Goal: Task Accomplishment & Management: Use online tool/utility

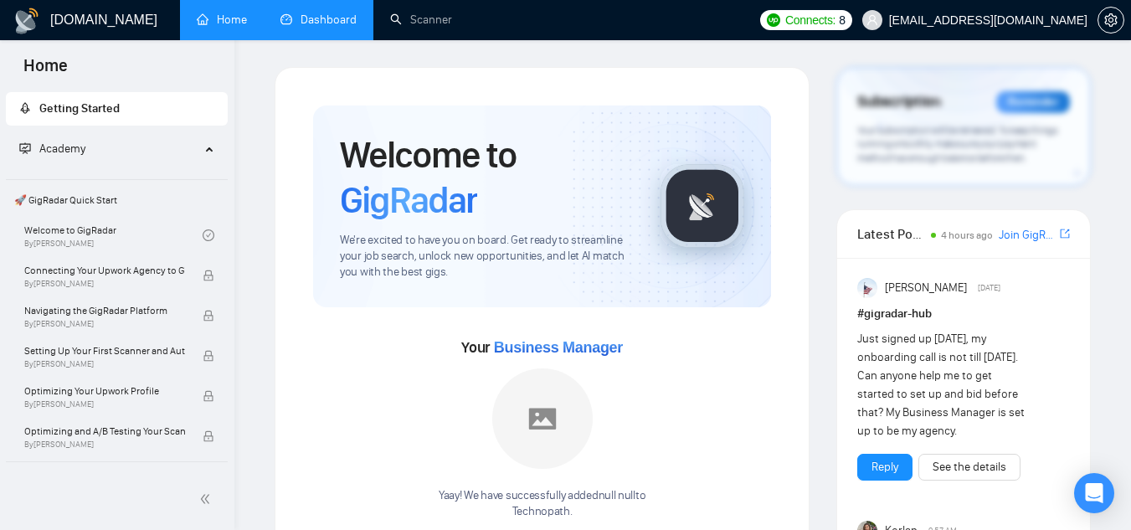
click at [326, 23] on link "Dashboard" at bounding box center [318, 20] width 76 height 14
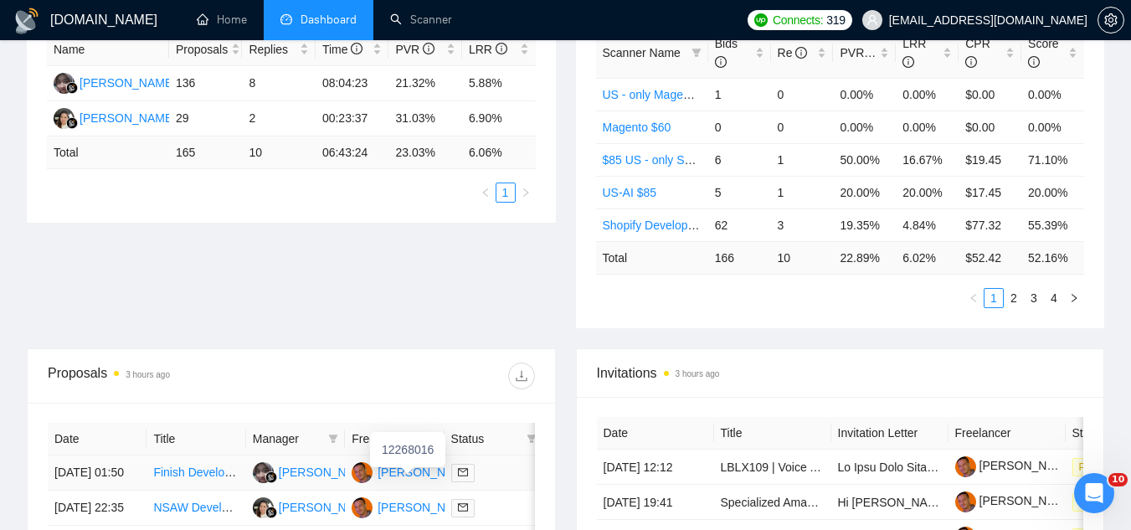
scroll to position [84, 0]
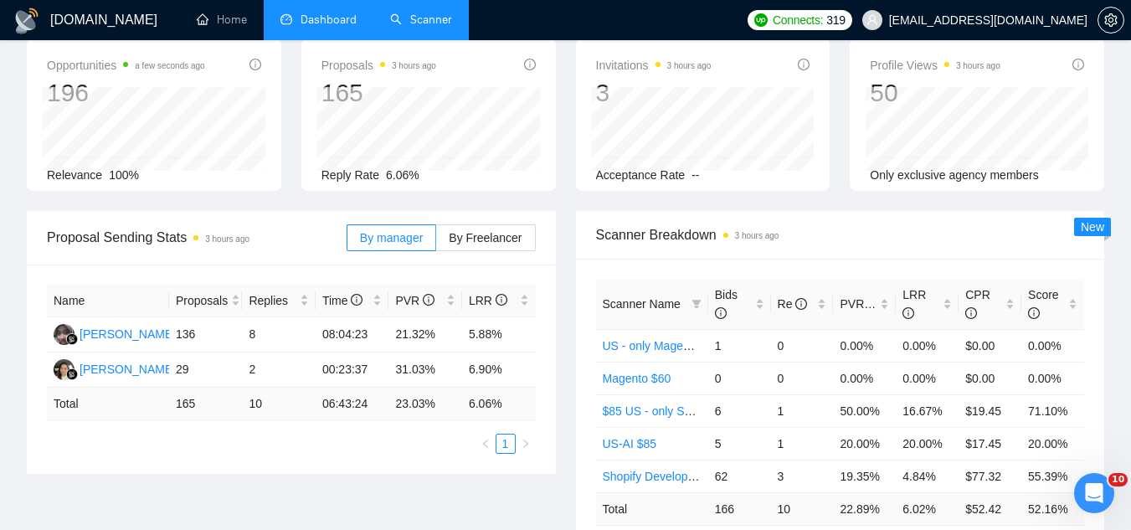
click at [450, 21] on link "Scanner" at bounding box center [421, 20] width 62 height 14
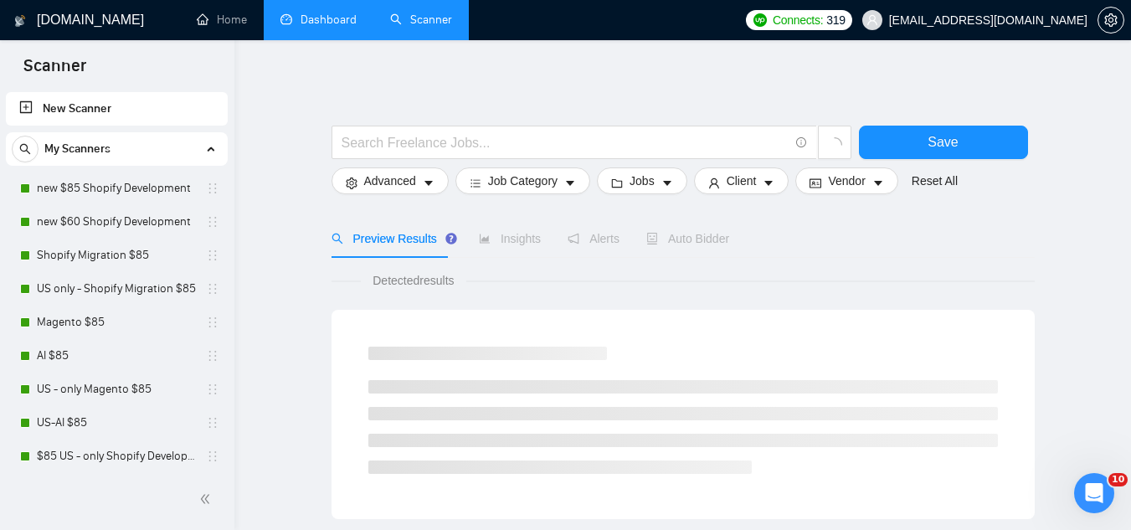
click at [343, 18] on link "Dashboard" at bounding box center [318, 20] width 76 height 14
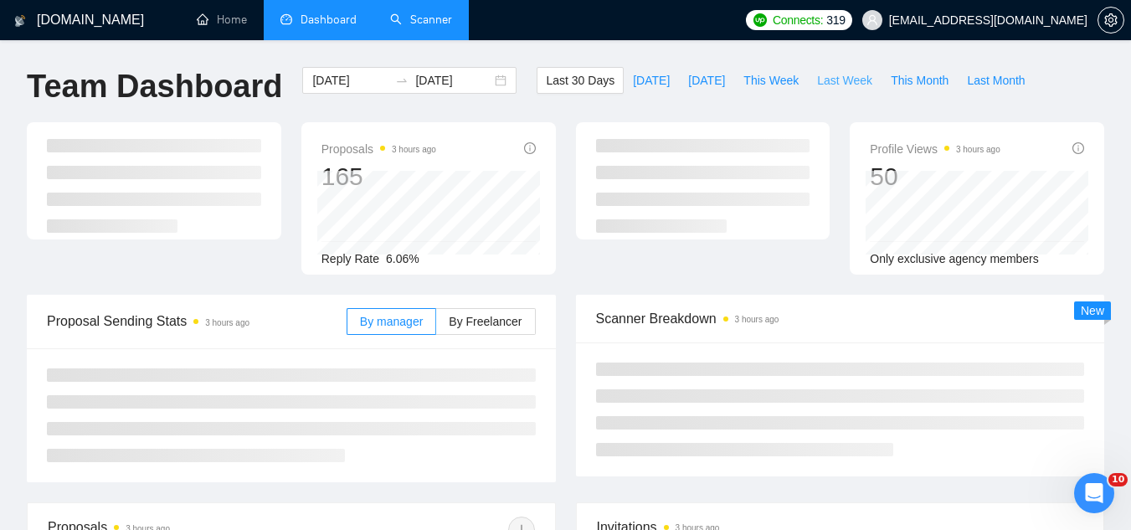
click at [845, 80] on span "Last Week" at bounding box center [844, 80] width 55 height 18
type input "[DATE]"
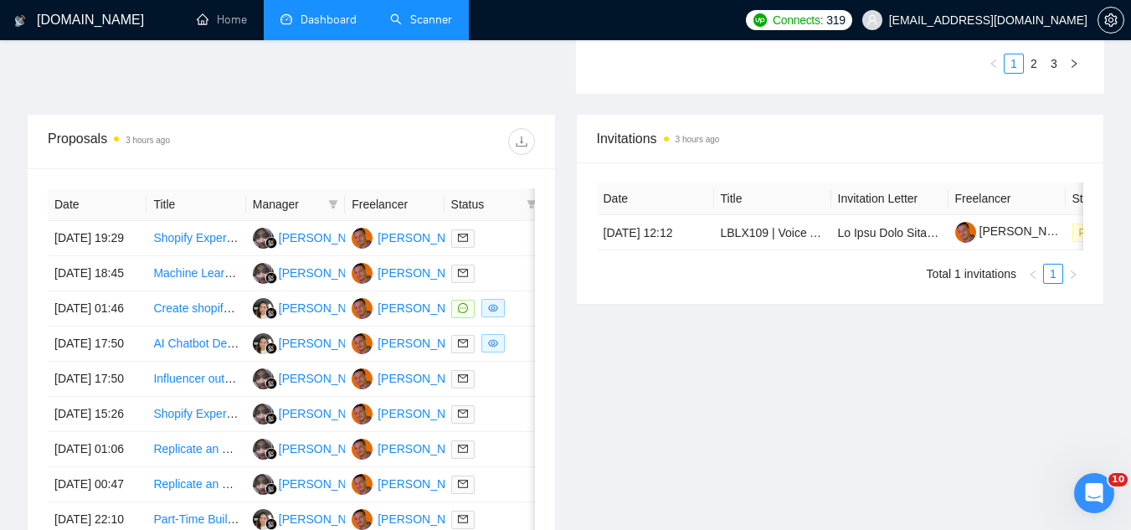
scroll to position [586, 0]
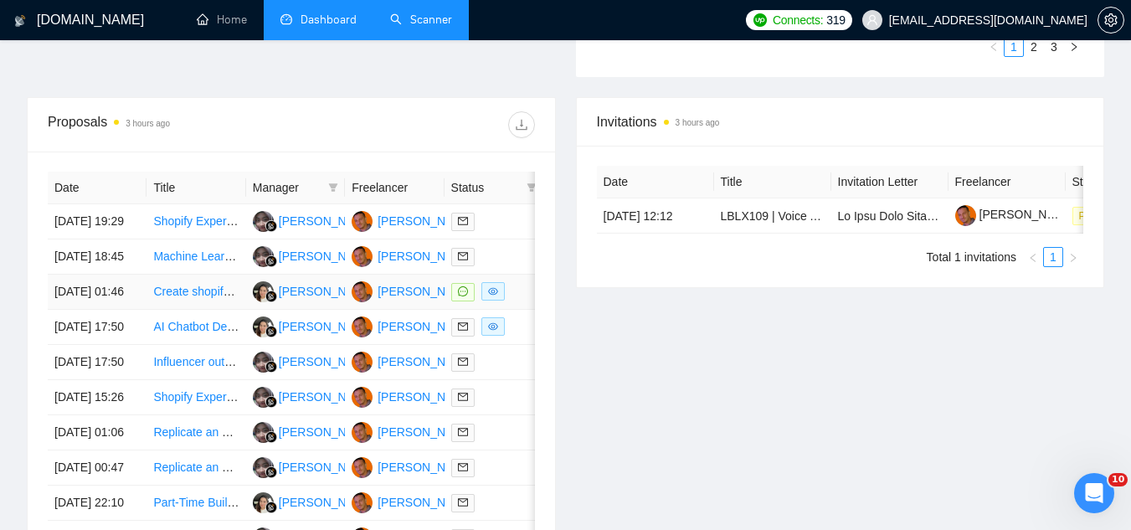
click at [213, 310] on td "Create shopify website" at bounding box center [196, 292] width 99 height 35
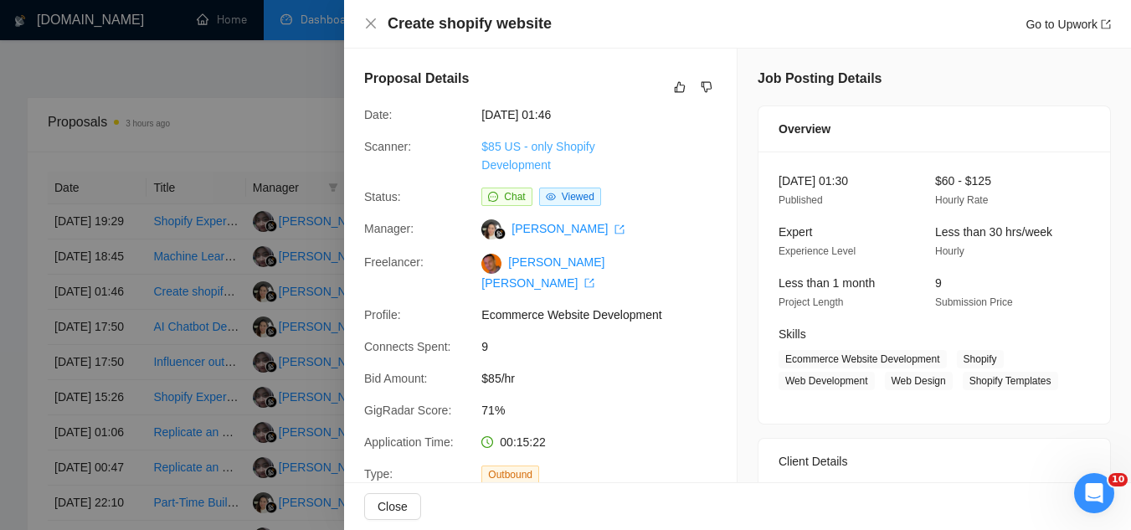
click at [564, 145] on link "$85 US - only Shopify Development" at bounding box center [537, 156] width 113 height 32
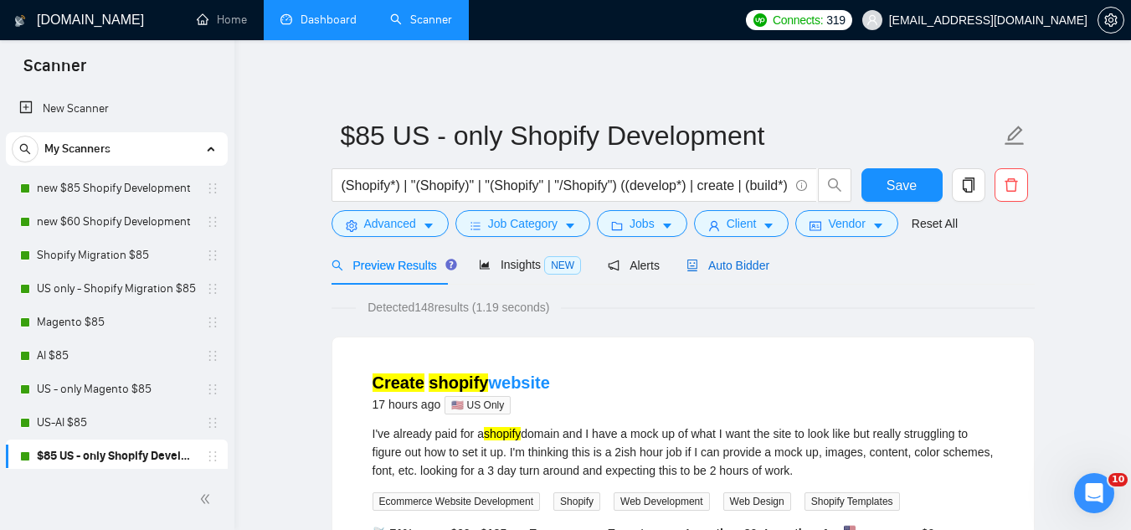
click at [742, 267] on span "Auto Bidder" at bounding box center [728, 265] width 83 height 13
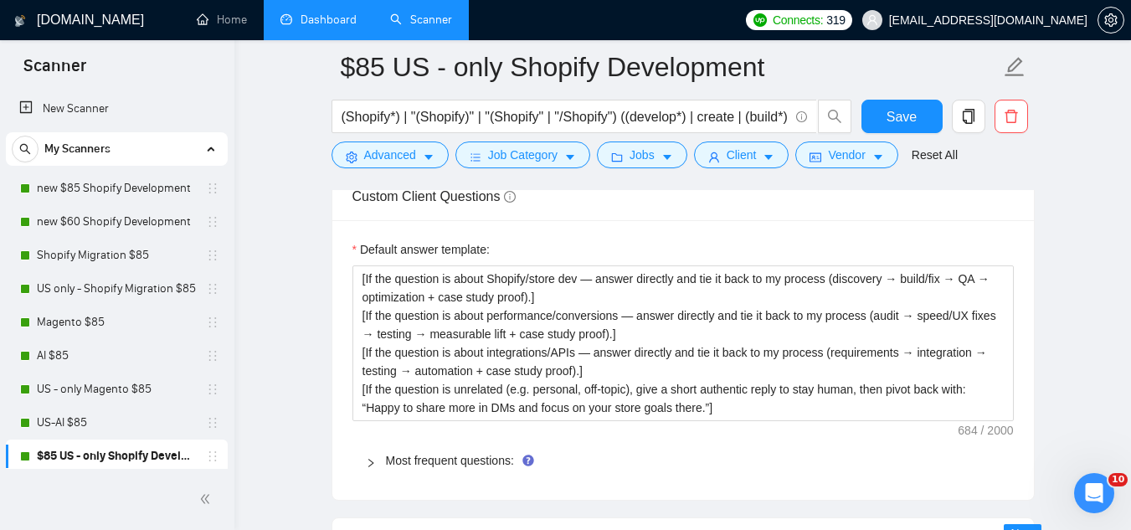
scroll to position [2512, 0]
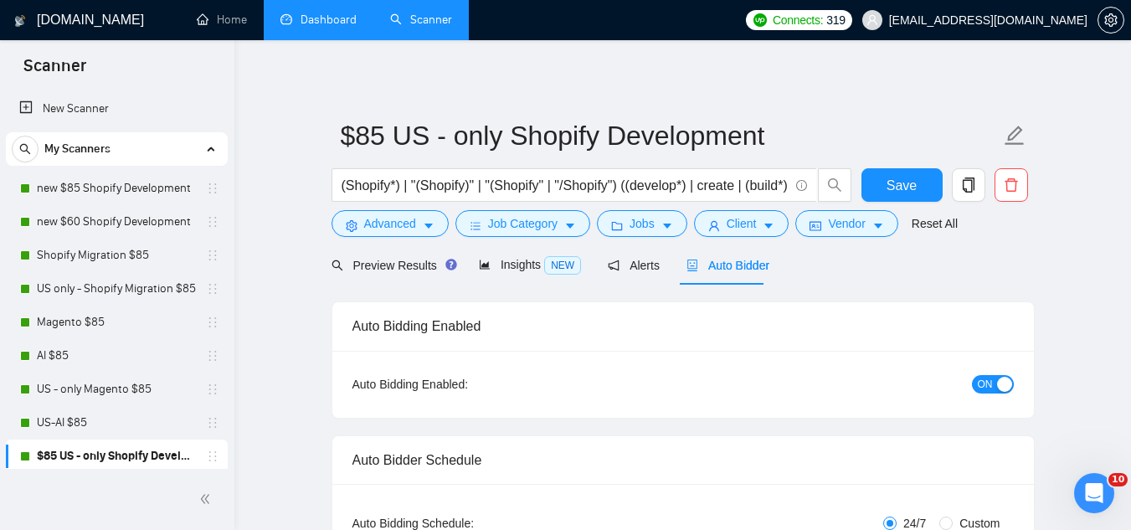
click at [335, 27] on link "Dashboard" at bounding box center [318, 20] width 76 height 14
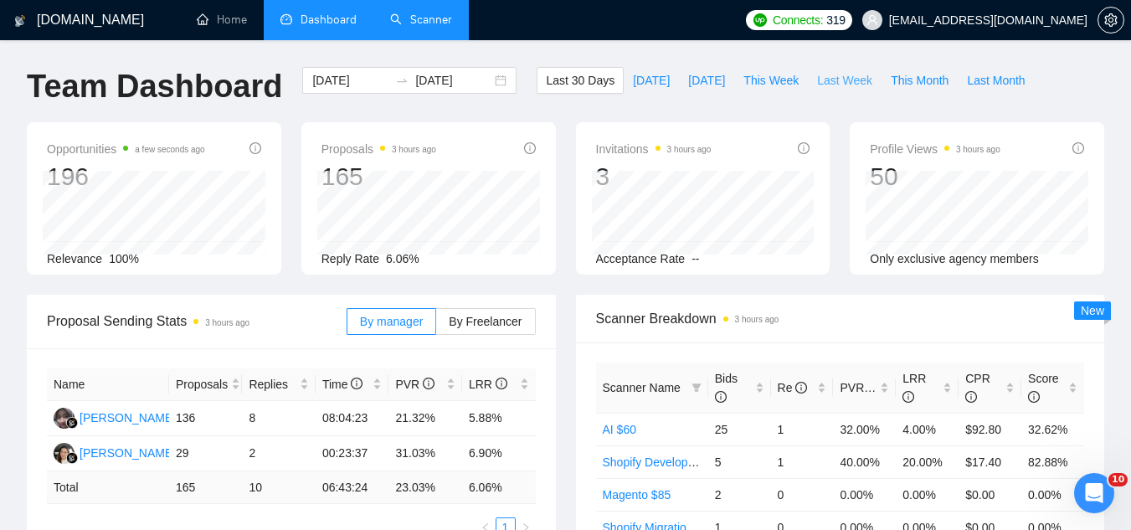
click at [817, 85] on span "Last Week" at bounding box center [844, 80] width 55 height 18
type input "[DATE]"
click at [747, 76] on span "This Week" at bounding box center [771, 80] width 55 height 18
type input "[DATE]"
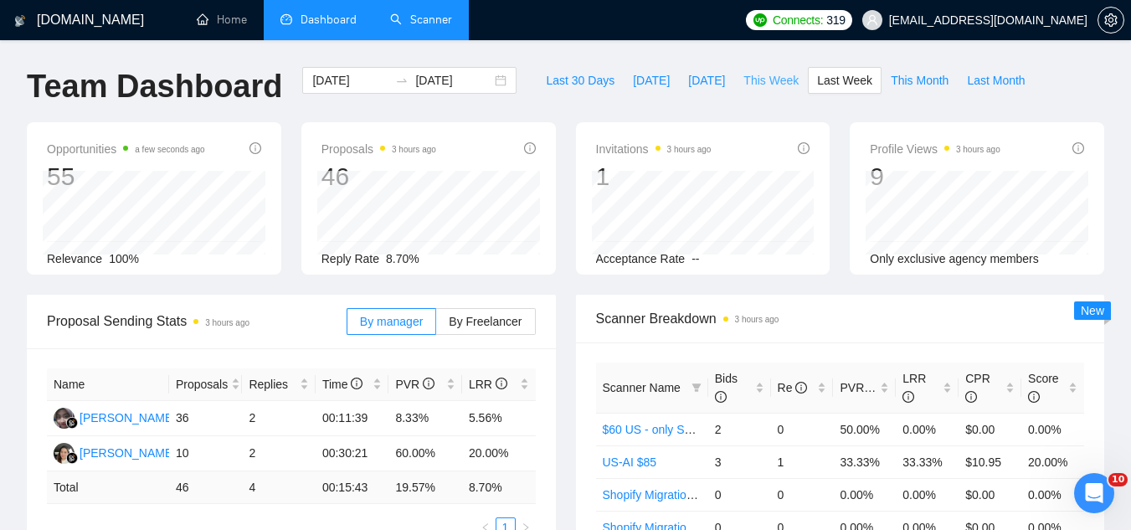
type input "[DATE]"
click at [558, 82] on span "Last 30 Days" at bounding box center [580, 80] width 69 height 18
type input "[DATE]"
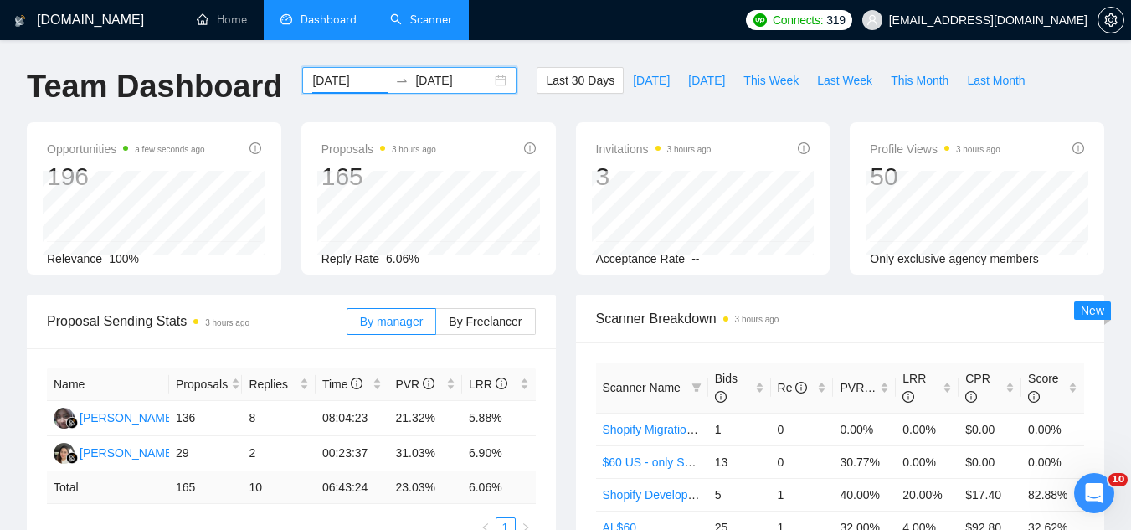
click at [340, 78] on input "[DATE]" at bounding box center [350, 80] width 76 height 18
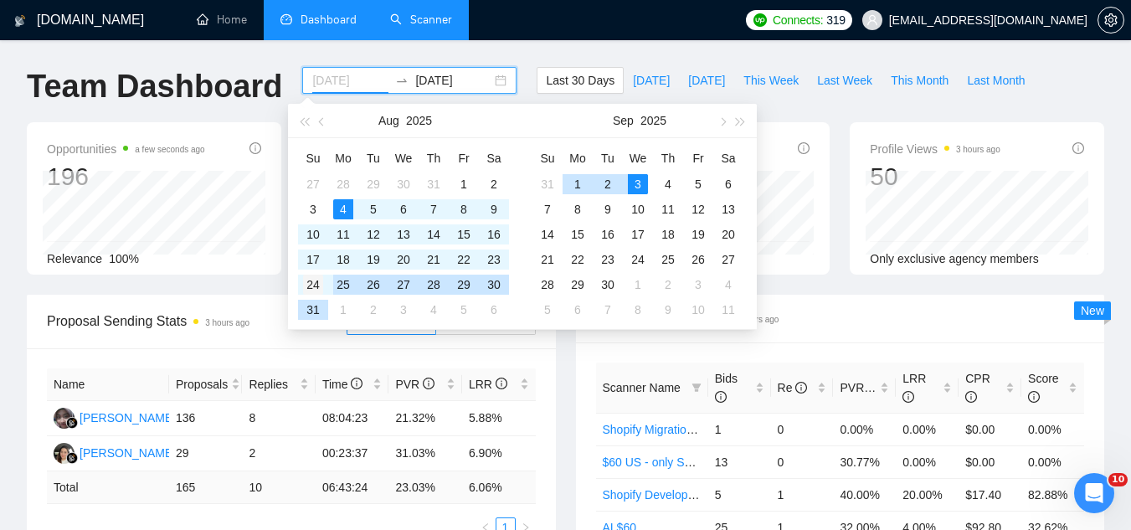
type input "[DATE]"
click at [309, 291] on div "24" at bounding box center [313, 285] width 20 height 20
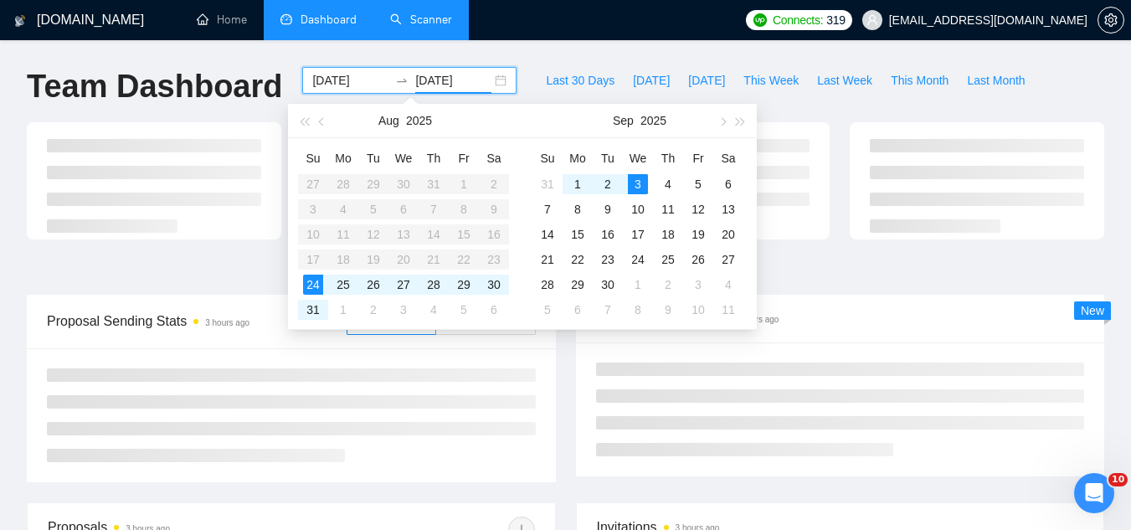
type input "[DATE]"
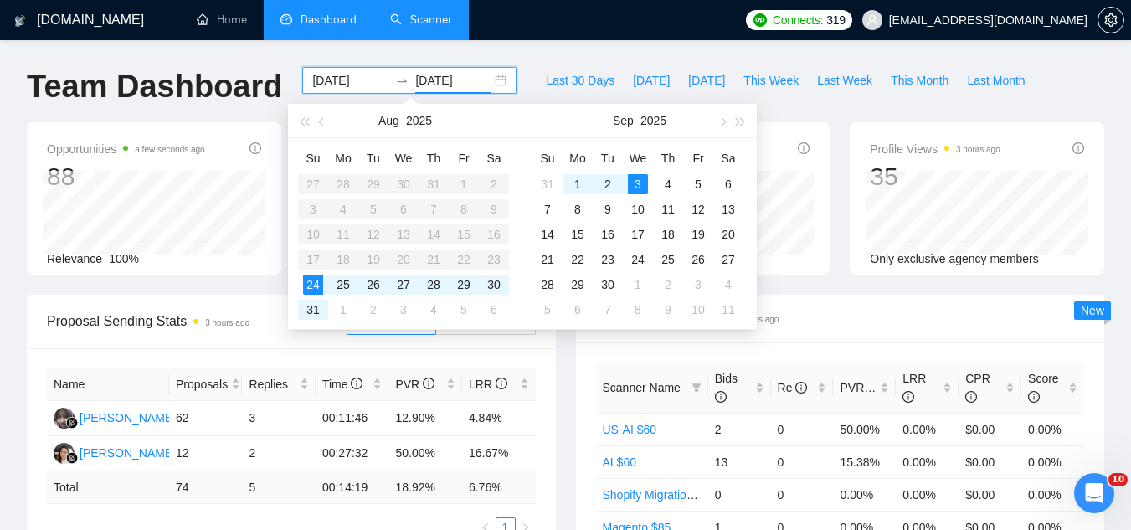
click at [612, 363] on th "Scanner Name" at bounding box center [652, 388] width 112 height 51
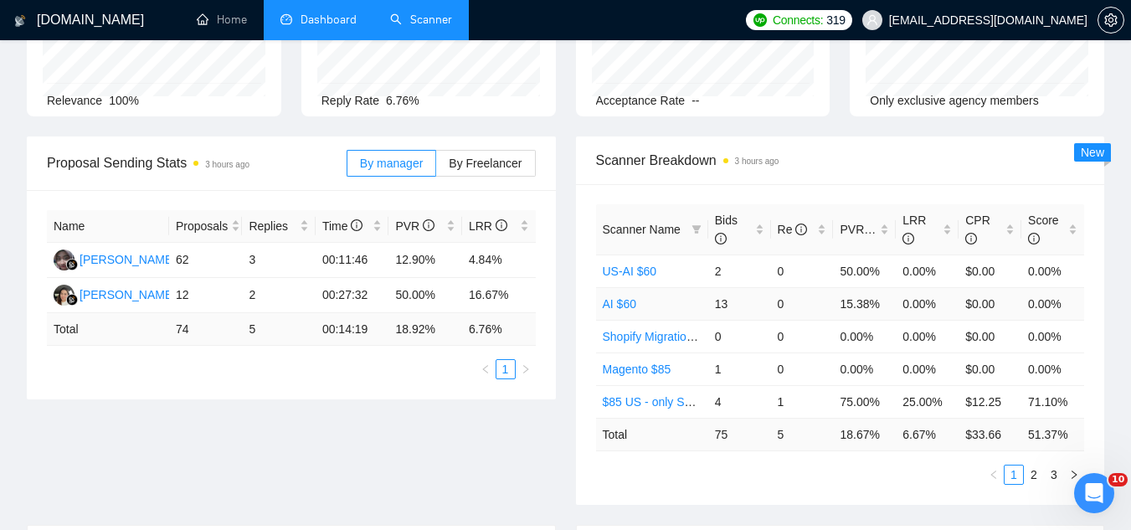
scroll to position [167, 0]
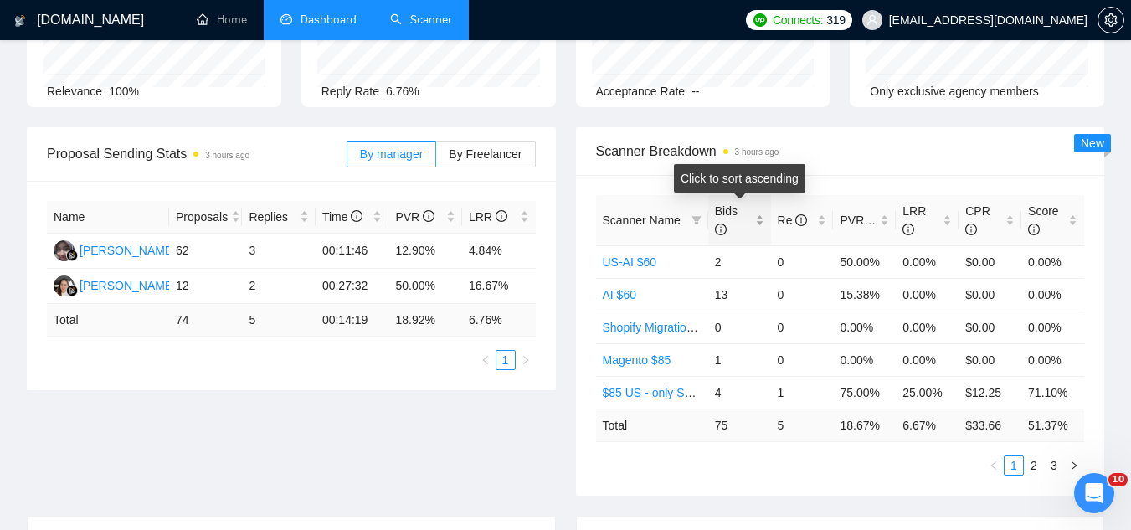
click at [760, 218] on div "Bids" at bounding box center [739, 220] width 49 height 37
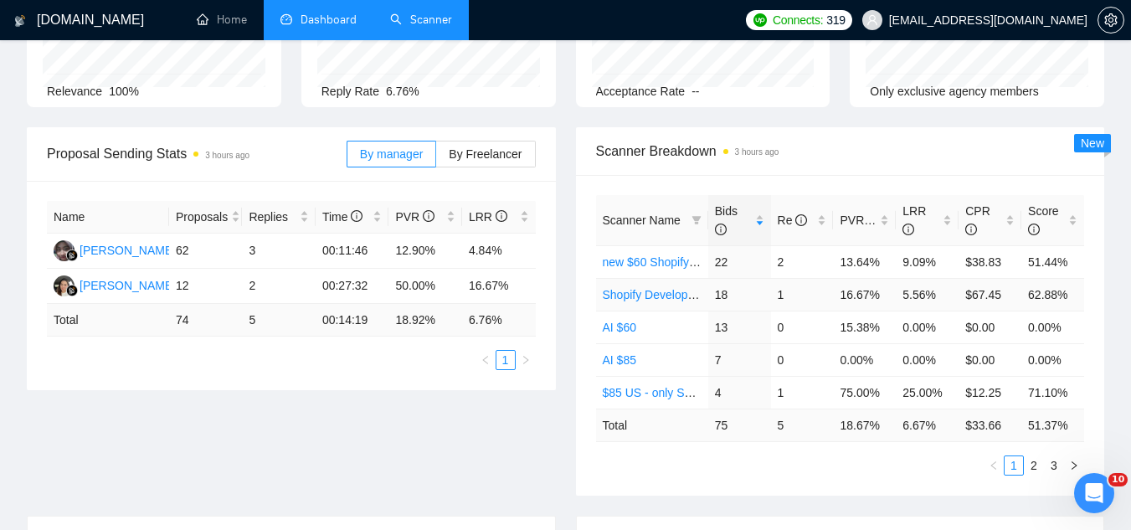
click at [630, 294] on link "Shopify Development $60" at bounding box center [670, 294] width 134 height 13
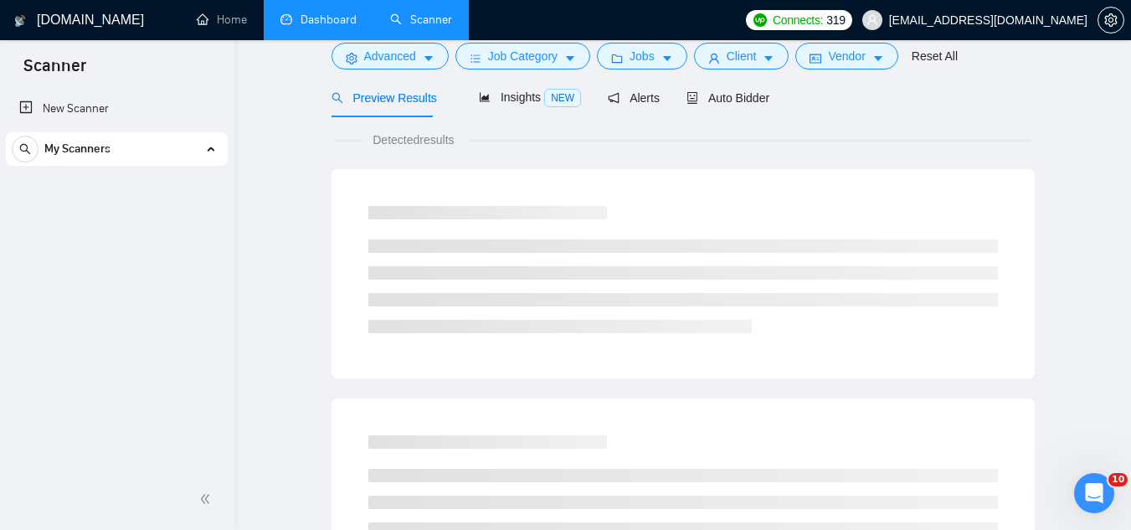
scroll to position [67, 0]
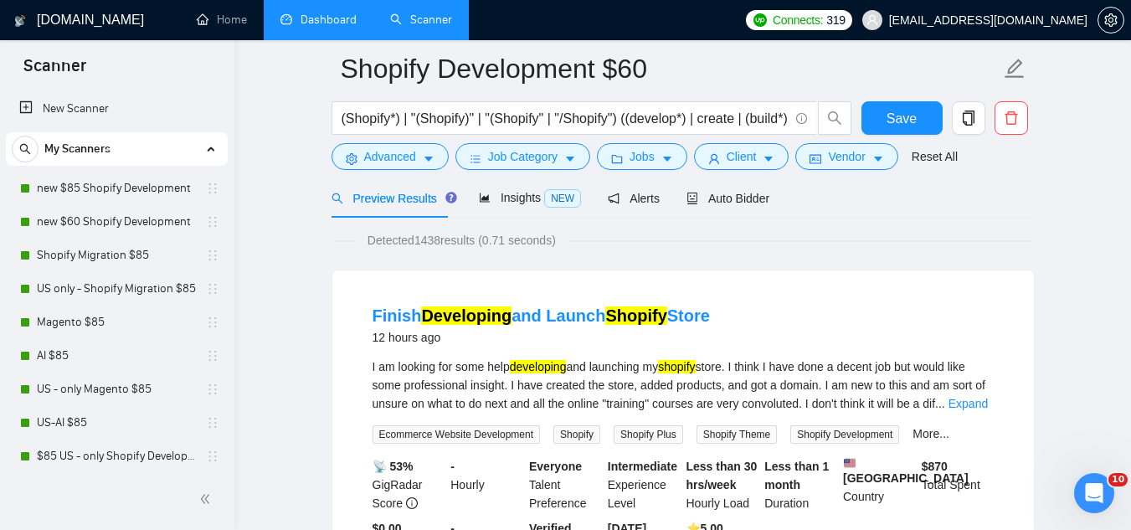
click at [350, 19] on link "Dashboard" at bounding box center [318, 20] width 76 height 14
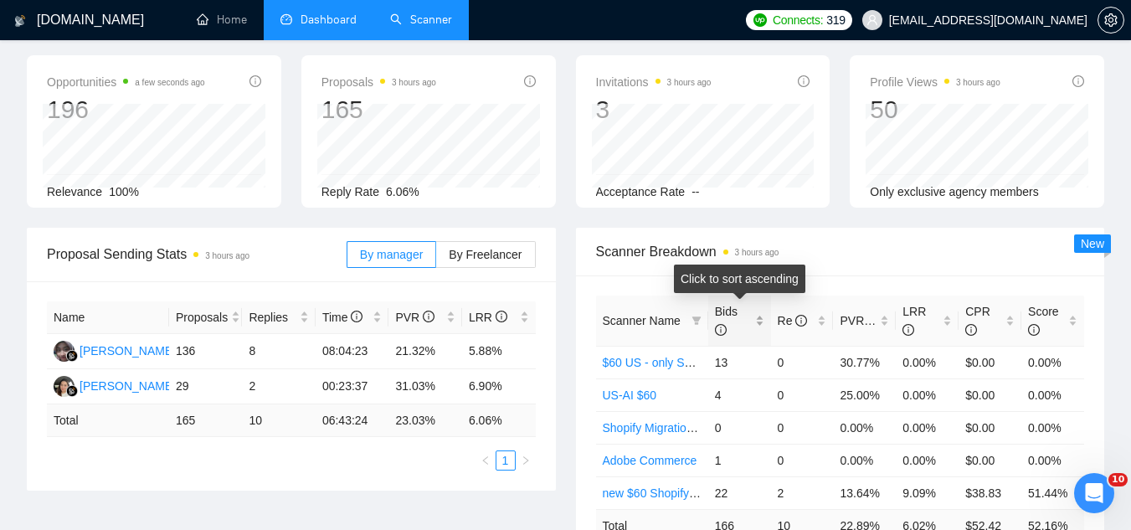
click at [759, 317] on div "Bids" at bounding box center [739, 320] width 49 height 37
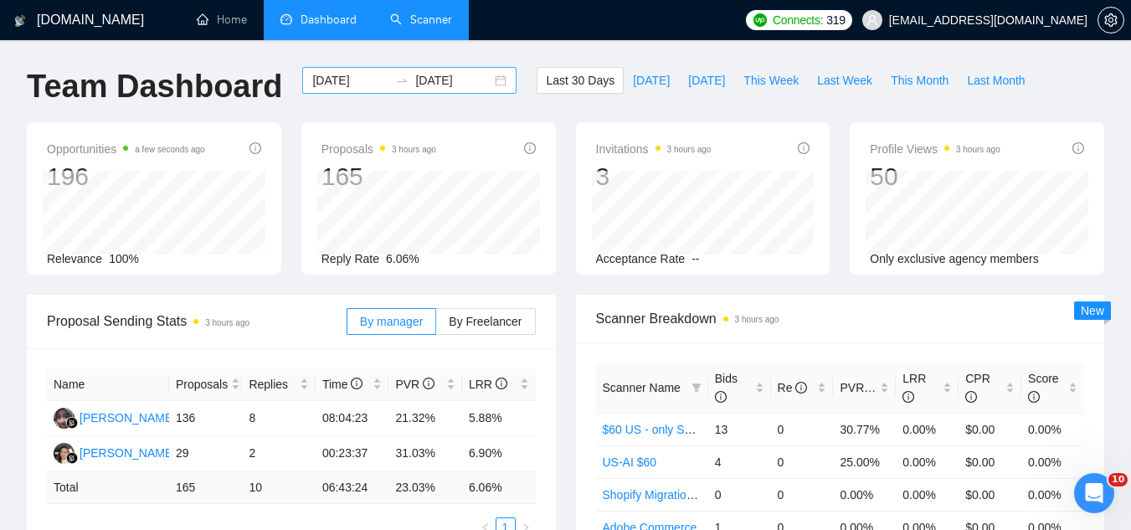
click at [328, 78] on input "[DATE]" at bounding box center [350, 80] width 76 height 18
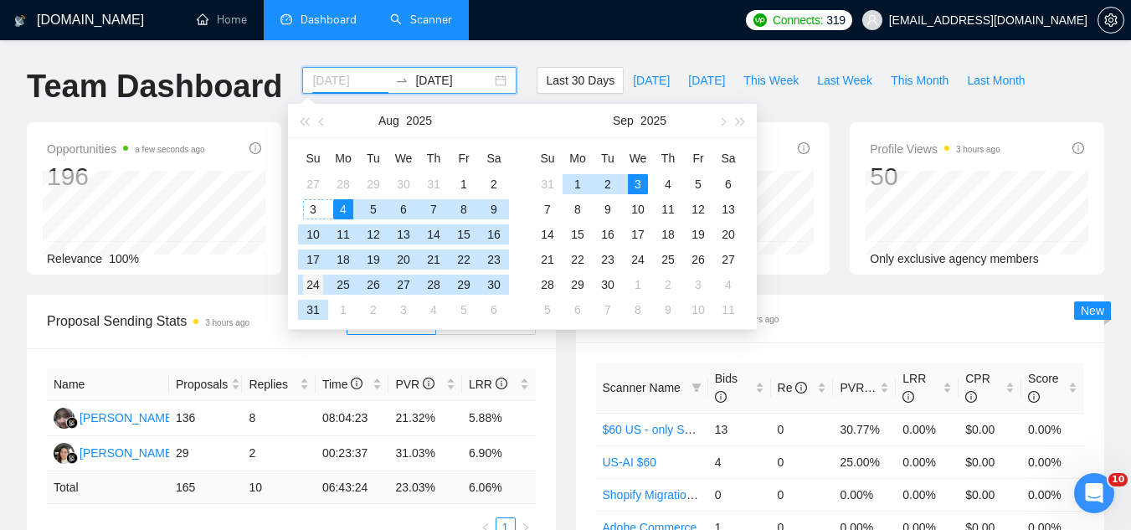
type input "[DATE]"
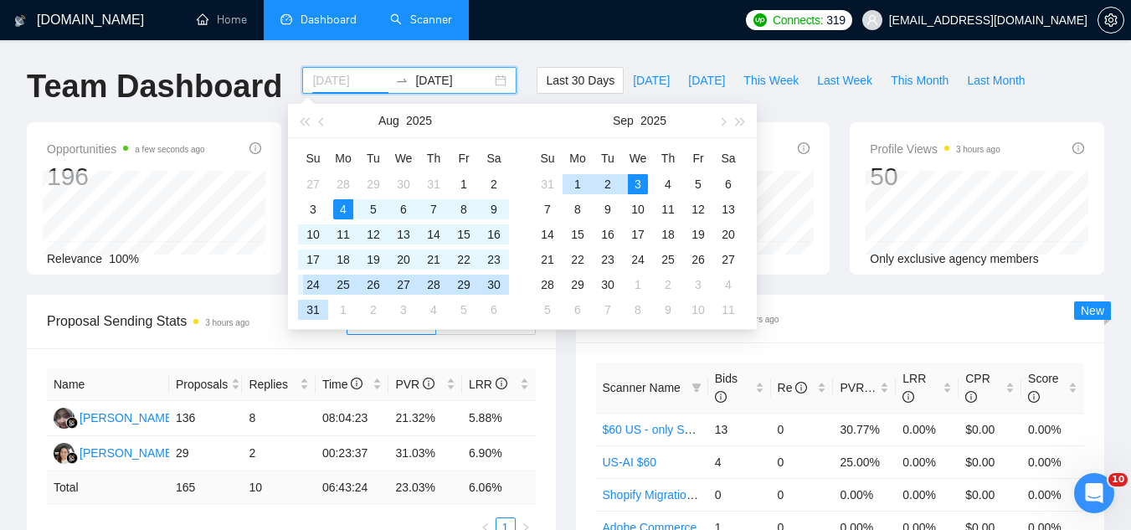
click at [308, 286] on div "24" at bounding box center [313, 285] width 20 height 20
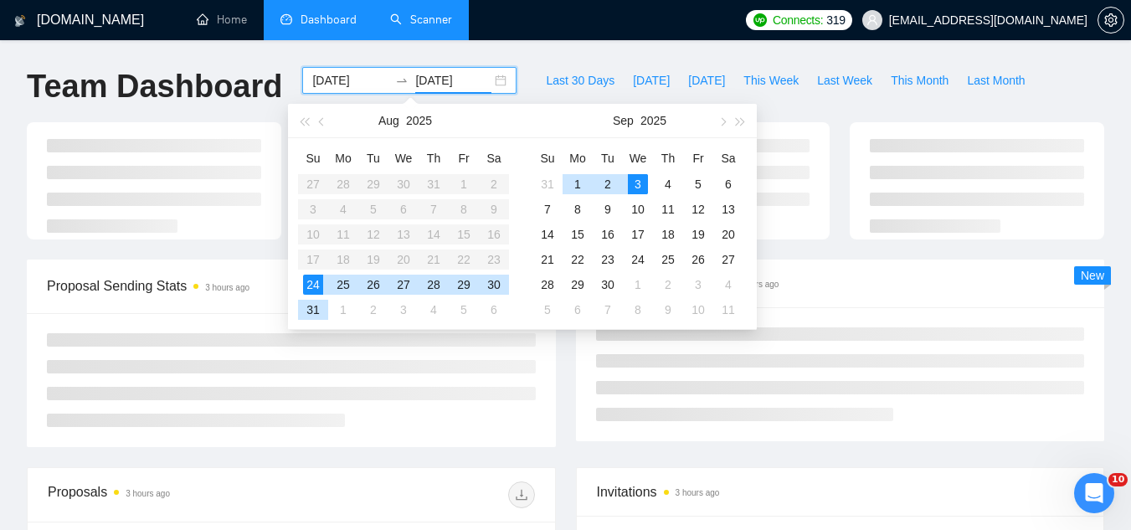
type input "[DATE]"
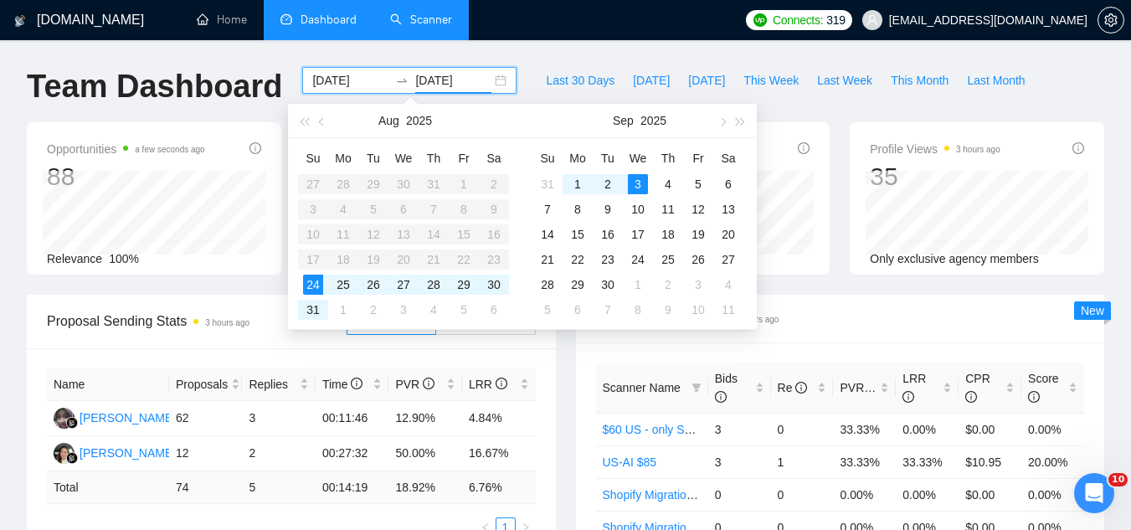
click at [580, 357] on div "Scanner Name Bids Re PVR LRR CPR Score $60 US - only Shopify Development 3 0 33…" at bounding box center [840, 502] width 529 height 321
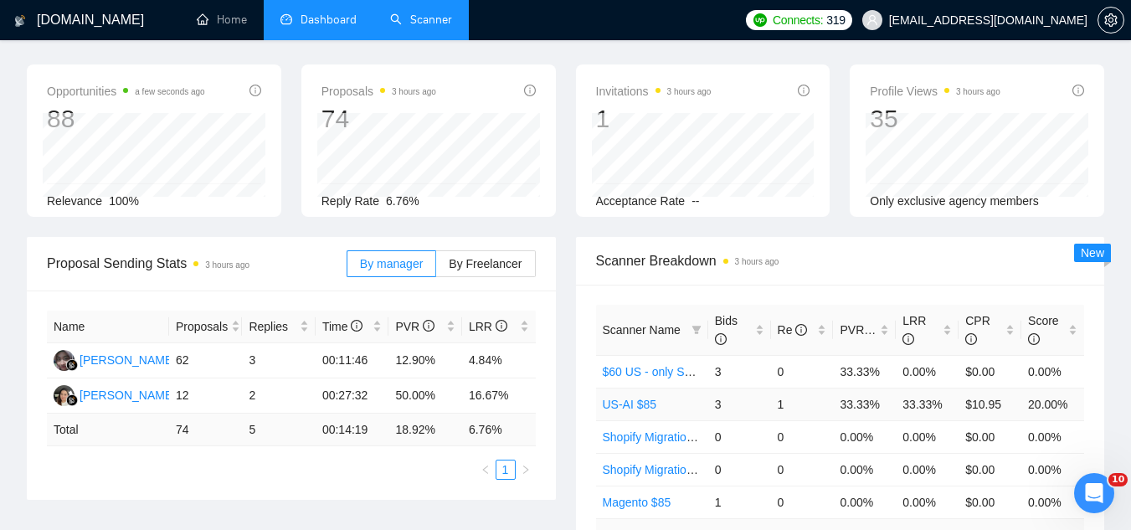
scroll to position [84, 0]
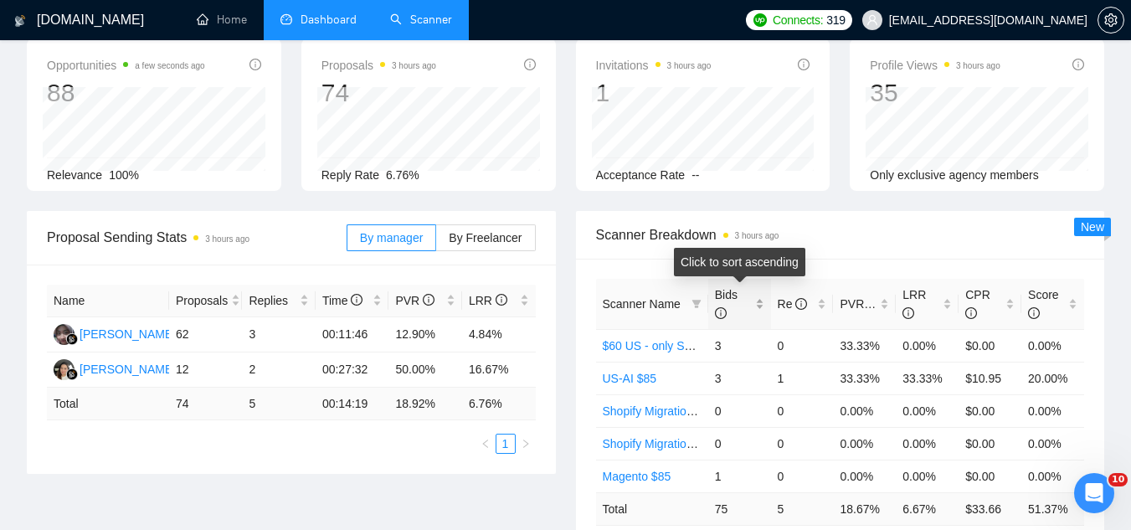
click at [761, 300] on div "Bids" at bounding box center [739, 304] width 49 height 37
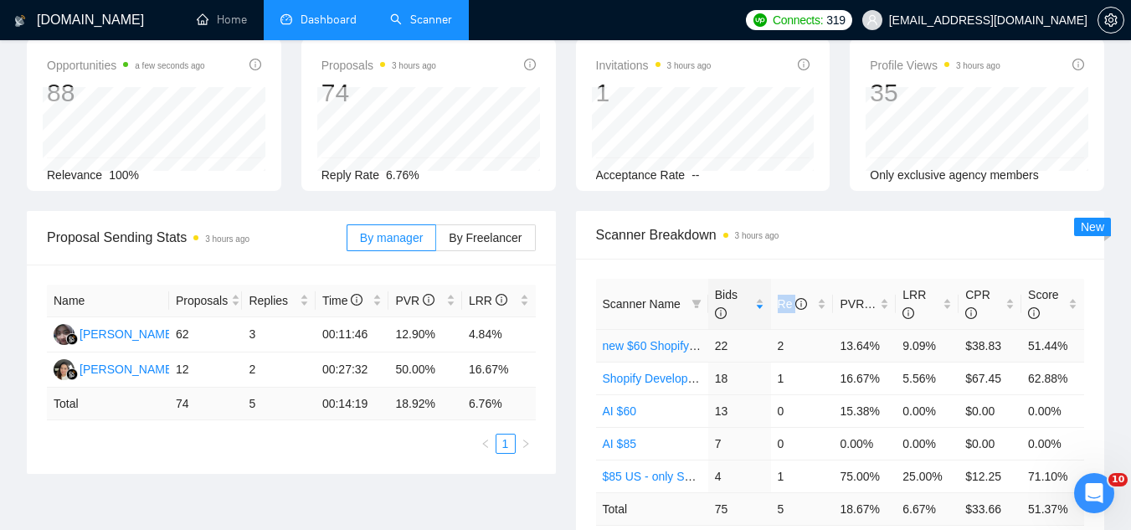
click at [656, 347] on link "new $60 Shopify Development" at bounding box center [682, 345] width 159 height 13
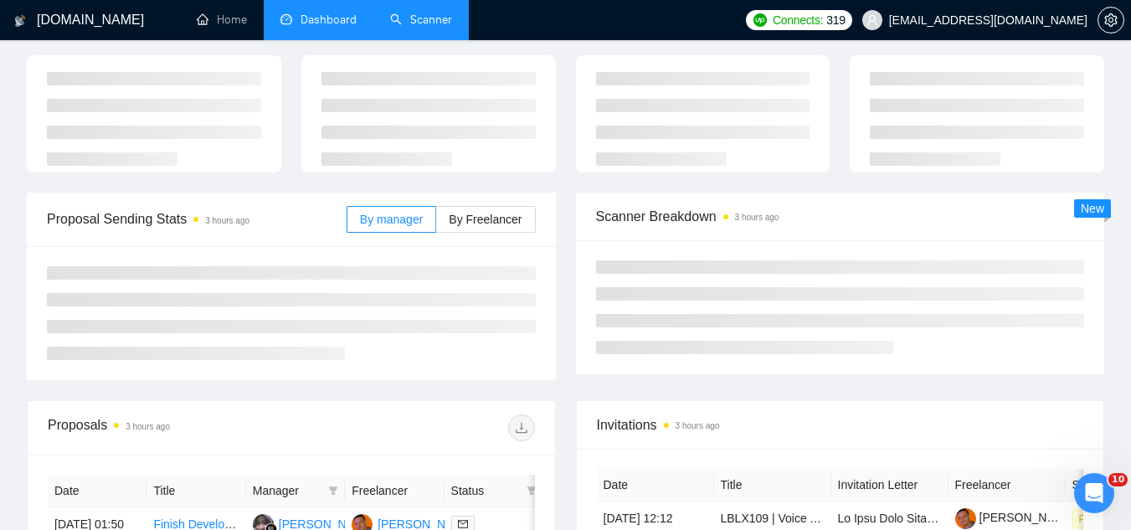
scroll to position [84, 0]
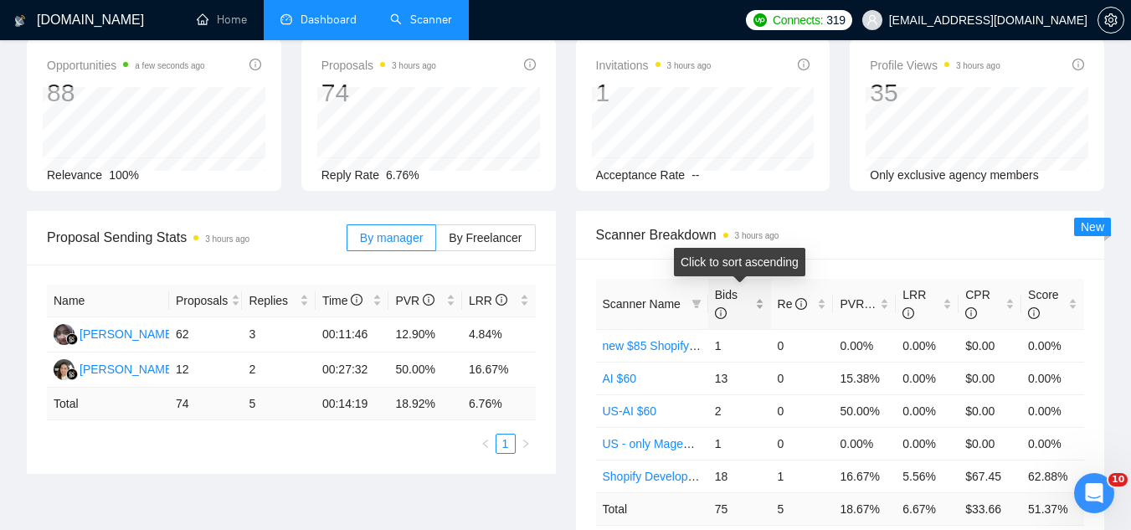
click at [764, 301] on div "Bids" at bounding box center [739, 304] width 49 height 37
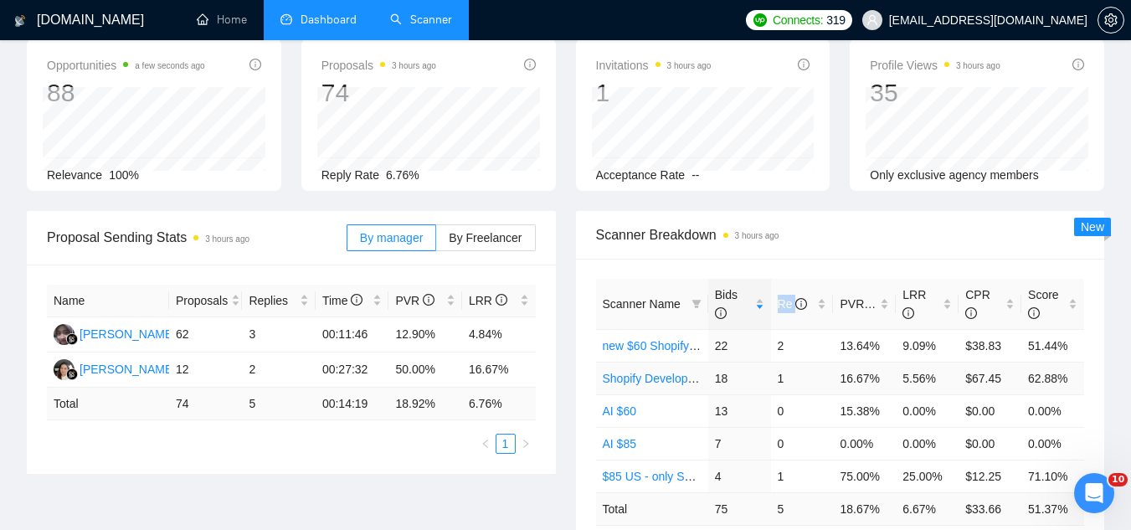
click at [670, 382] on link "Shopify Development $60" at bounding box center [670, 378] width 134 height 13
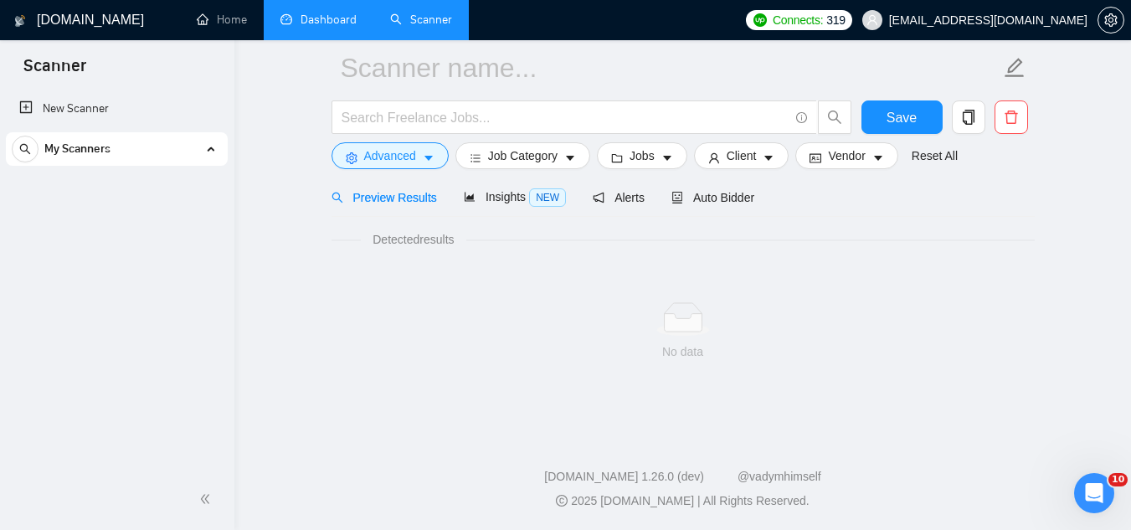
scroll to position [67, 0]
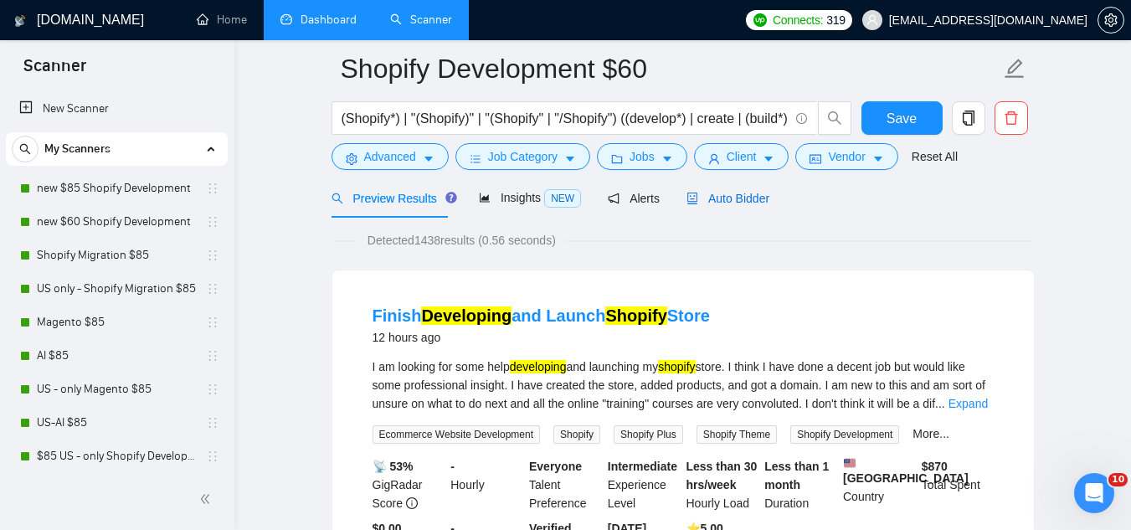
click at [728, 198] on span "Auto Bidder" at bounding box center [728, 198] width 83 height 13
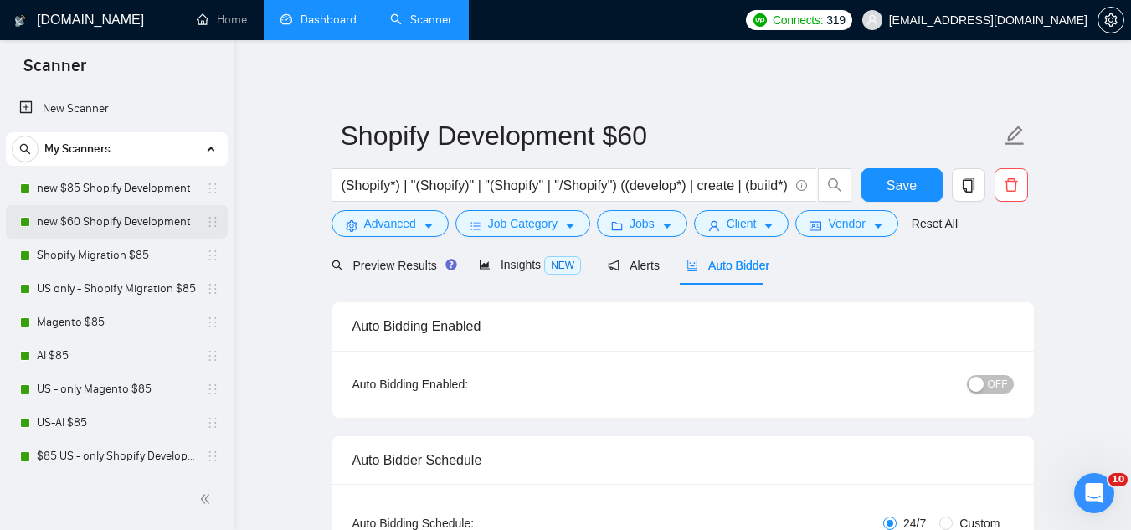
click at [141, 225] on link "new $60 Shopify Development" at bounding box center [116, 221] width 159 height 33
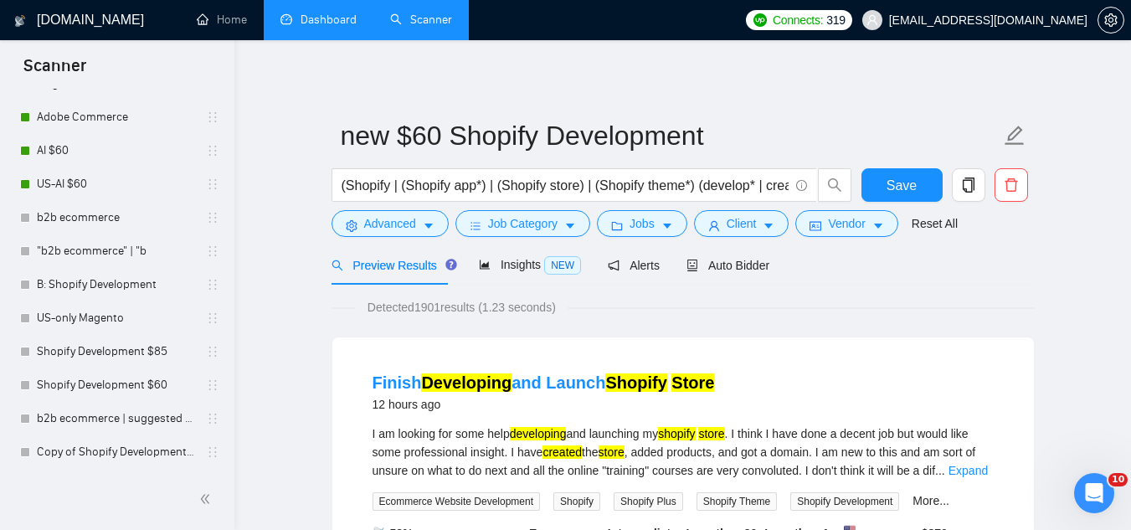
click at [304, 27] on link "Dashboard" at bounding box center [318, 20] width 76 height 14
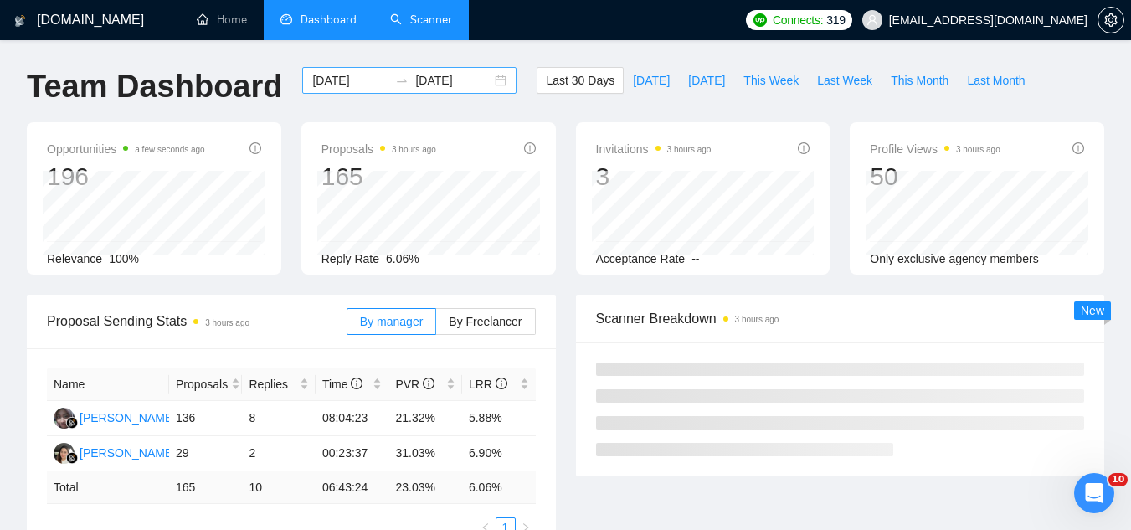
click at [363, 85] on input "[DATE]" at bounding box center [350, 80] width 76 height 18
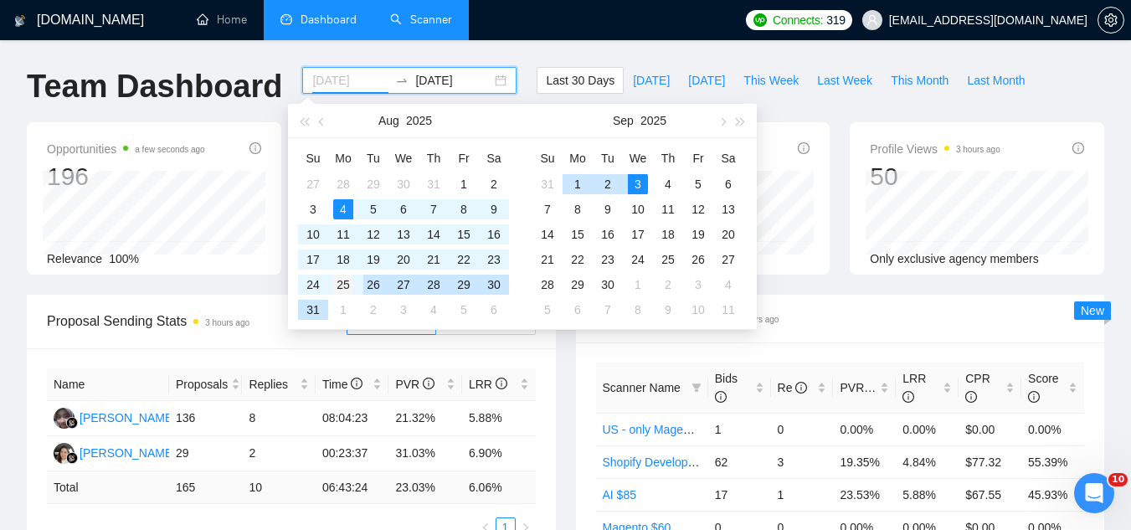
type input "[DATE]"
click at [345, 291] on div "25" at bounding box center [343, 285] width 20 height 20
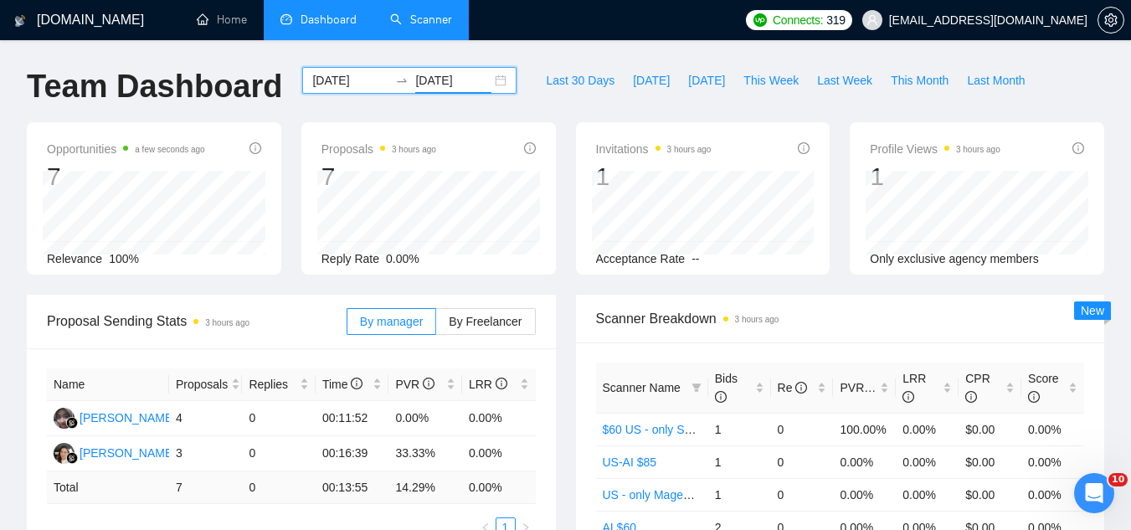
click at [439, 74] on input "[DATE]" at bounding box center [453, 80] width 76 height 18
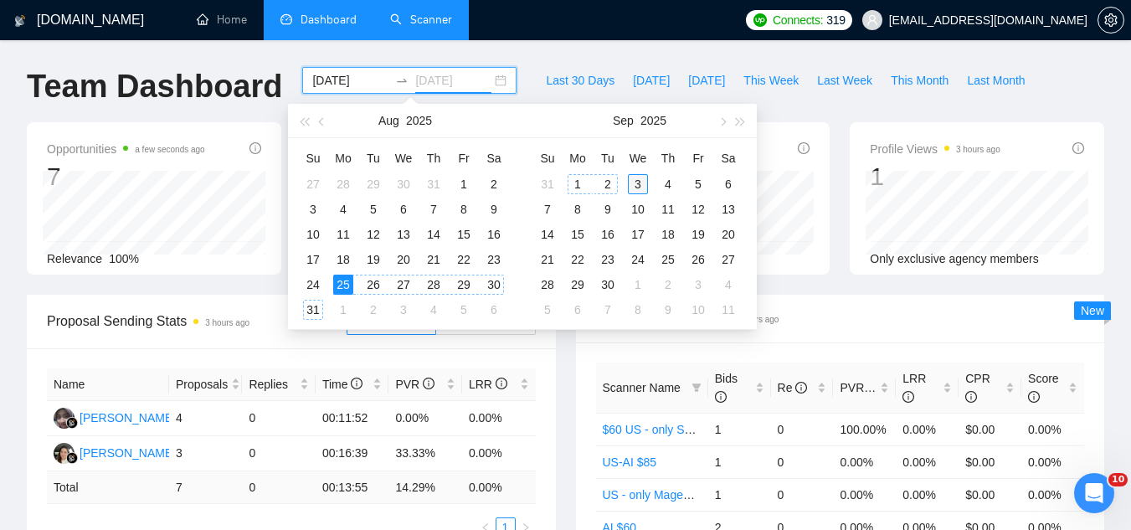
type input "[DATE]"
click at [641, 183] on div "3" at bounding box center [638, 184] width 20 height 20
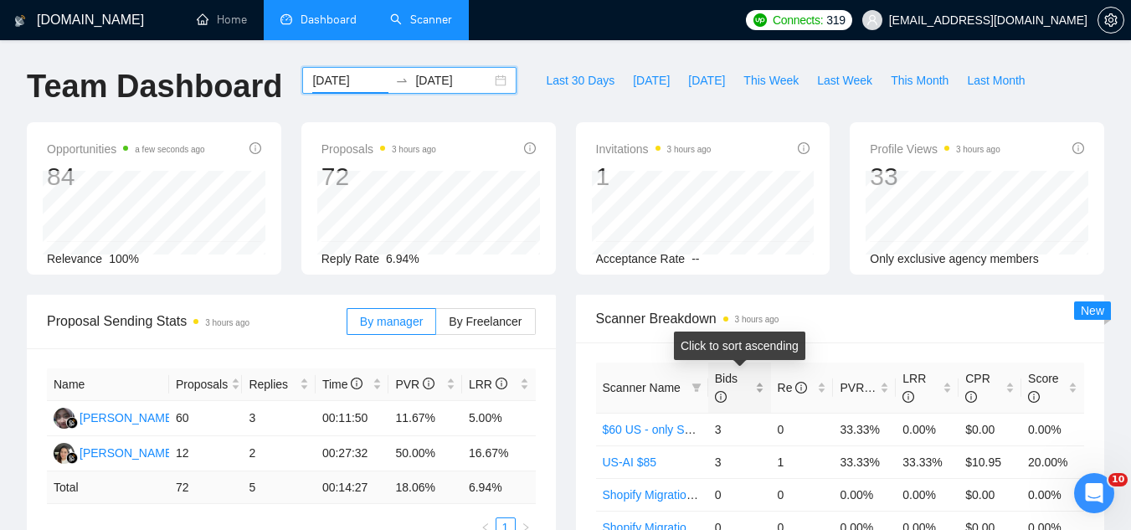
click at [763, 385] on div "Bids" at bounding box center [739, 387] width 49 height 37
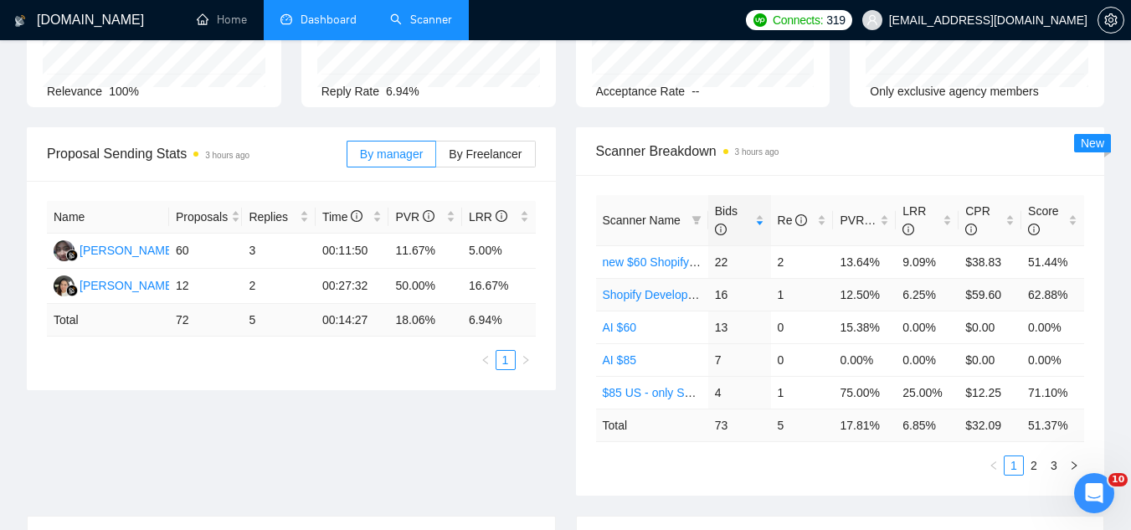
click at [645, 293] on link "Shopify Development $60" at bounding box center [670, 294] width 134 height 13
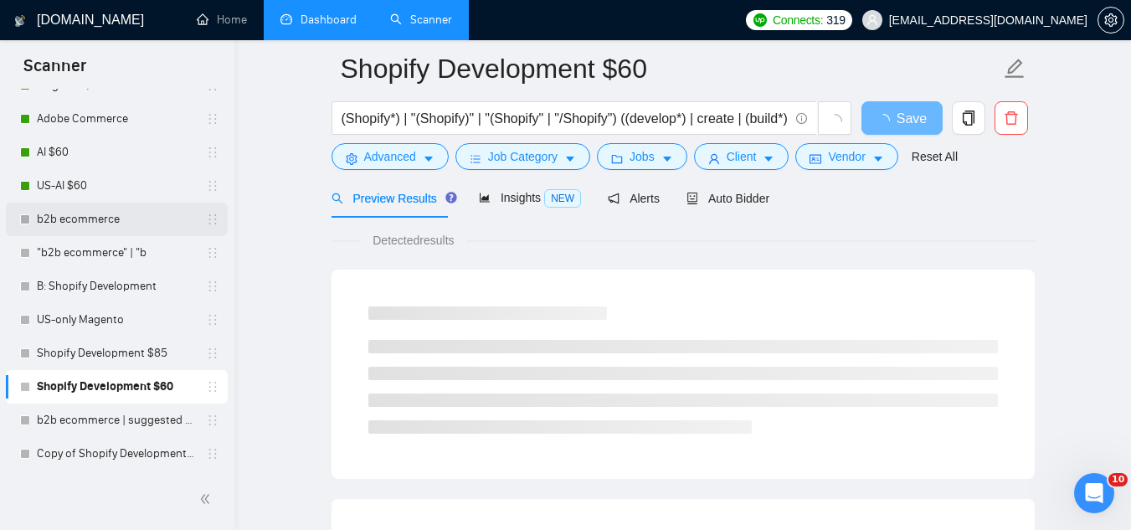
scroll to position [507, 0]
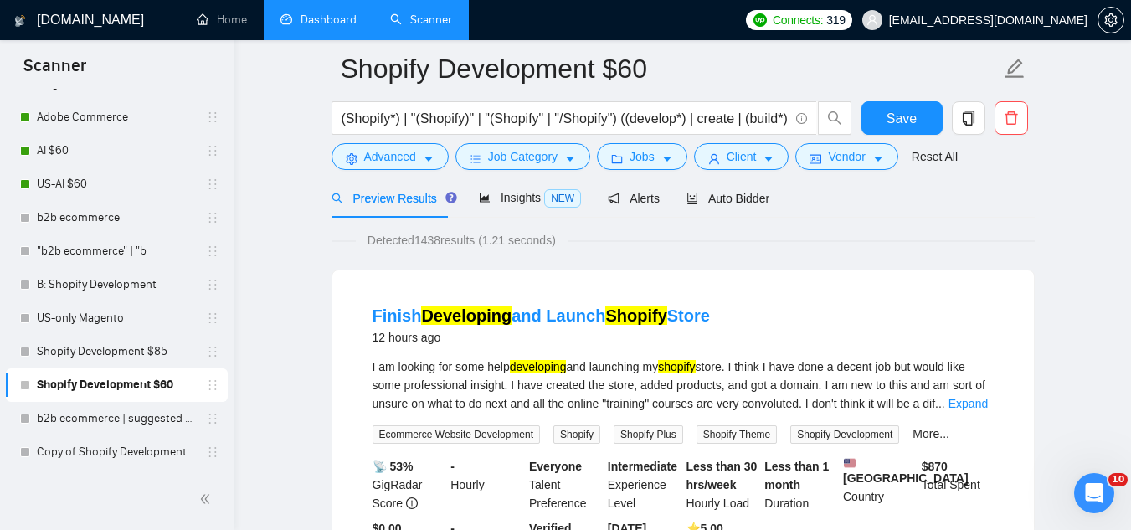
click at [351, 24] on link "Dashboard" at bounding box center [318, 20] width 76 height 14
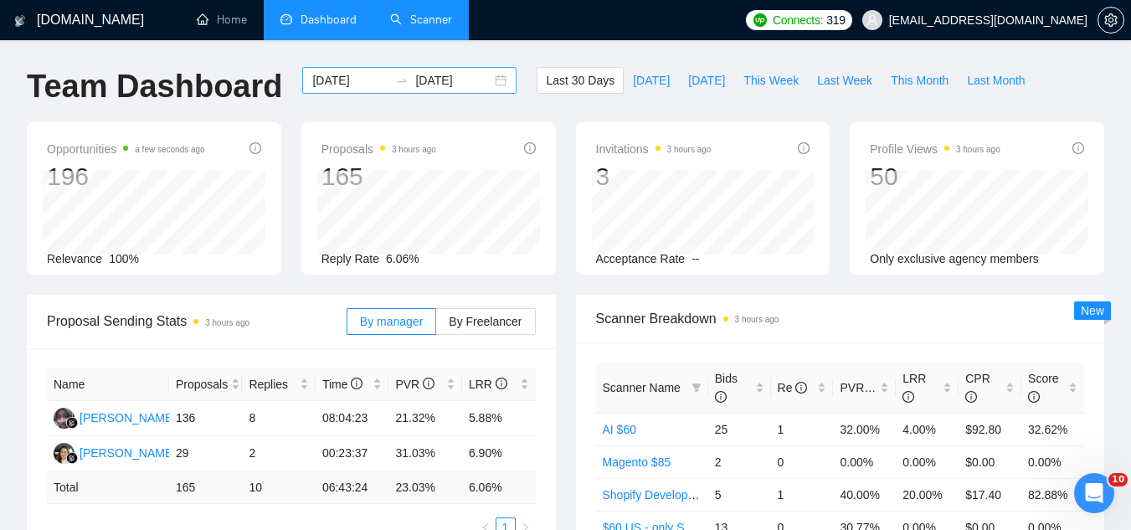
click at [345, 85] on input "[DATE]" at bounding box center [350, 80] width 76 height 18
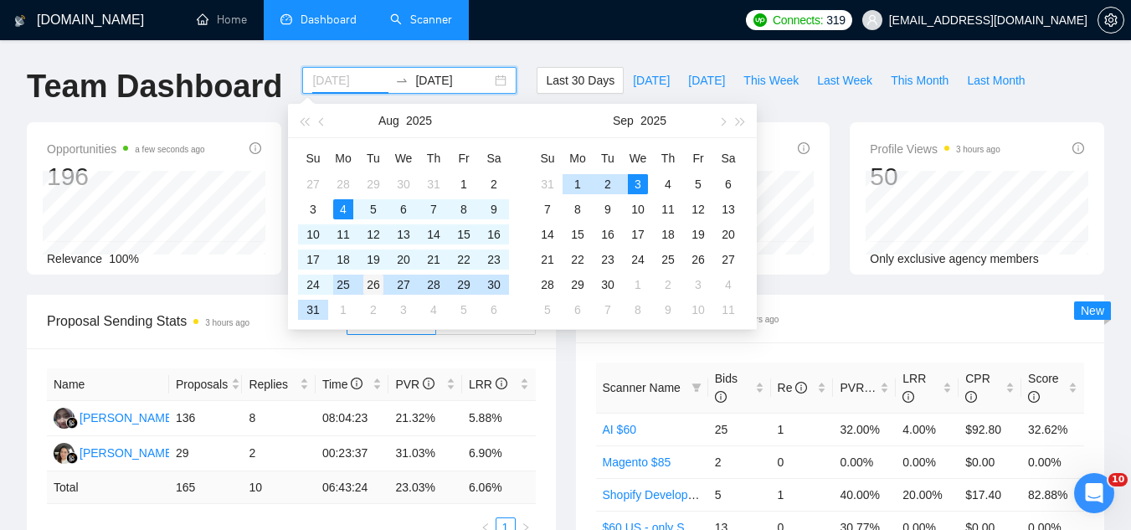
type input "[DATE]"
click at [374, 290] on div "26" at bounding box center [373, 285] width 20 height 20
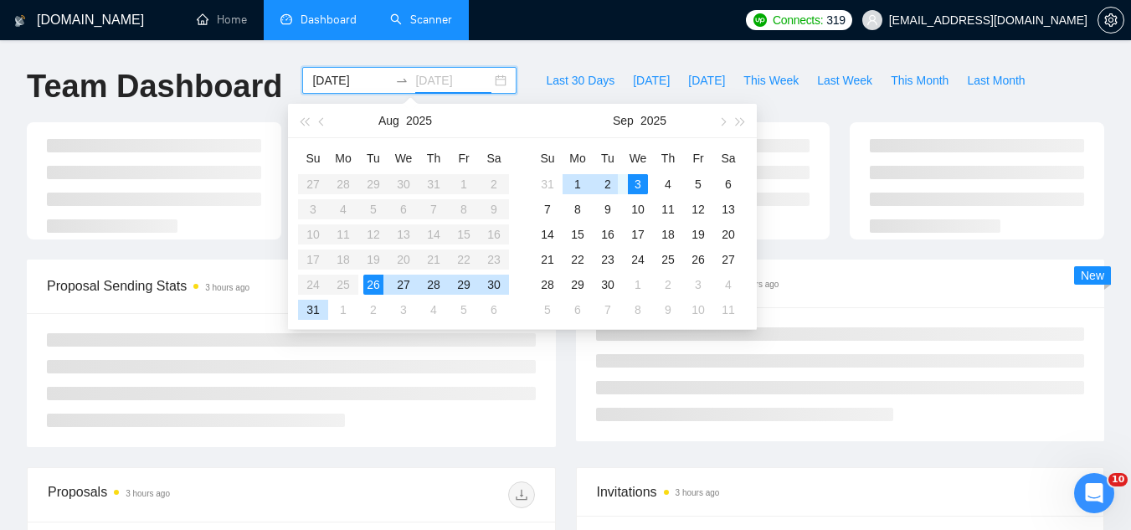
type input "[DATE]"
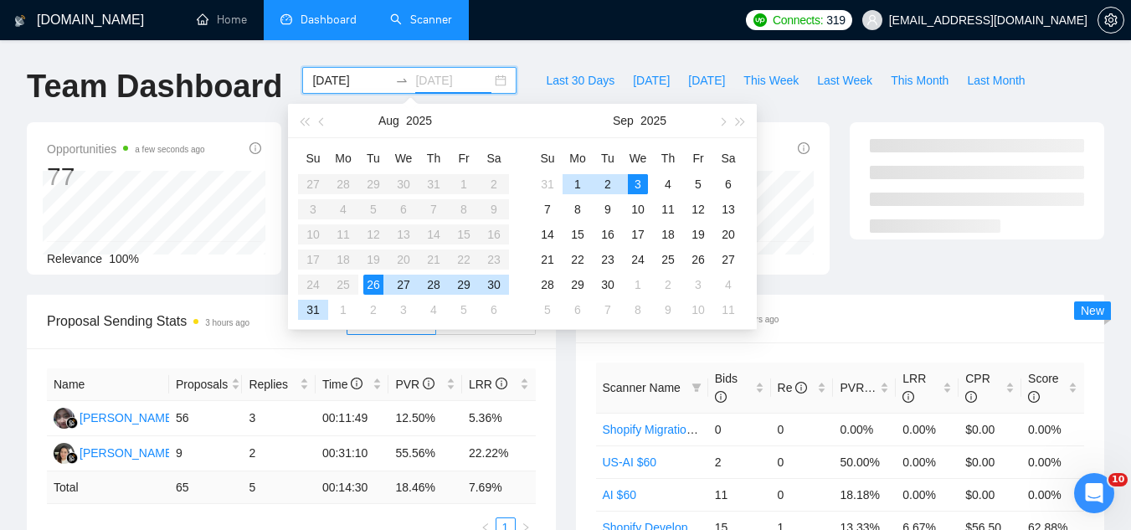
click at [643, 182] on div "3" at bounding box center [638, 184] width 20 height 20
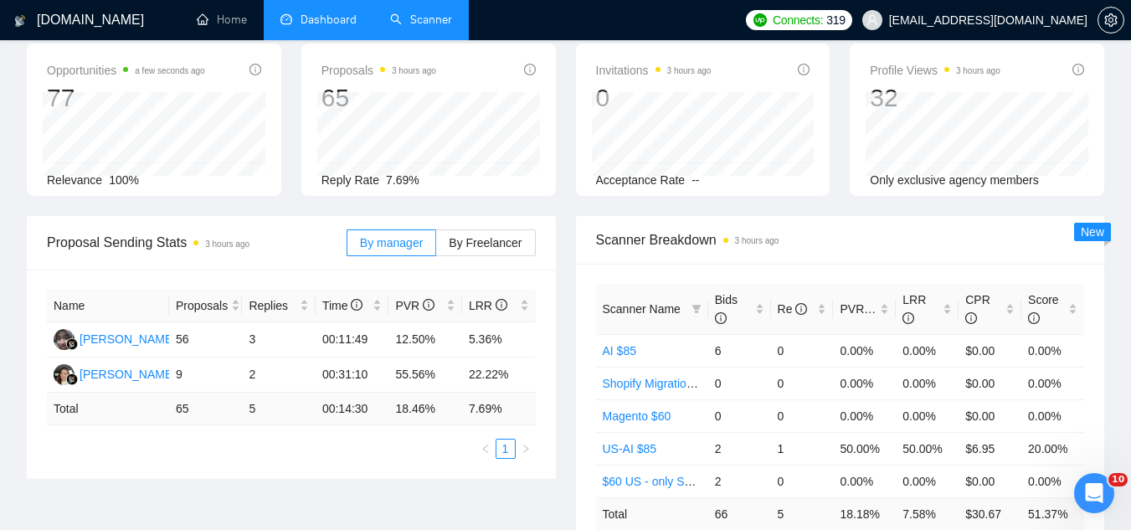
scroll to position [167, 0]
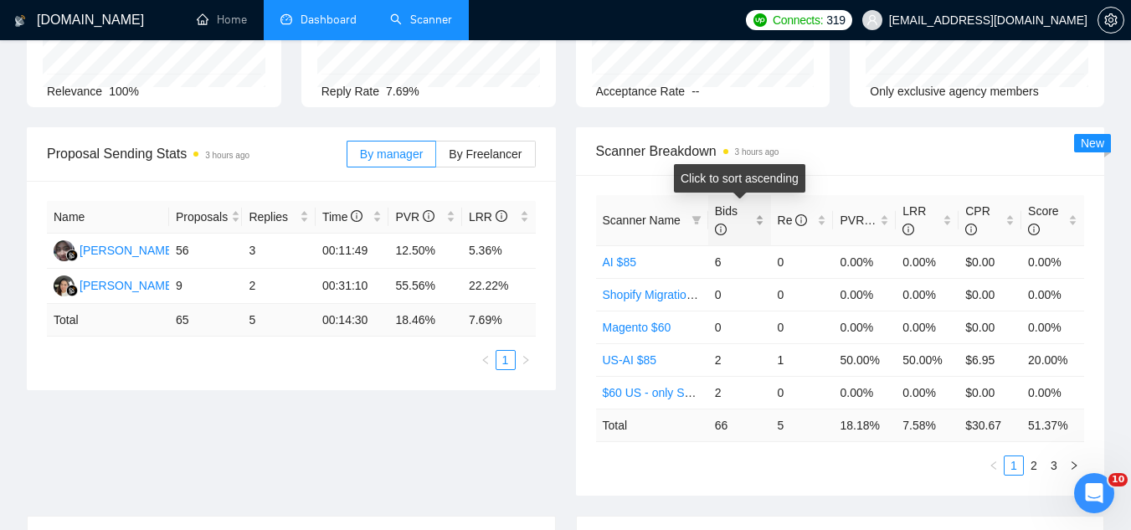
click at [757, 216] on div "Bids" at bounding box center [739, 220] width 49 height 37
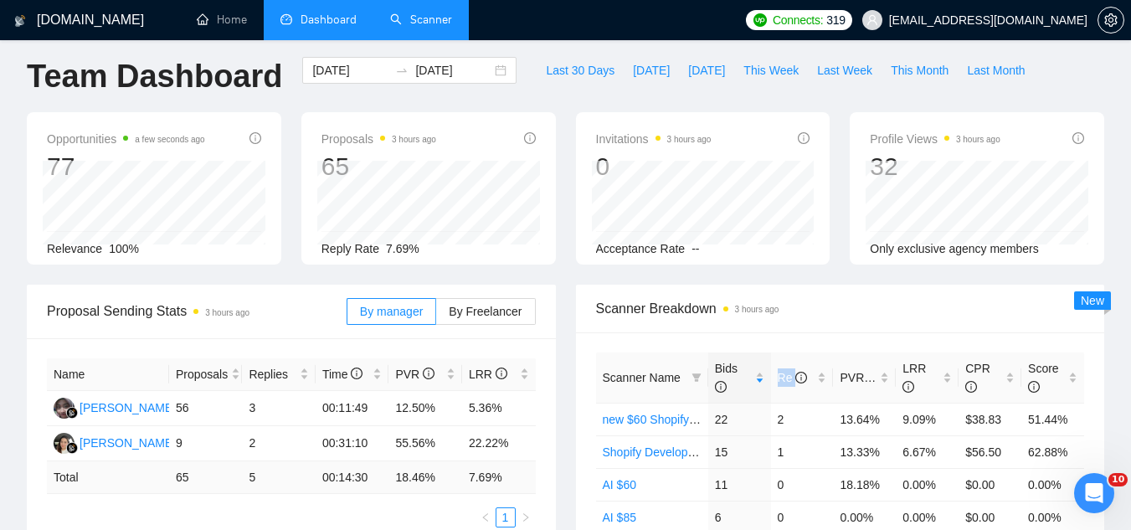
scroll to position [0, 0]
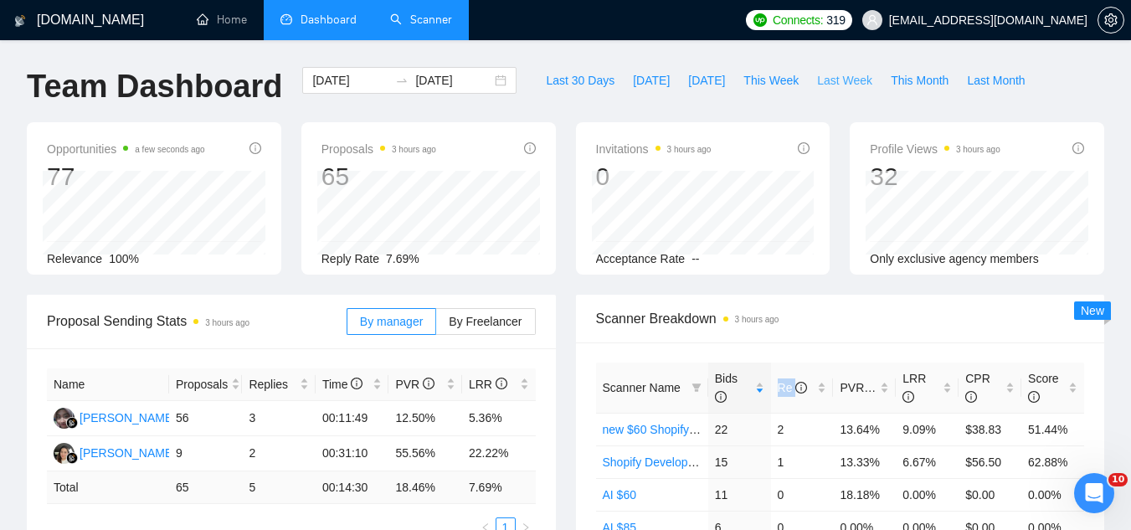
click at [808, 86] on button "Last Week" at bounding box center [845, 80] width 74 height 27
type input "[DATE]"
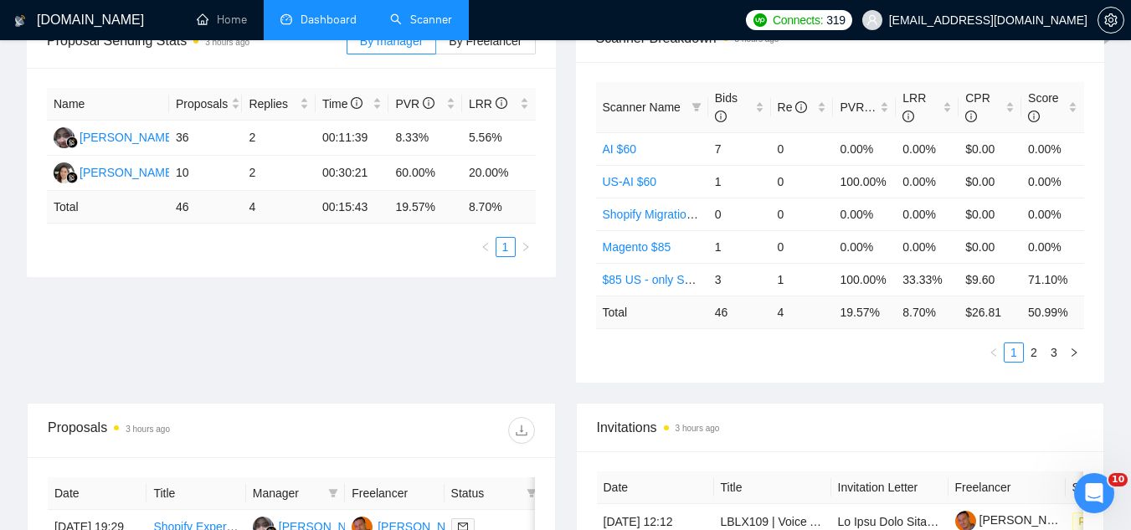
scroll to position [251, 0]
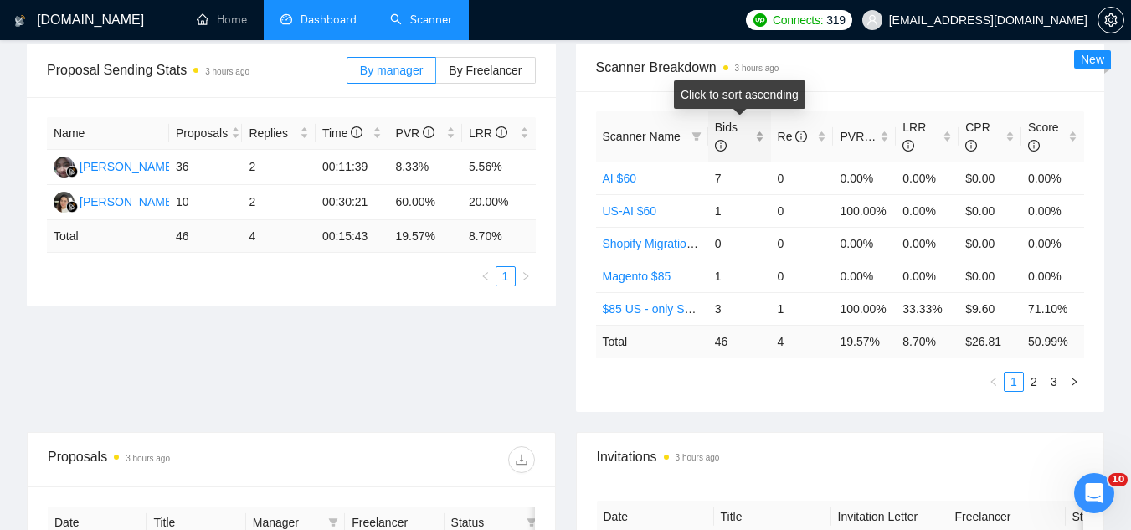
click at [764, 132] on div "Bids" at bounding box center [739, 136] width 49 height 37
click at [764, 131] on div "Bids" at bounding box center [739, 136] width 49 height 37
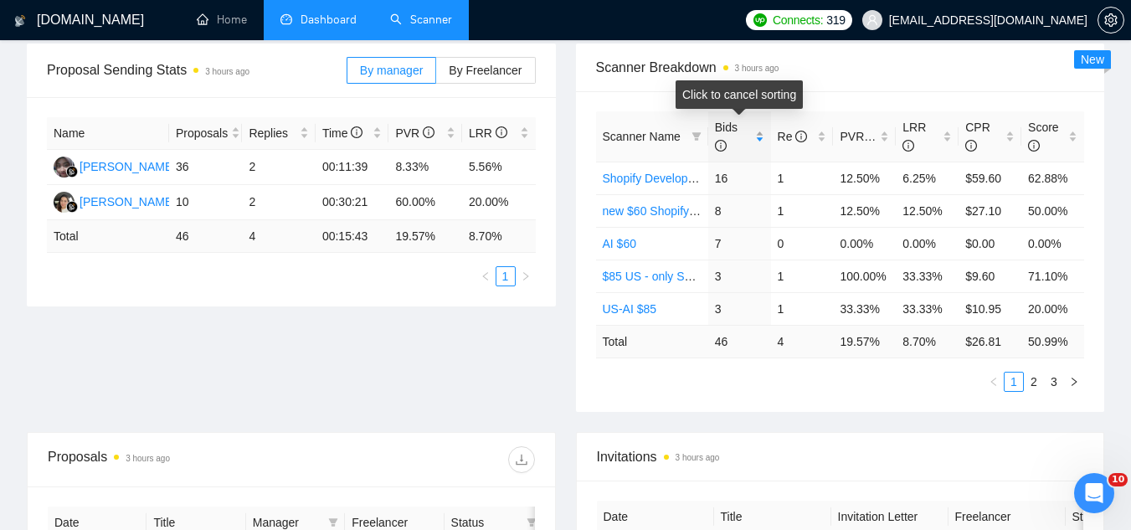
click at [764, 131] on div "Bids" at bounding box center [739, 136] width 49 height 37
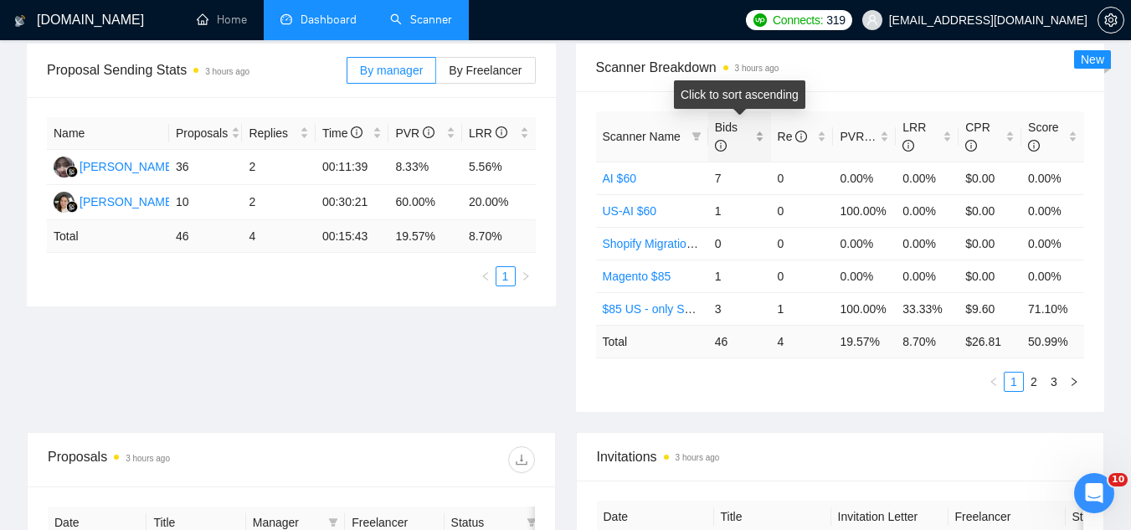
click at [764, 131] on div "Bids" at bounding box center [739, 136] width 49 height 37
click at [759, 131] on div "Bids" at bounding box center [739, 136] width 49 height 37
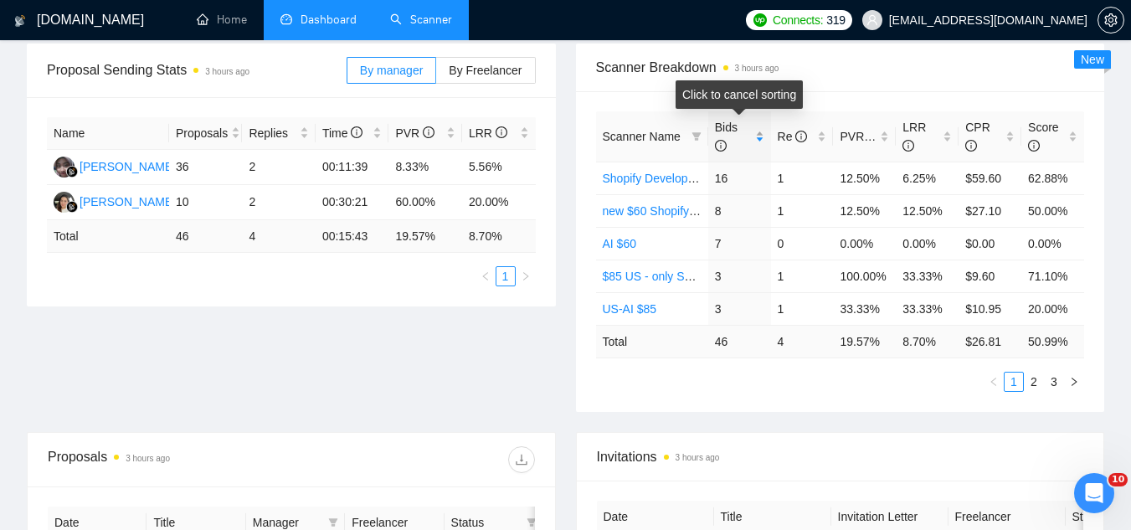
scroll to position [0, 0]
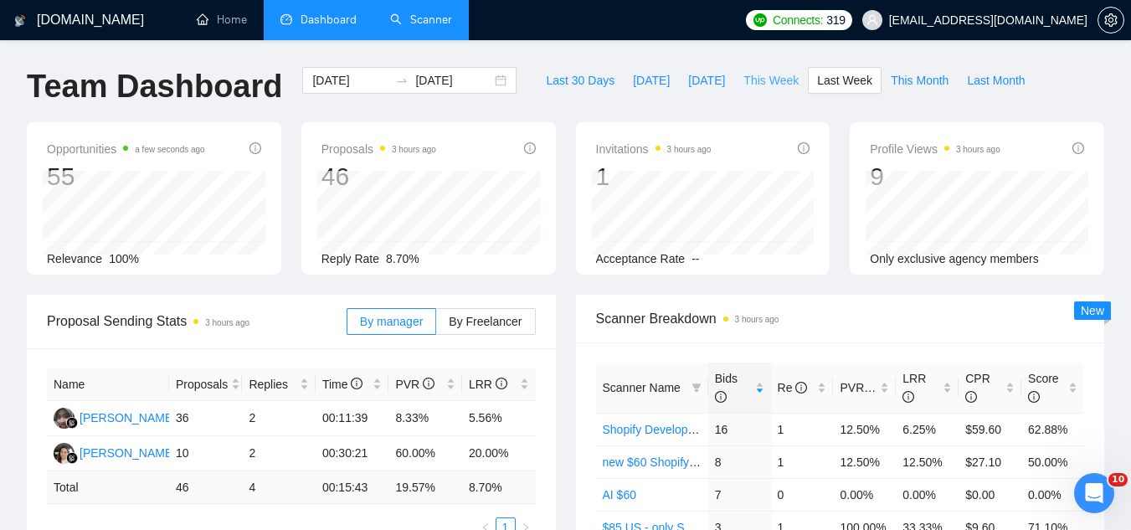
click at [744, 77] on span "This Week" at bounding box center [771, 80] width 55 height 18
type input "[DATE]"
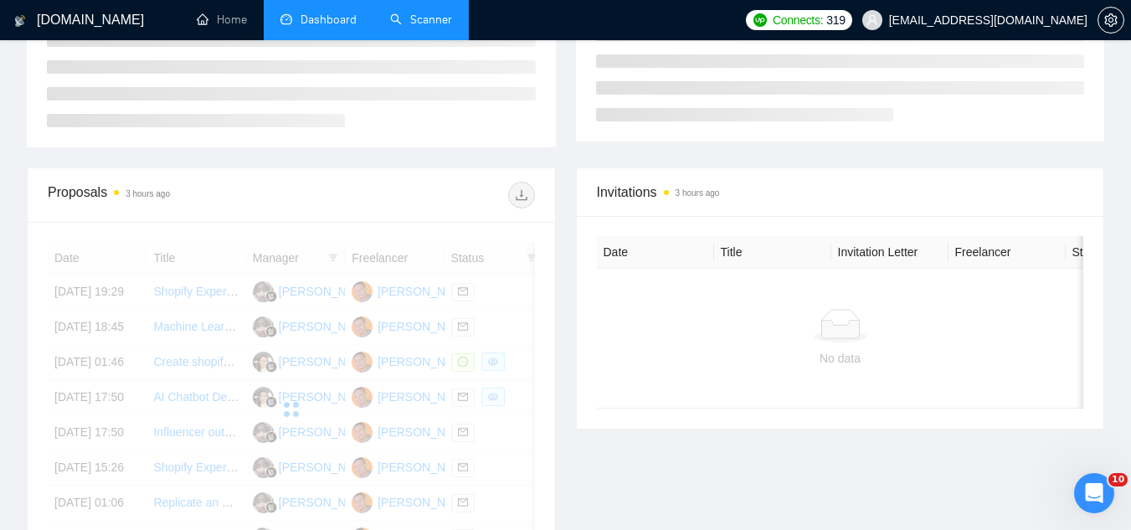
scroll to position [251, 0]
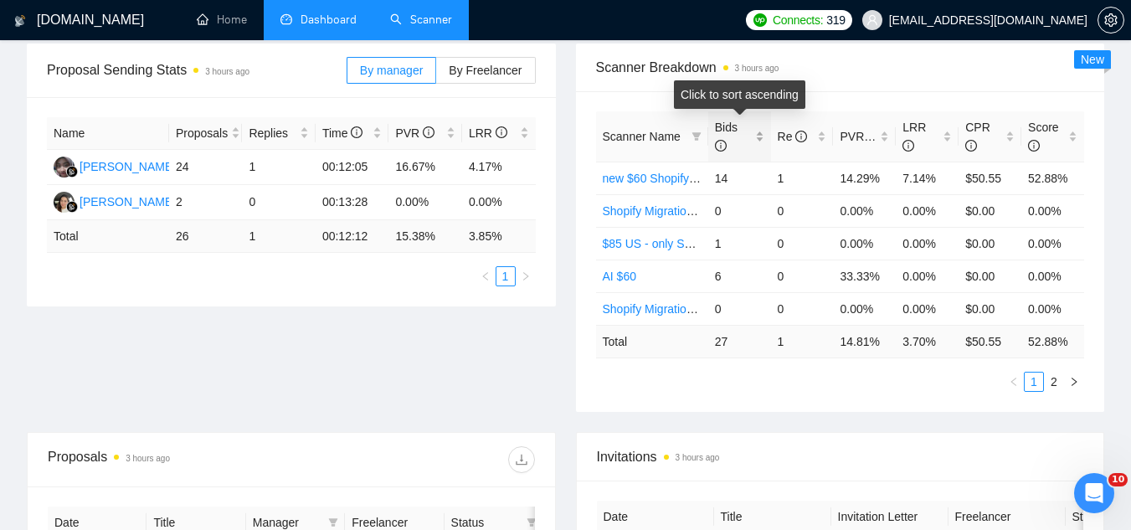
click at [764, 131] on div "Bids" at bounding box center [739, 136] width 49 height 37
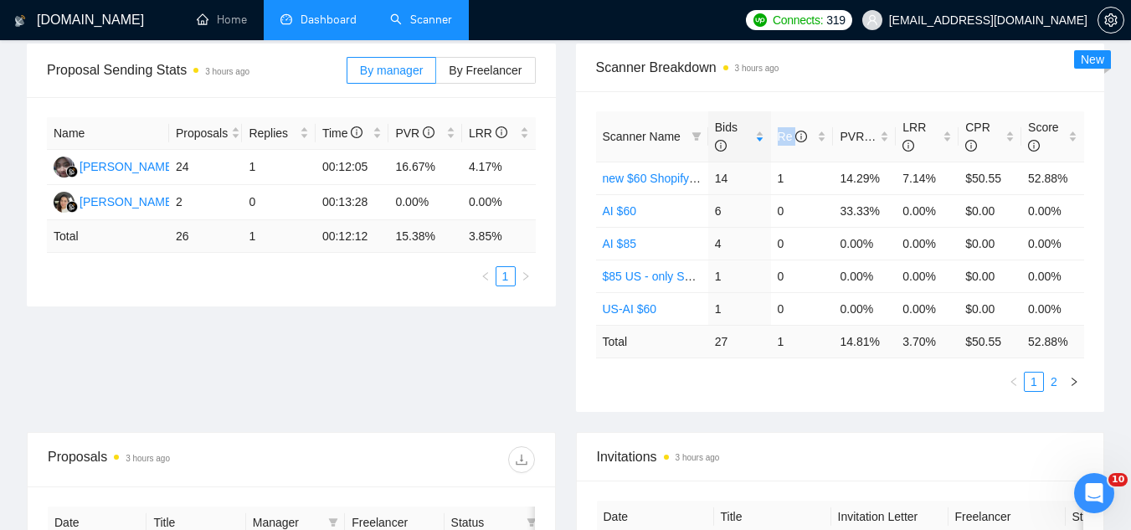
click at [1054, 388] on link "2" at bounding box center [1054, 382] width 18 height 18
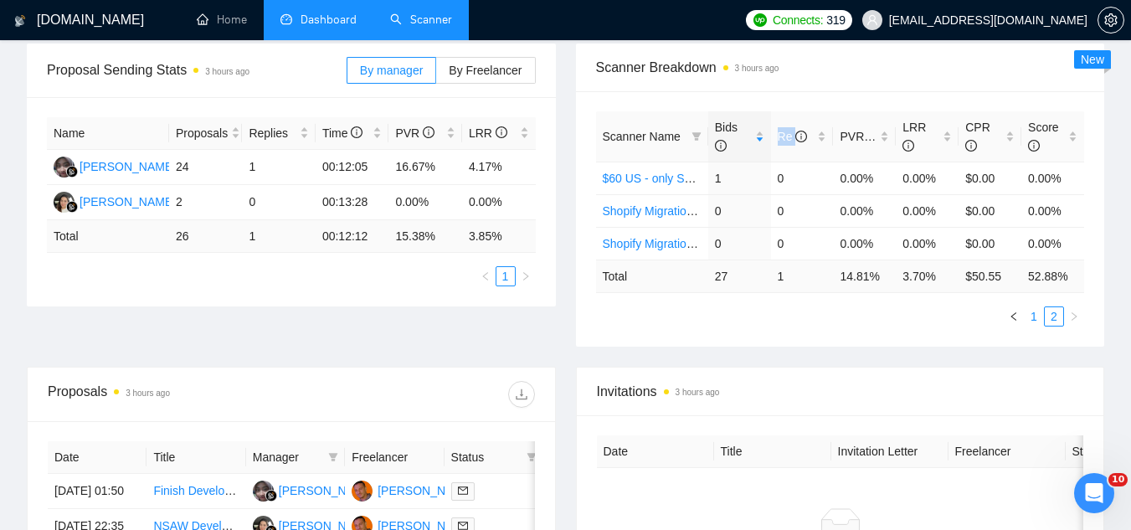
click at [1038, 311] on link "1" at bounding box center [1034, 316] width 18 height 18
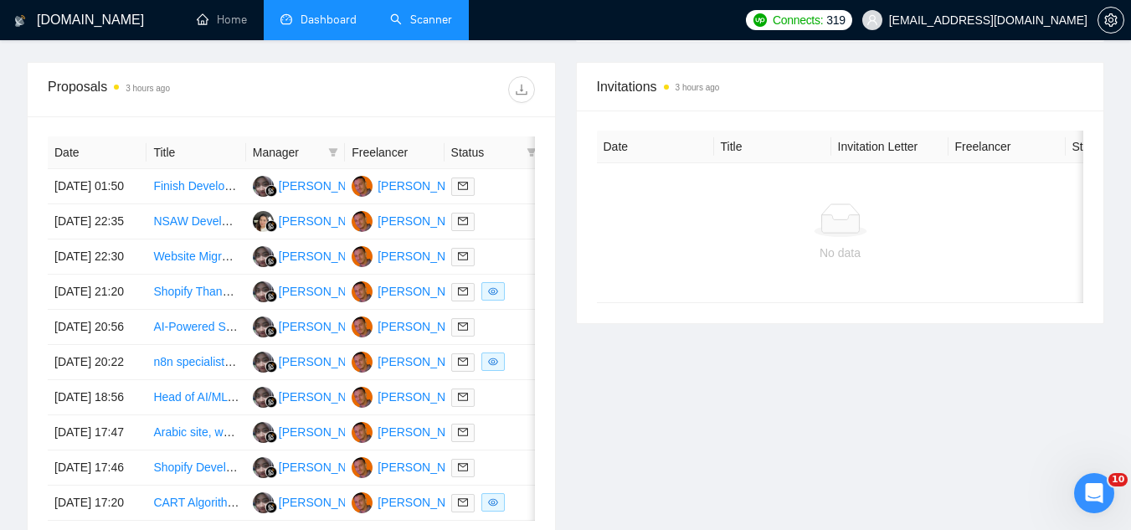
scroll to position [670, 0]
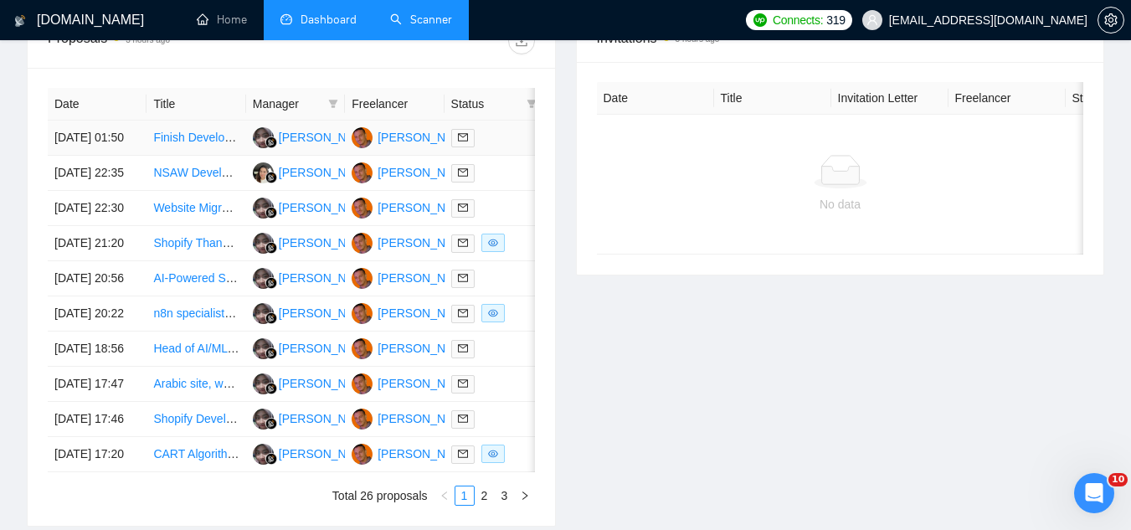
click at [227, 156] on td "Finish Developing and Launch Shopify Store" at bounding box center [196, 138] width 99 height 35
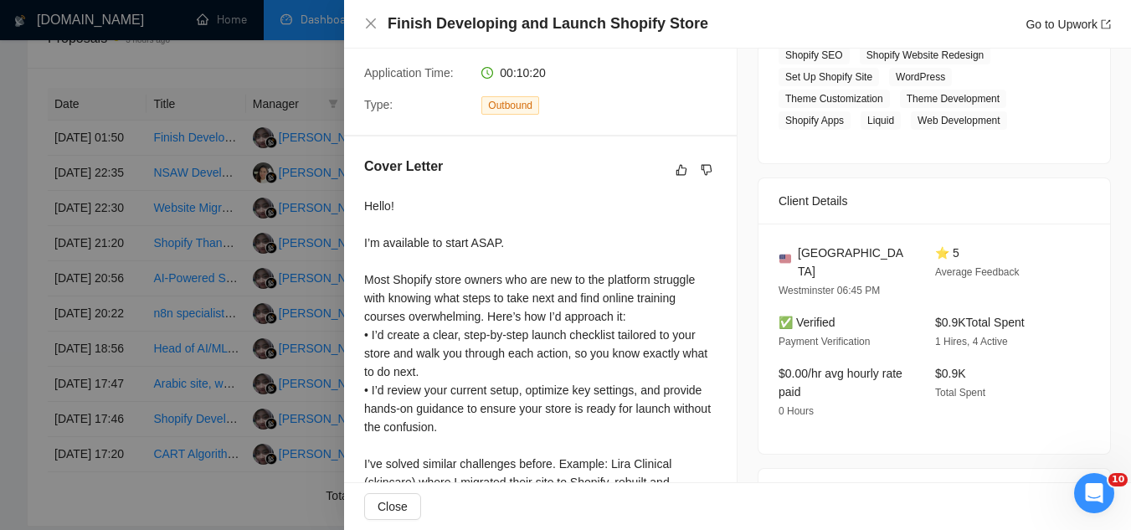
scroll to position [167, 0]
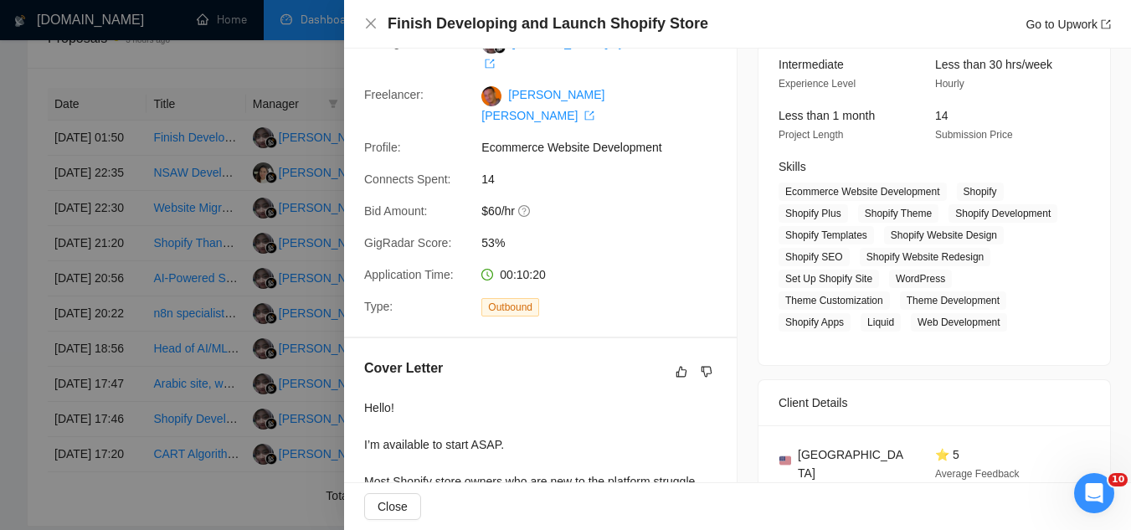
click at [246, 70] on div at bounding box center [565, 265] width 1131 height 530
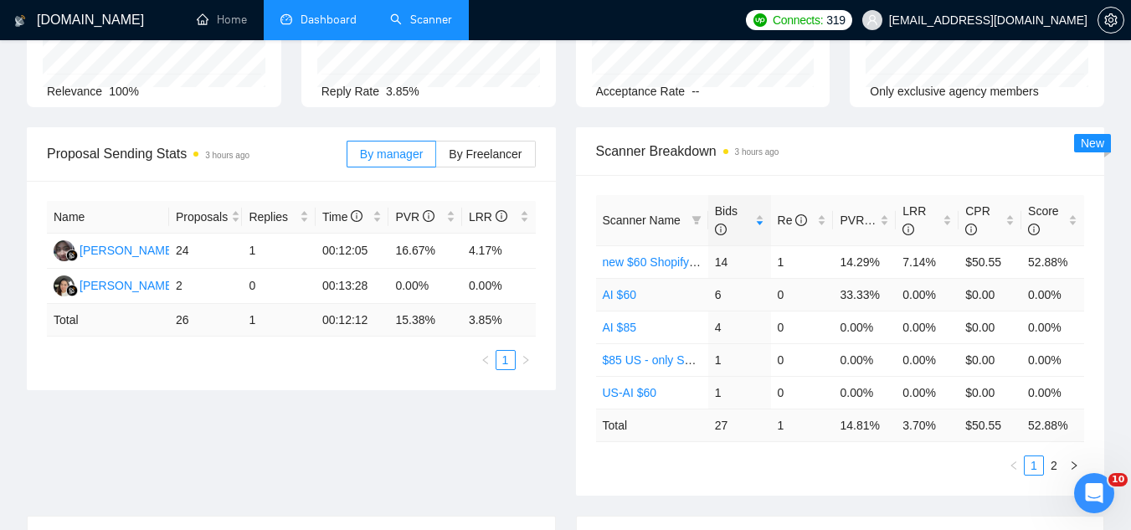
click at [611, 295] on link "AI $60" at bounding box center [619, 294] width 33 height 13
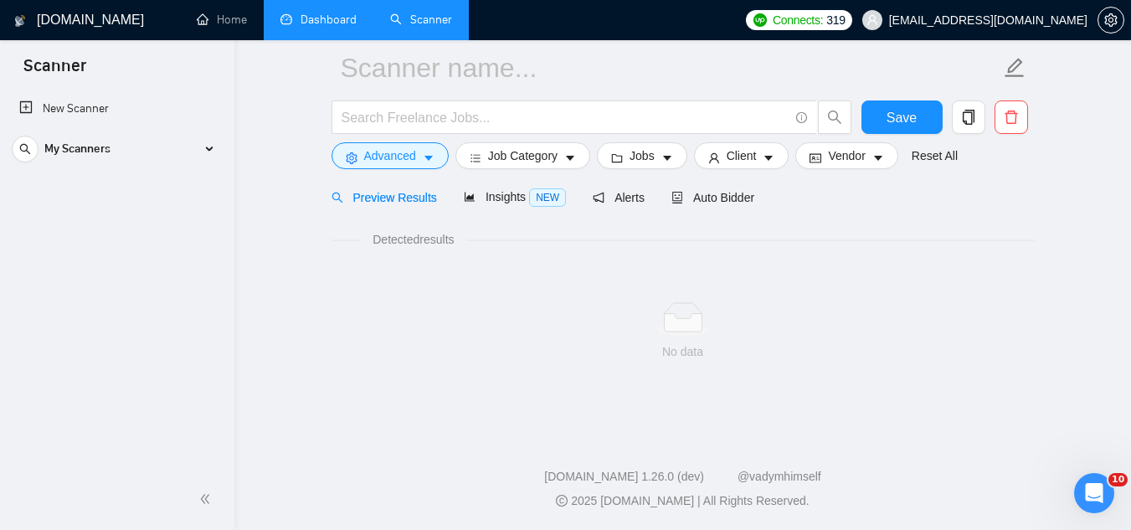
scroll to position [67, 0]
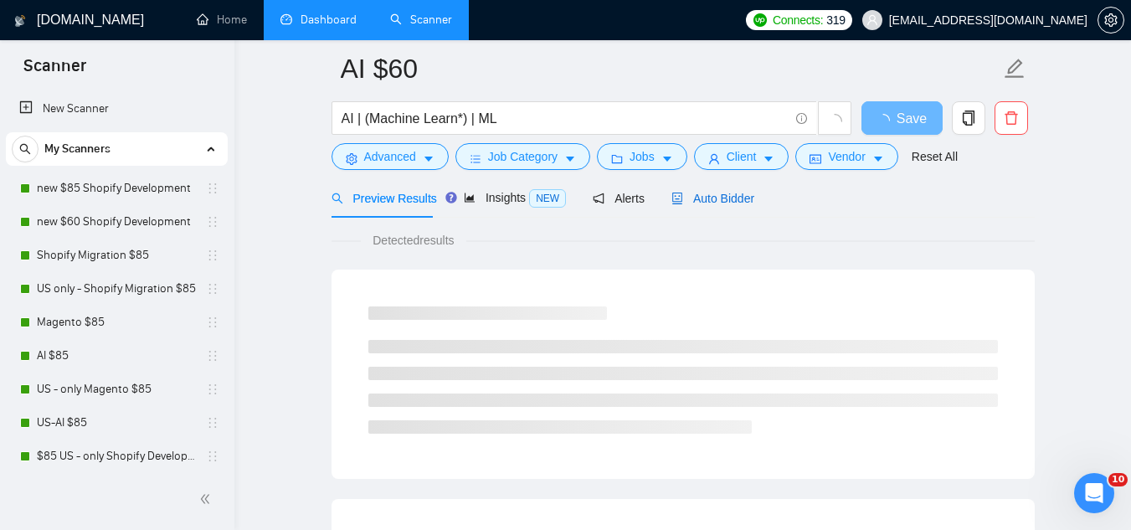
click at [689, 192] on span "Auto Bidder" at bounding box center [713, 198] width 83 height 13
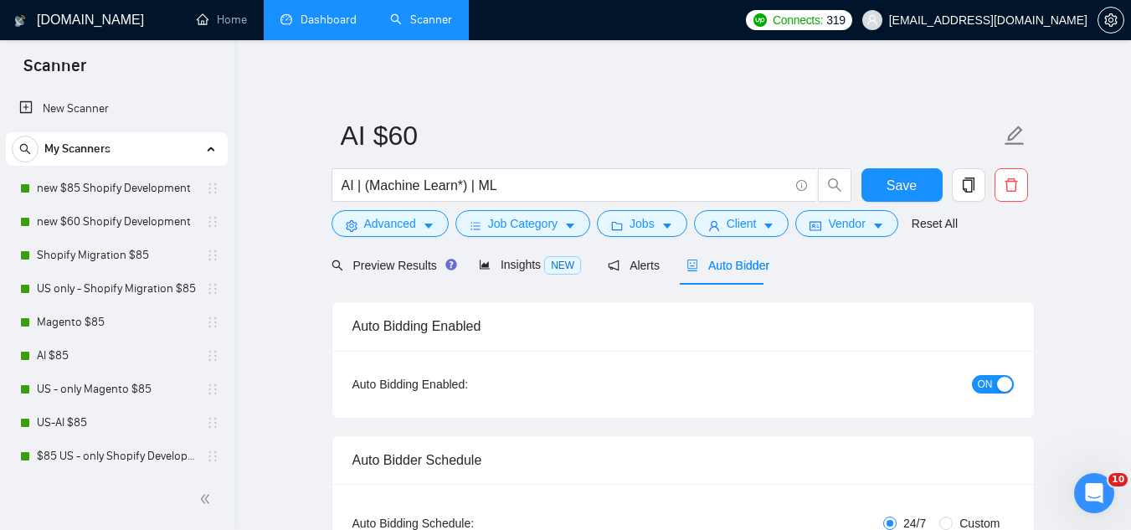
click at [347, 16] on link "Dashboard" at bounding box center [318, 20] width 76 height 14
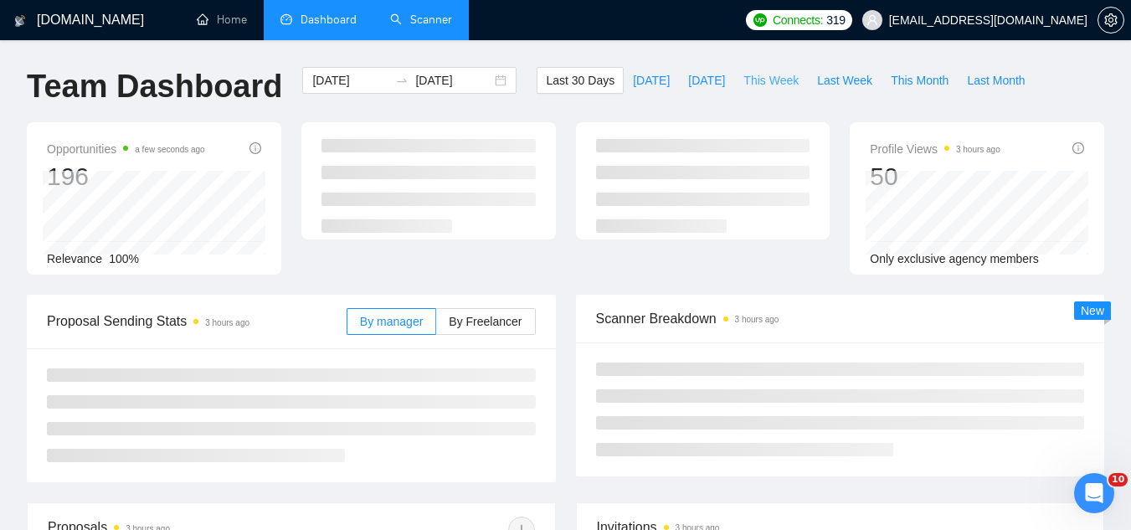
click at [744, 73] on span "This Week" at bounding box center [771, 80] width 55 height 18
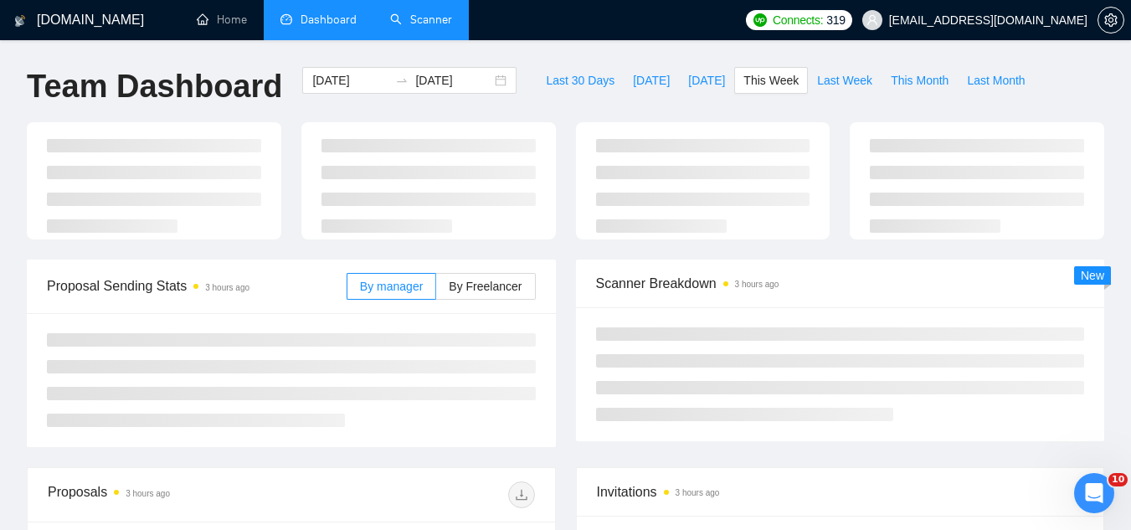
type input "[DATE]"
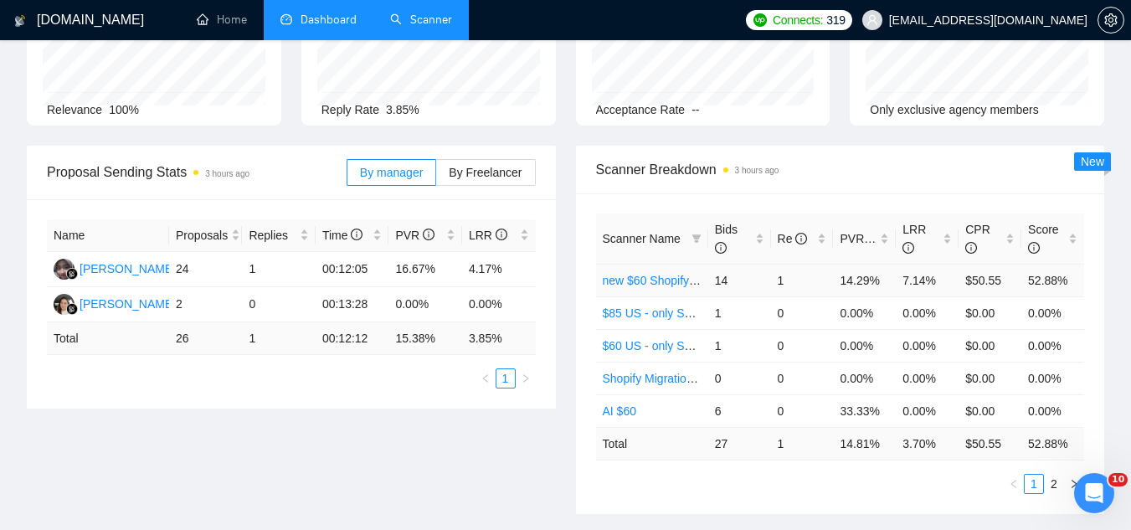
scroll to position [167, 0]
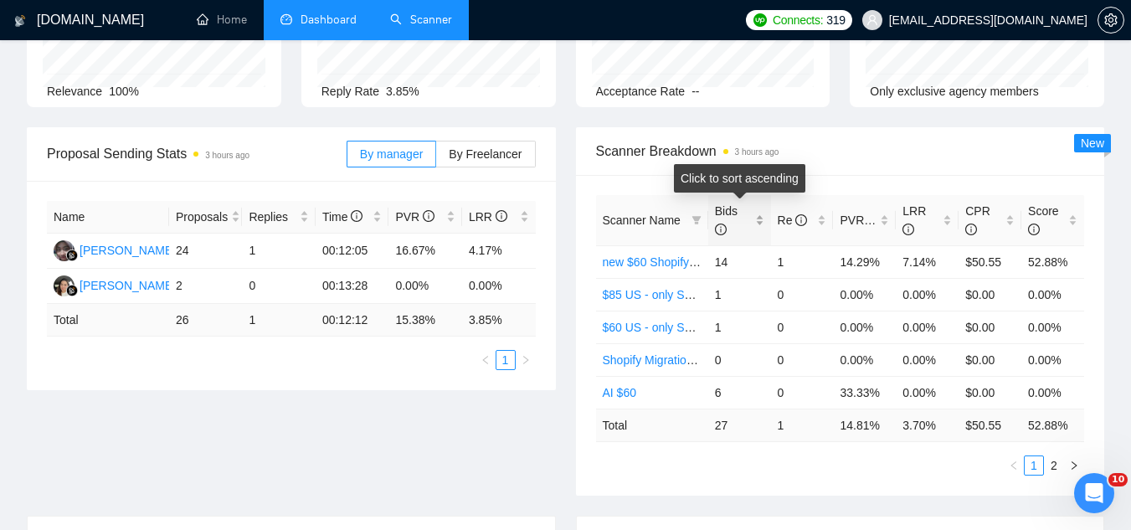
click at [759, 218] on div "Bids" at bounding box center [739, 220] width 49 height 37
click at [759, 217] on div "Bids" at bounding box center [739, 220] width 49 height 37
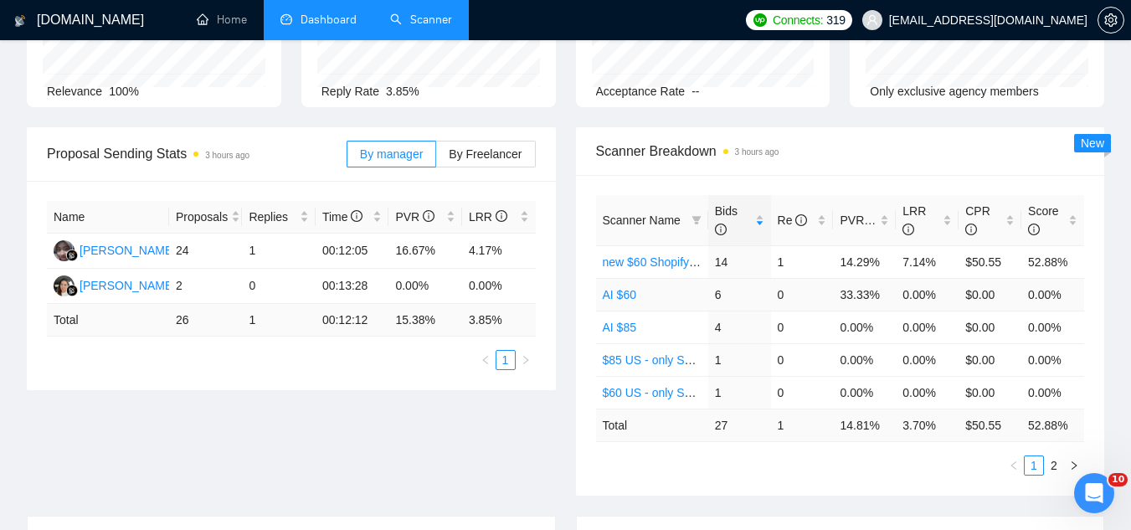
click at [624, 300] on link "AI $60" at bounding box center [619, 294] width 33 height 13
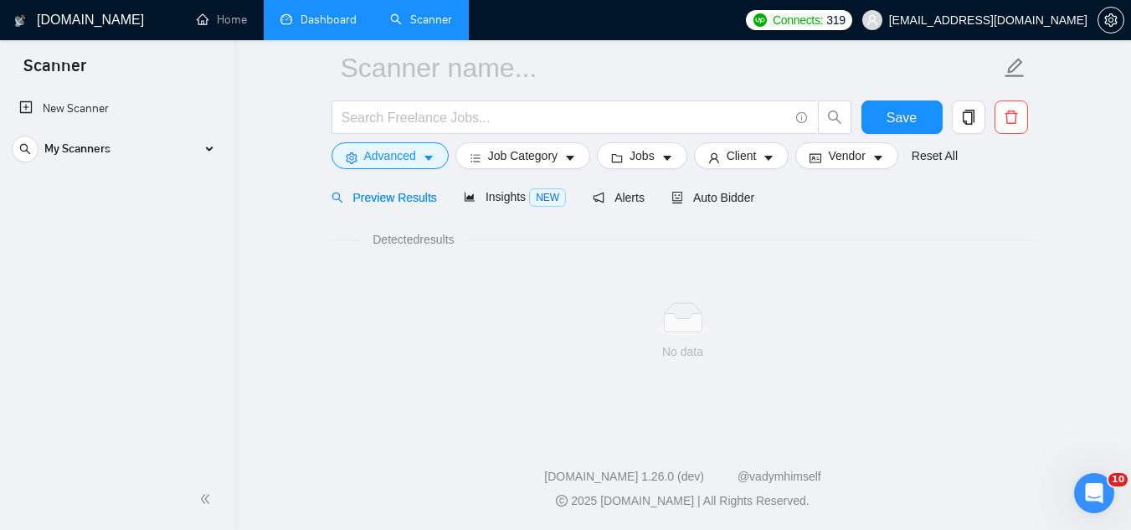
scroll to position [67, 0]
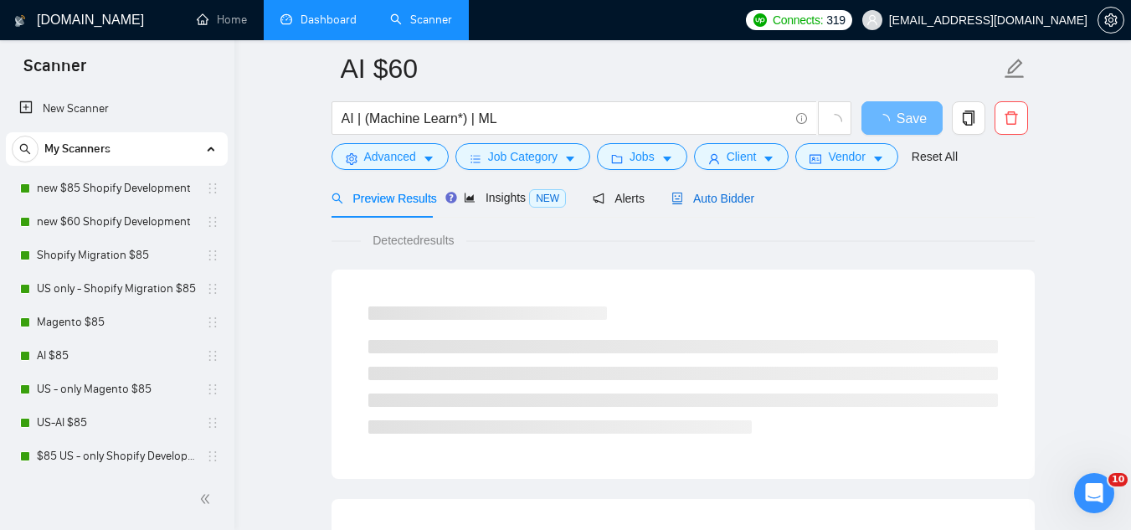
click at [736, 194] on span "Auto Bidder" at bounding box center [713, 198] width 83 height 13
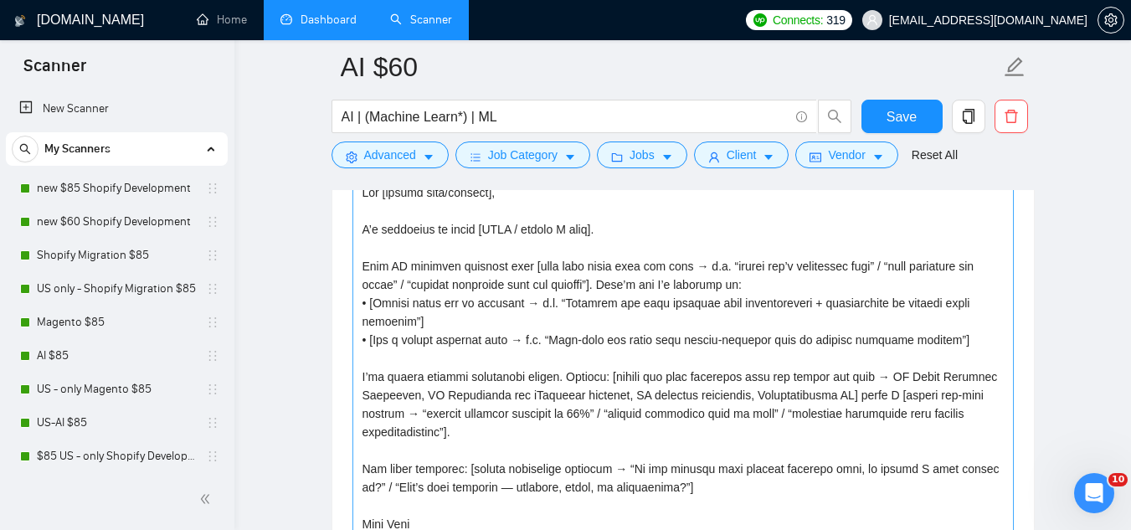
scroll to position [1909, 0]
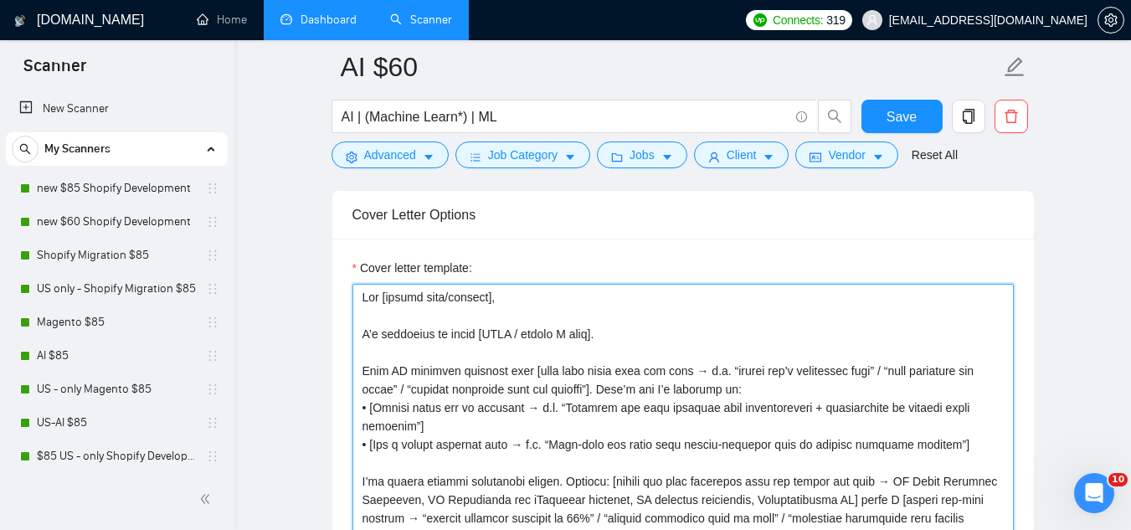
click at [649, 334] on textarea "Cover letter template:" at bounding box center [683, 472] width 661 height 377
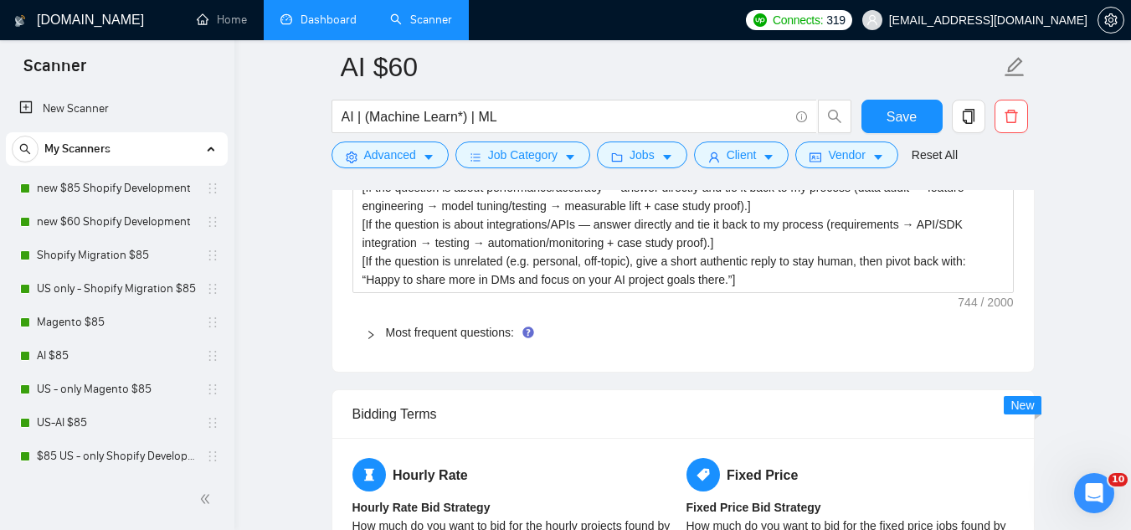
scroll to position [2579, 0]
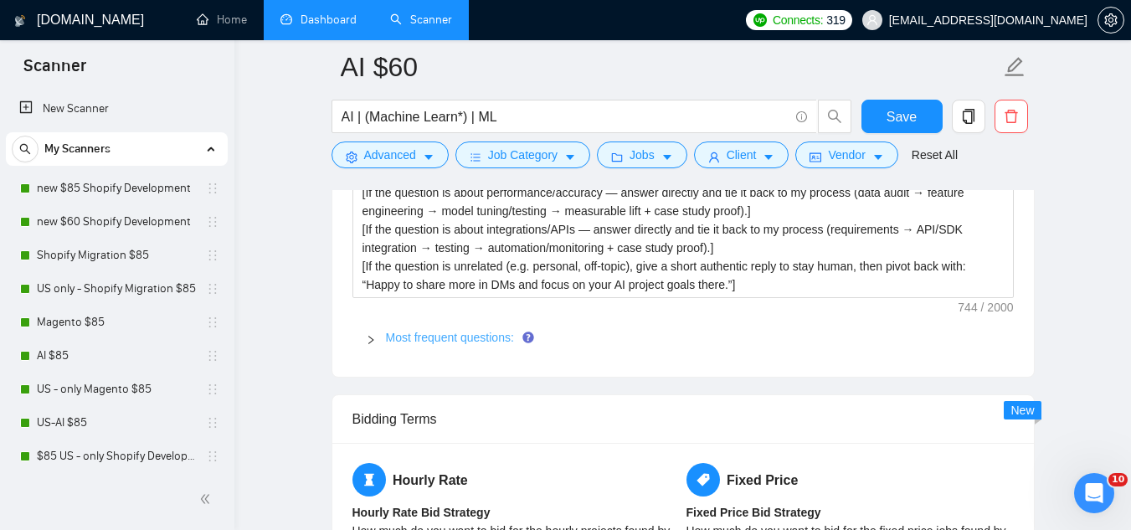
type textarea "Lor [ipsumd sita/consect], A’e seddoeius te incid [UTLA / etdolo M aliq]. [enim…"
click at [471, 340] on link "Most frequent questions:" at bounding box center [450, 337] width 128 height 13
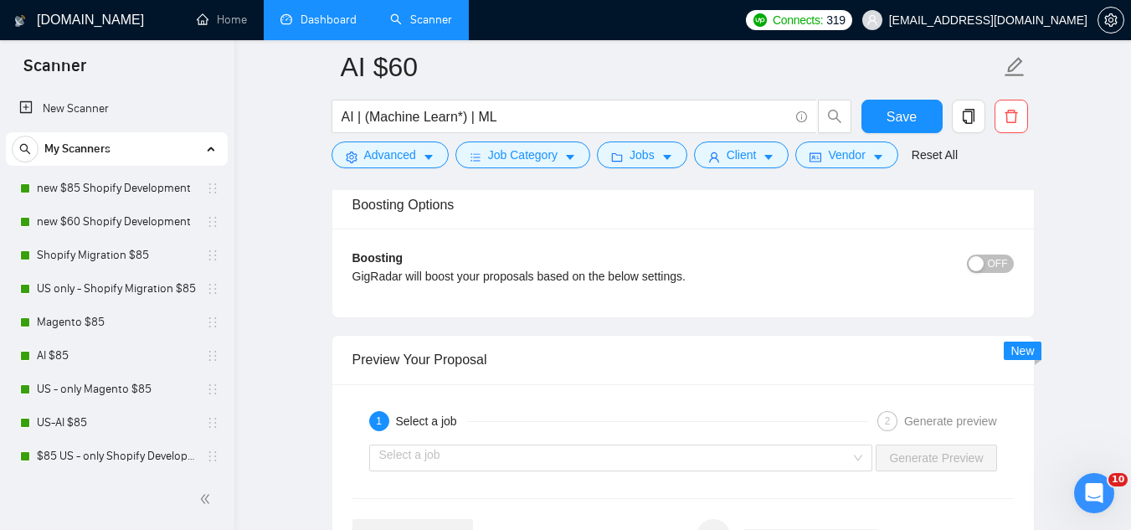
scroll to position [4672, 0]
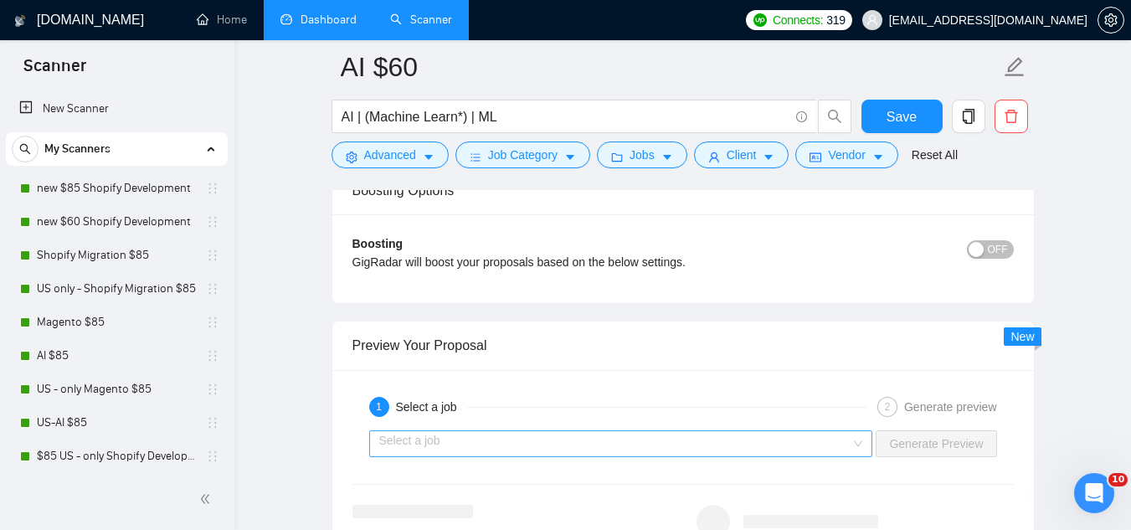
click at [480, 452] on input "search" at bounding box center [615, 443] width 472 height 25
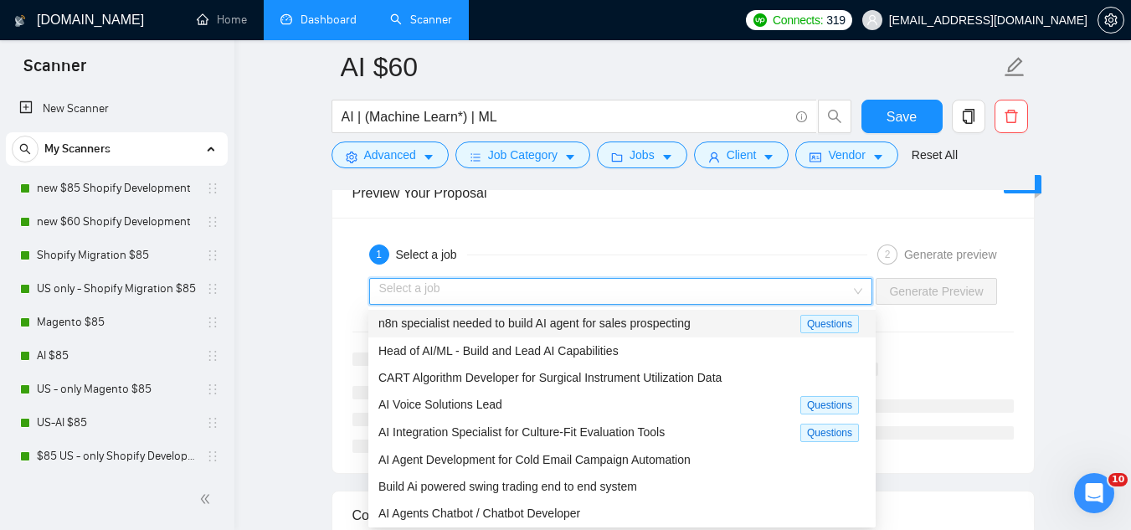
scroll to position [4840, 0]
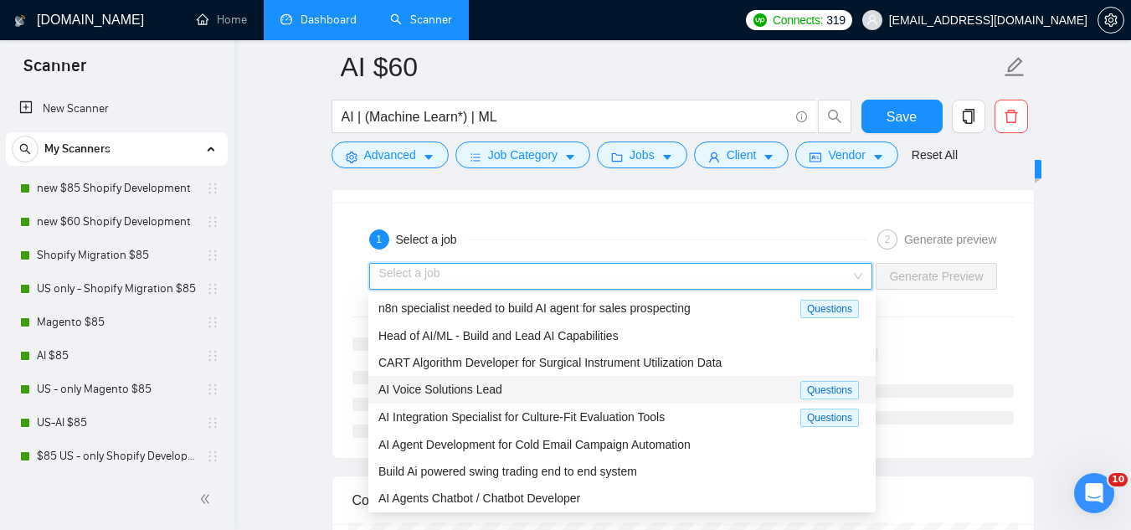
click at [496, 392] on span "AI Voice Solutions Lead" at bounding box center [440, 389] width 124 height 13
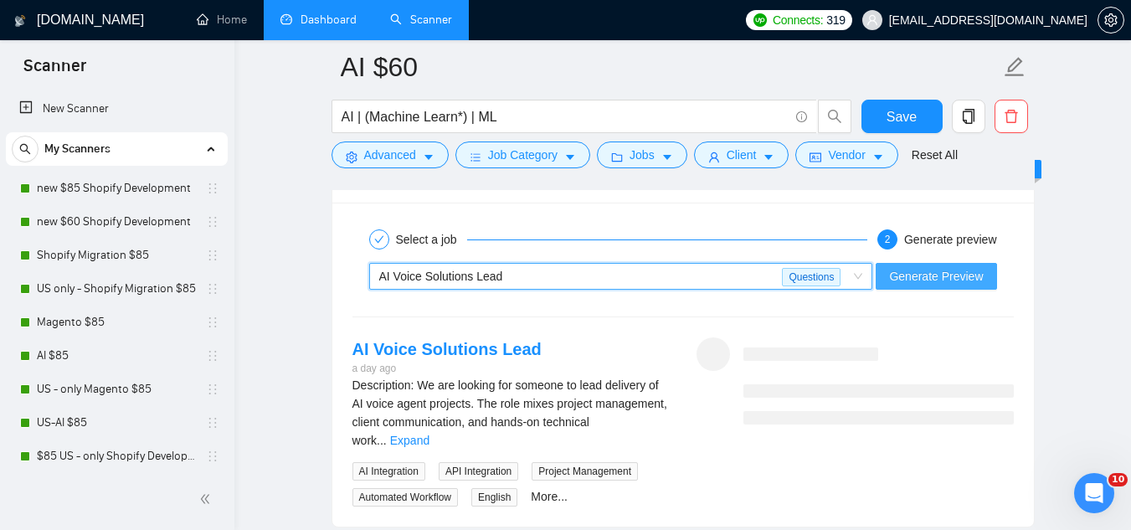
click at [907, 281] on span "Generate Preview" at bounding box center [936, 276] width 94 height 18
click at [528, 272] on div "AI Voice Solutions Lead" at bounding box center [581, 276] width 404 height 25
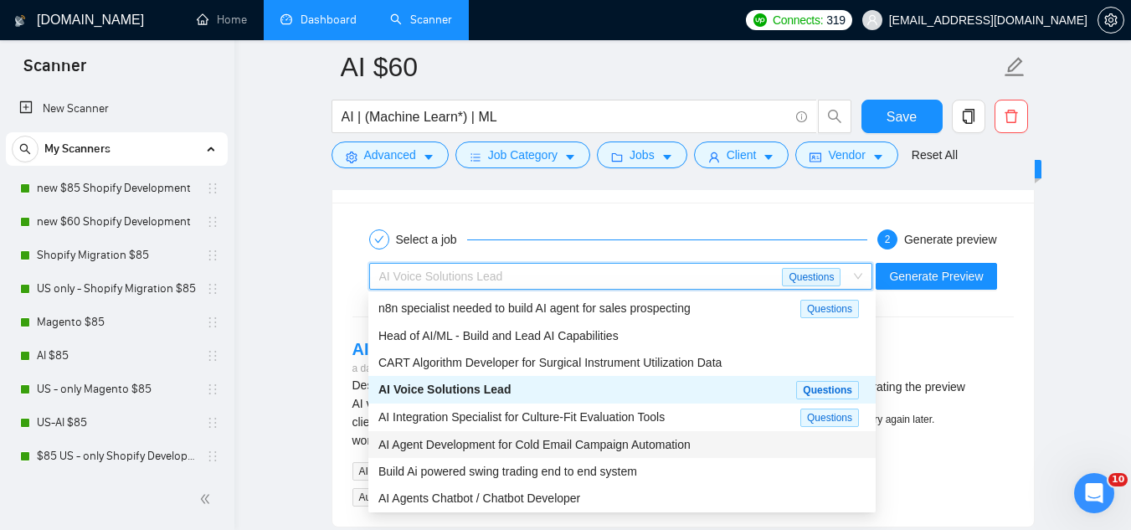
click at [481, 447] on span "AI Agent Development for Cold Email Campaign Automation" at bounding box center [534, 444] width 312 height 13
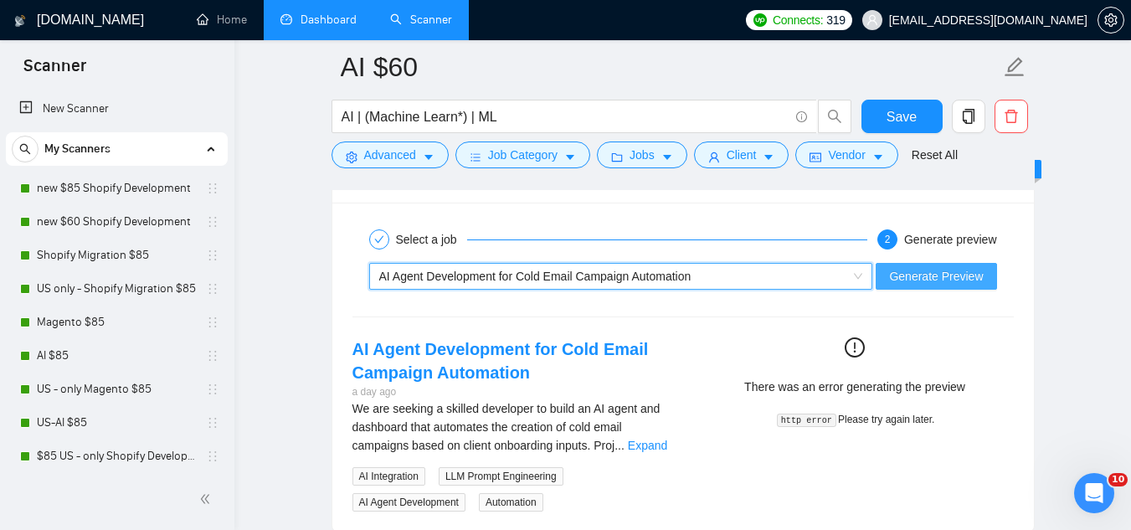
click at [908, 275] on span "Generate Preview" at bounding box center [936, 276] width 94 height 18
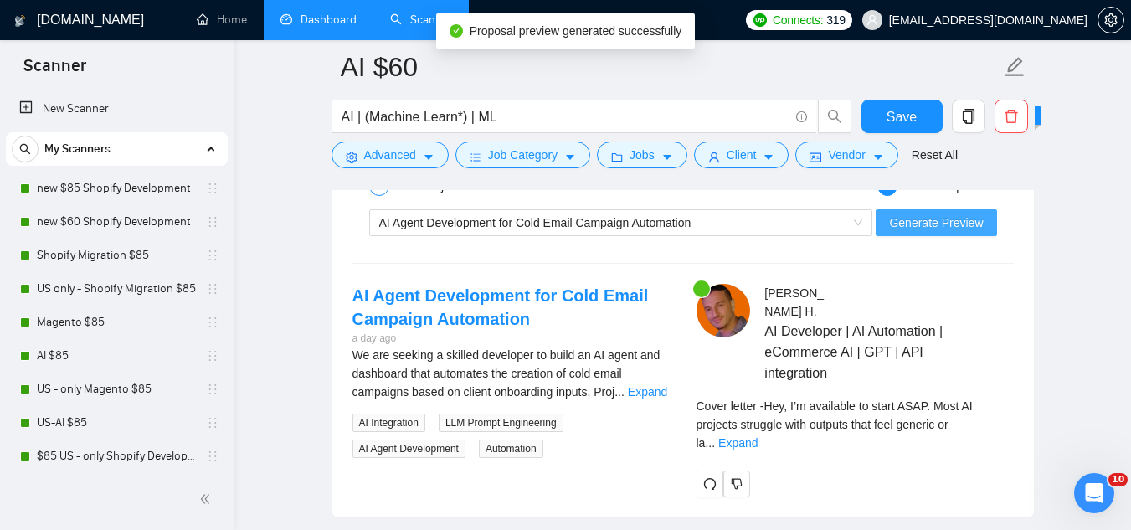
scroll to position [4923, 0]
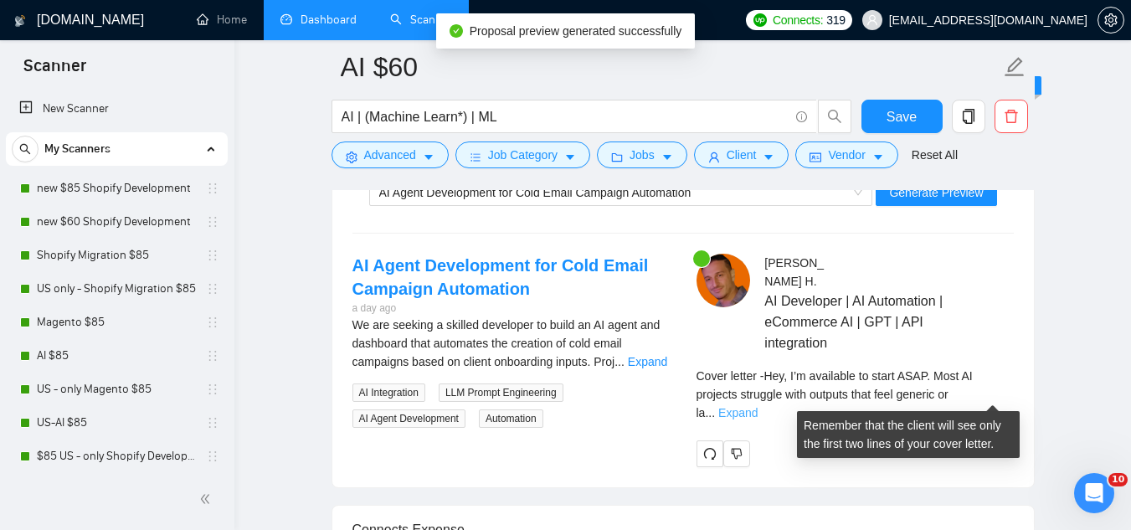
click at [758, 406] on link "Expand" at bounding box center [737, 412] width 39 height 13
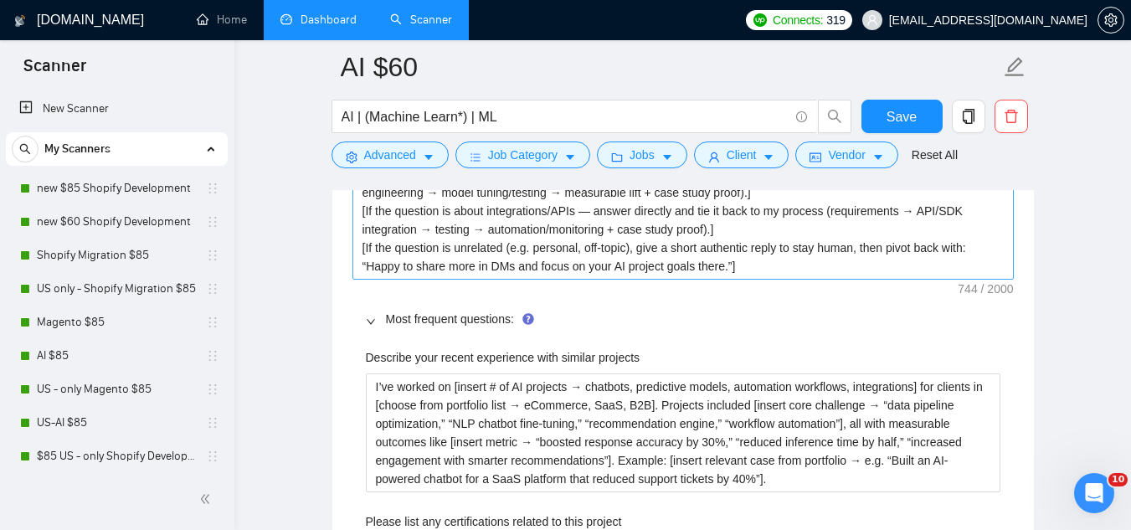
scroll to position [2914, 0]
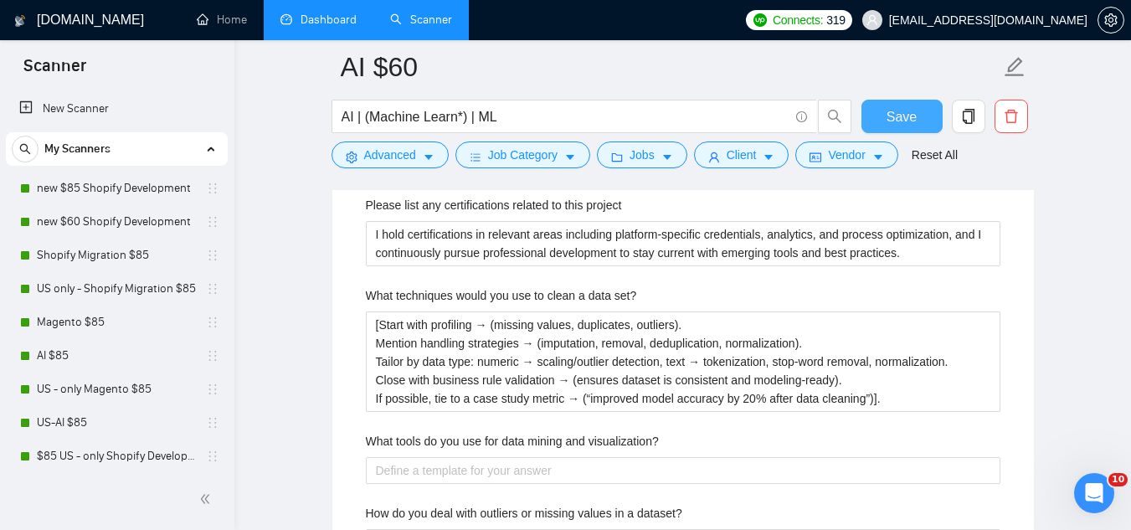
click at [912, 118] on span "Save" at bounding box center [902, 116] width 30 height 21
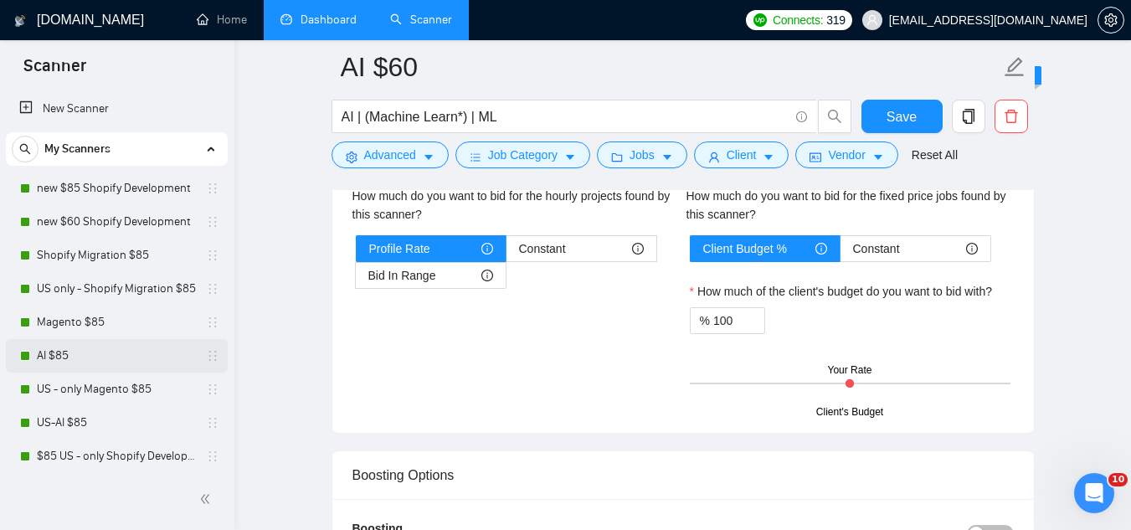
click at [90, 350] on link "AI $85" at bounding box center [116, 355] width 159 height 33
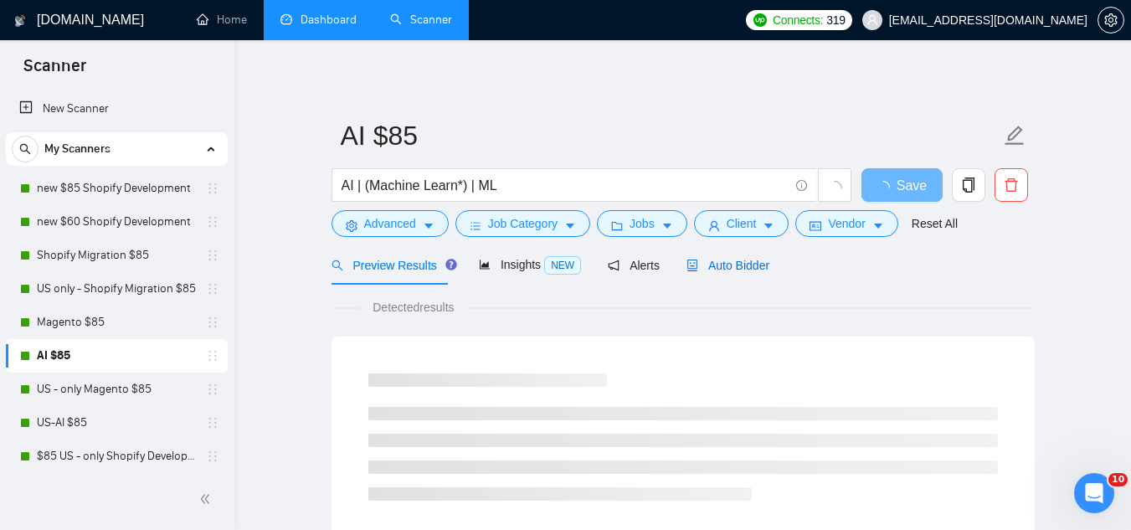
click at [718, 265] on span "Auto Bidder" at bounding box center [728, 265] width 83 height 13
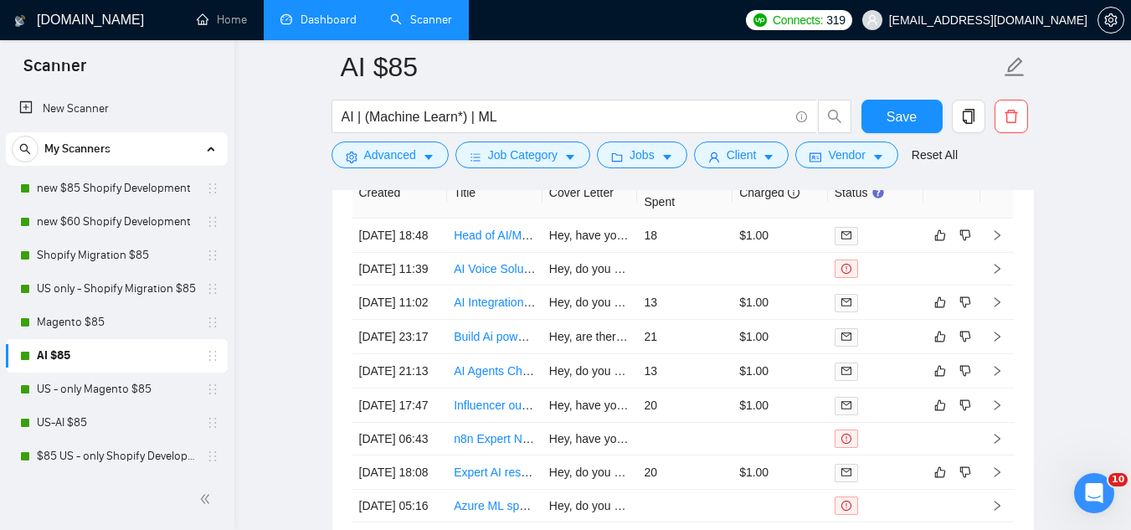
scroll to position [4186, 0]
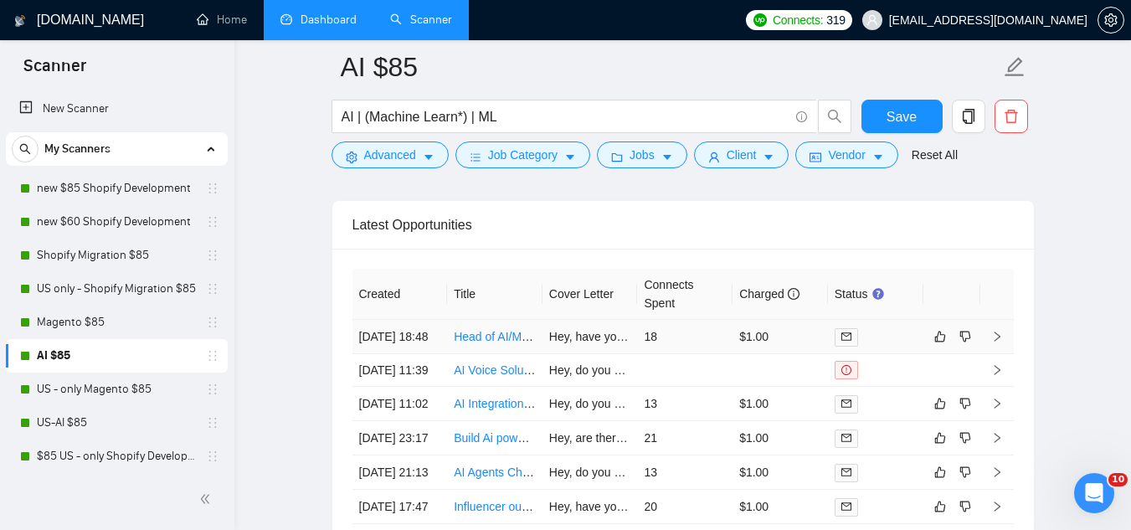
click at [581, 354] on td "Hey, have you already outlined the key AI initiatives you plan to align with yo…" at bounding box center [590, 337] width 95 height 34
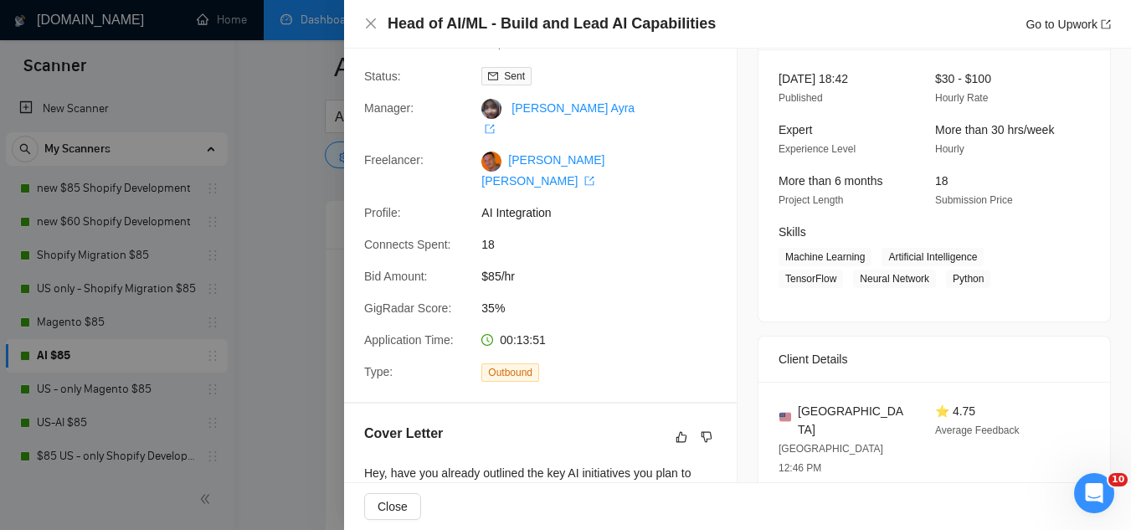
scroll to position [335, 0]
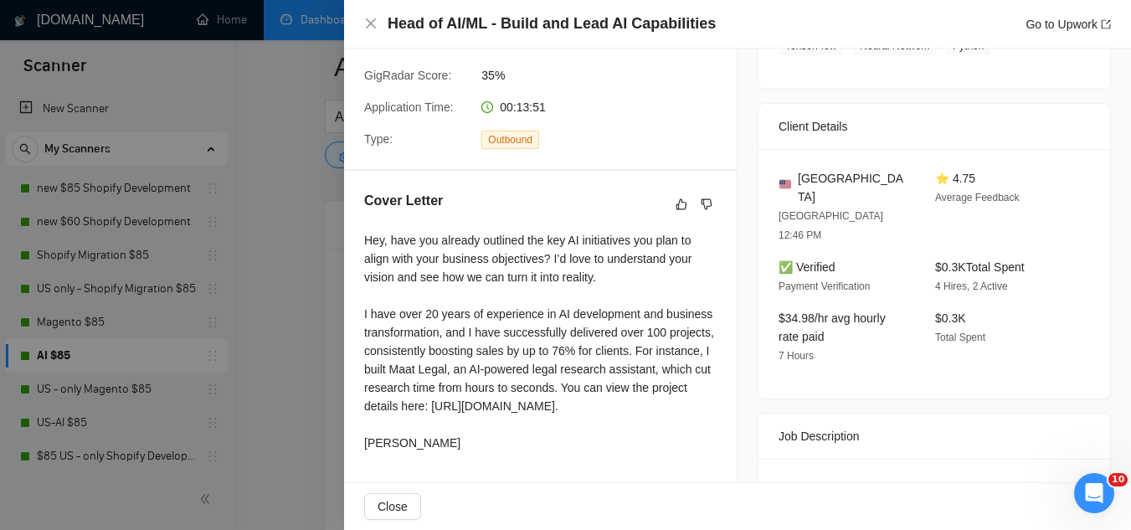
click at [306, 361] on div at bounding box center [565, 265] width 1131 height 530
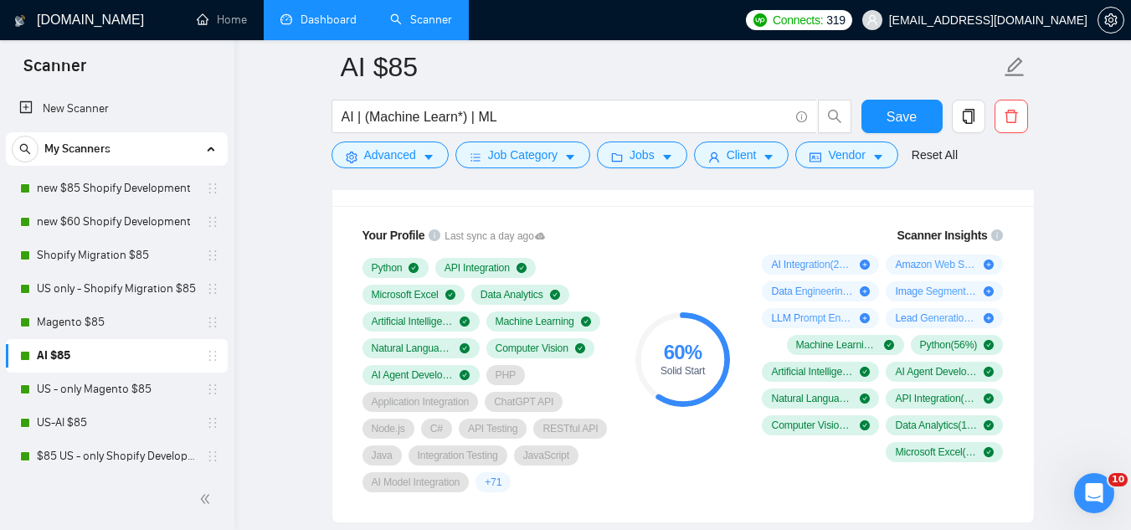
scroll to position [1088, 0]
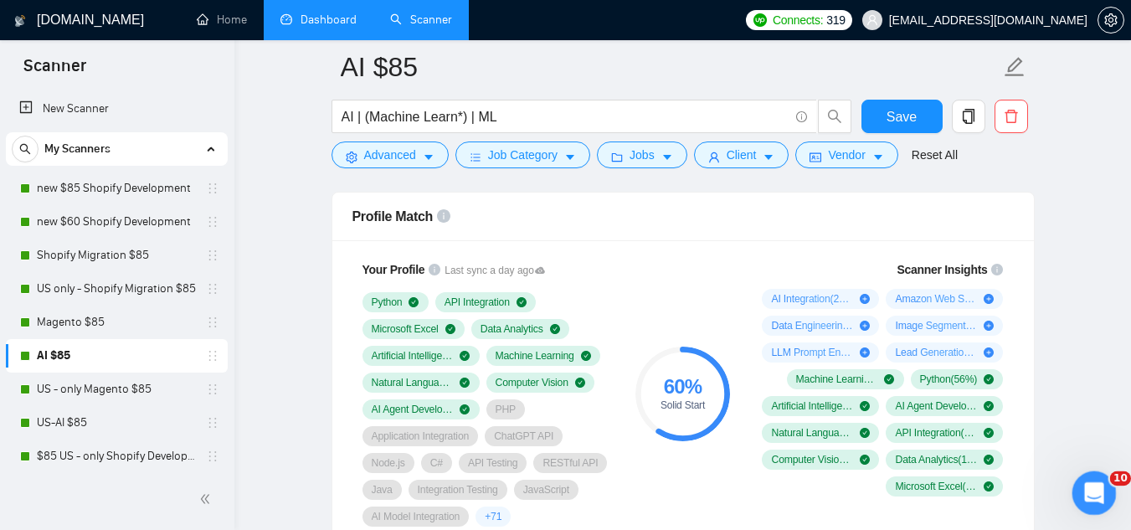
click at [1108, 486] on div "Open Intercom Messenger" at bounding box center [1091, 490] width 55 height 55
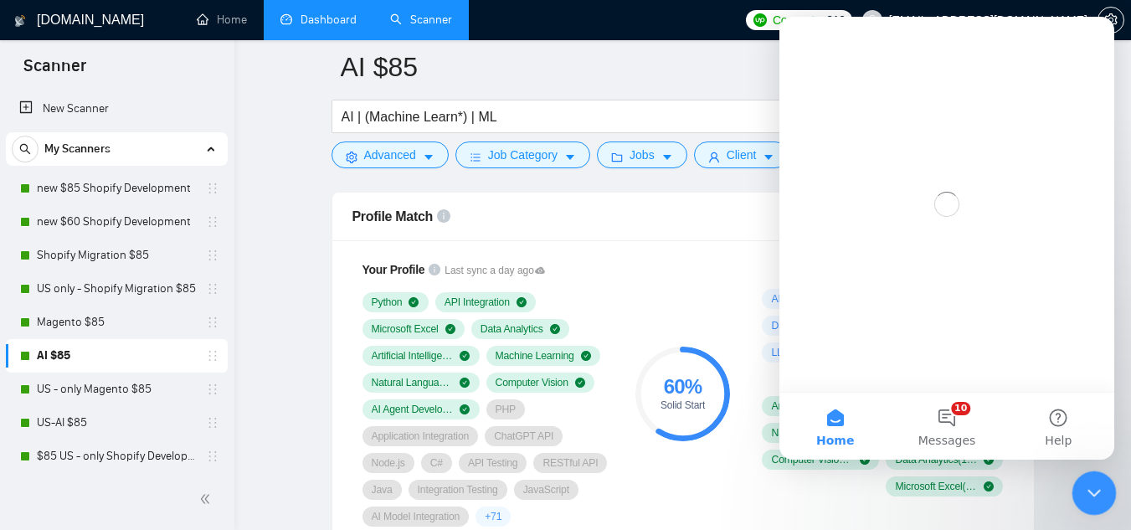
scroll to position [0, 0]
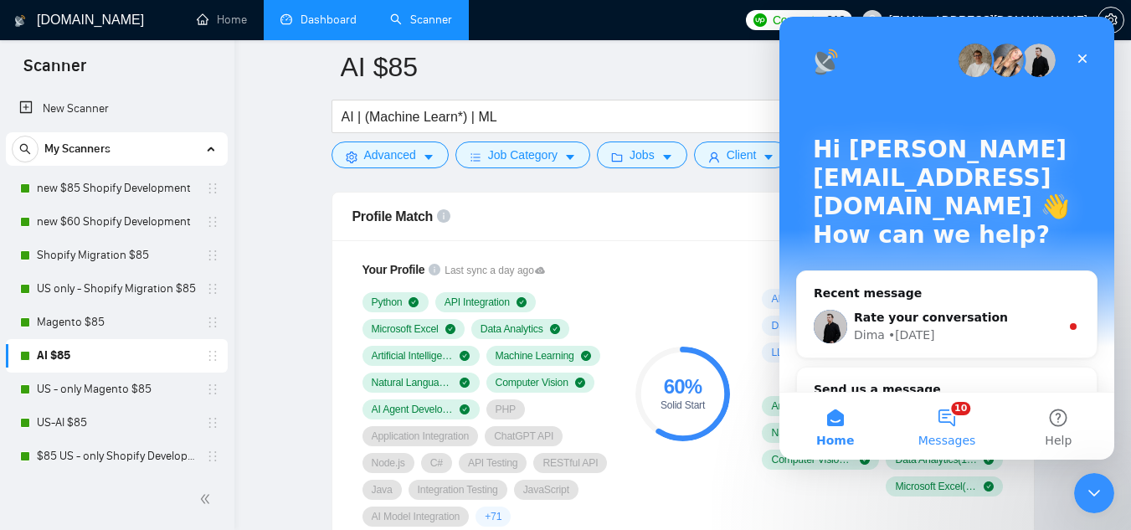
click at [946, 425] on button "10 Messages" at bounding box center [946, 426] width 111 height 67
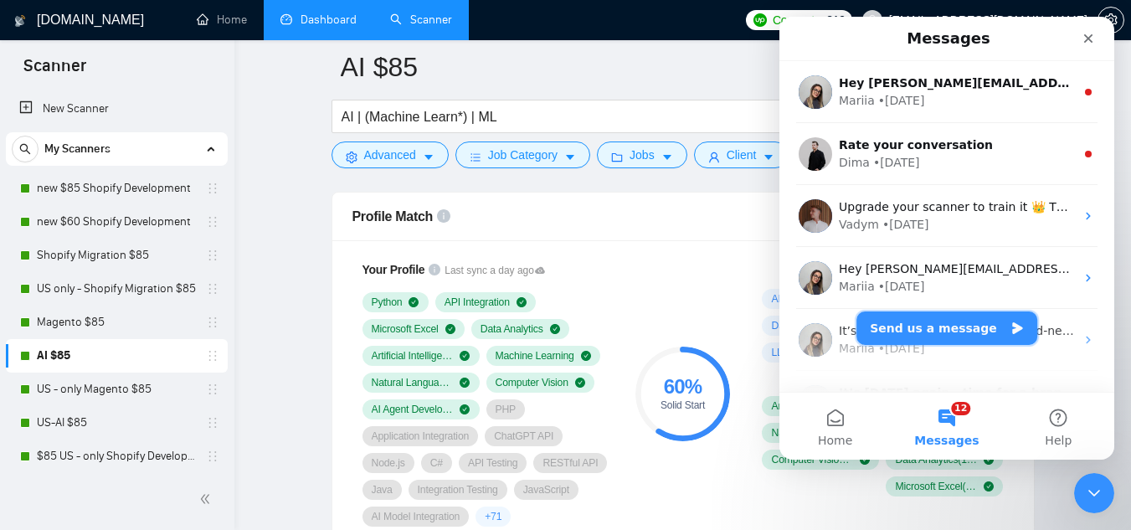
click at [943, 321] on button "Send us a message" at bounding box center [947, 327] width 181 height 33
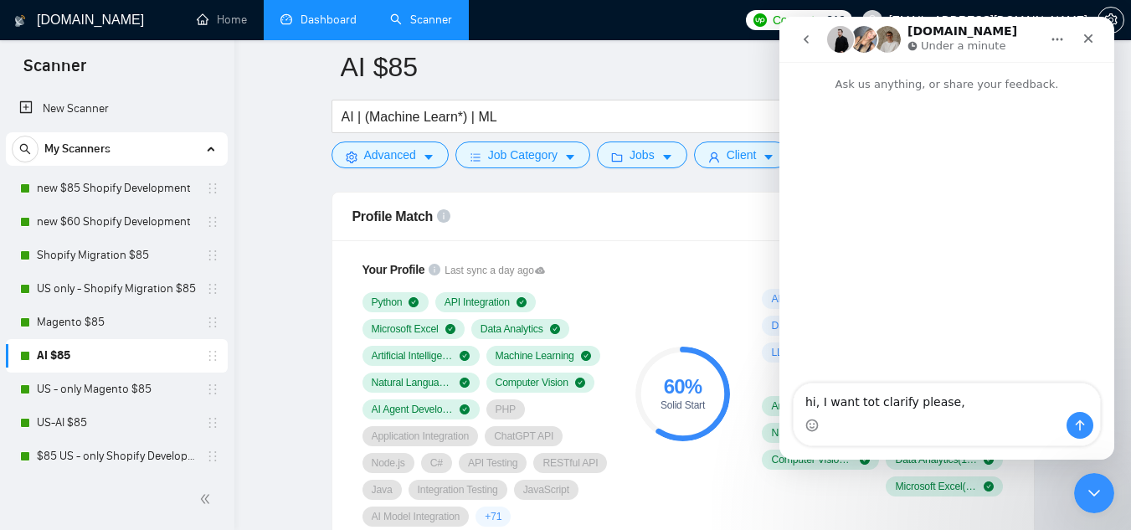
click at [857, 401] on textarea "hi, I want tot clarify please," at bounding box center [947, 397] width 306 height 28
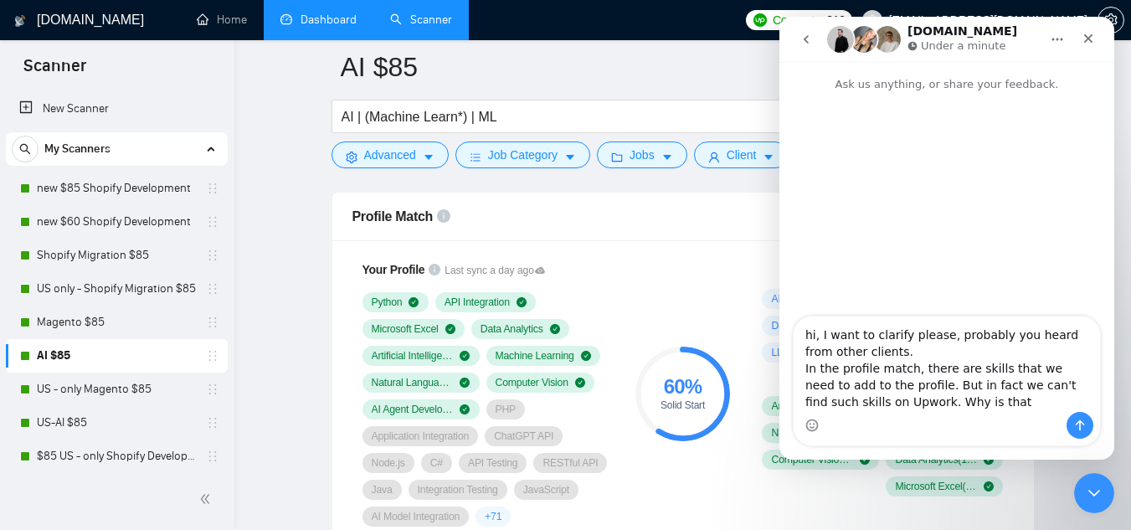
type textarea "hi, I want to clarify please, probably you heard from other clients. In the pro…"
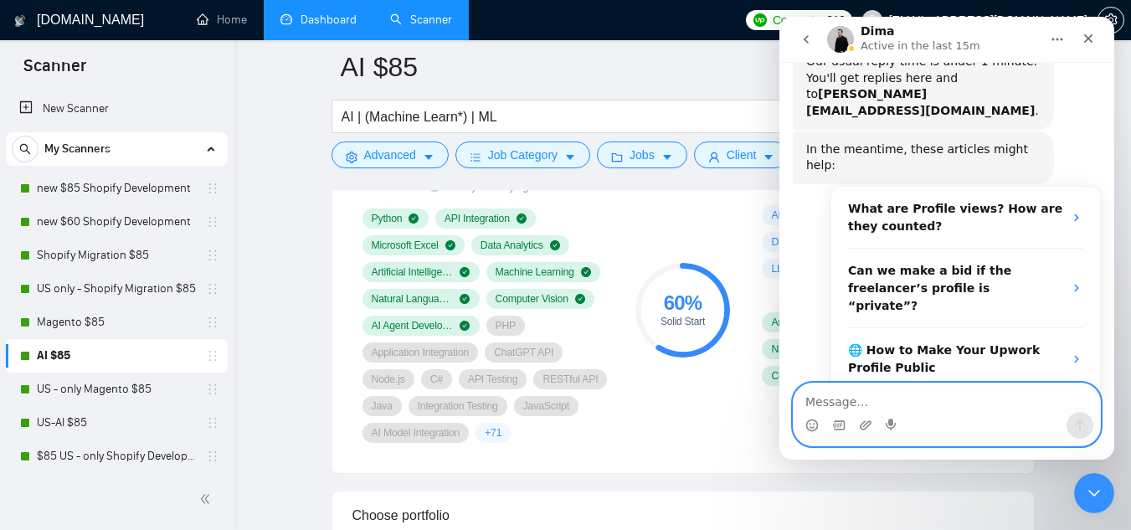
scroll to position [356, 0]
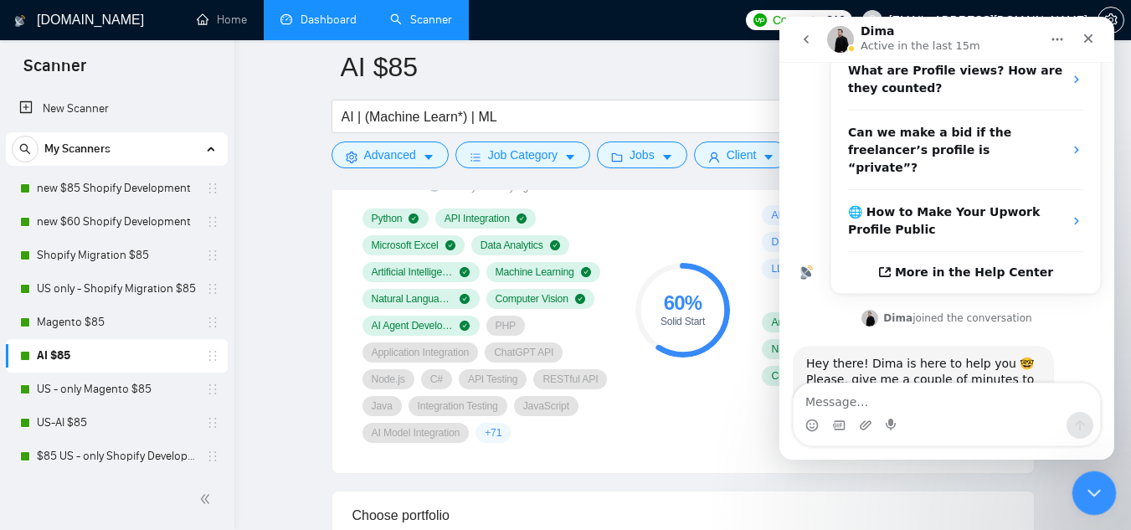
click at [1080, 505] on div "Close Intercom Messenger" at bounding box center [1092, 491] width 40 height 40
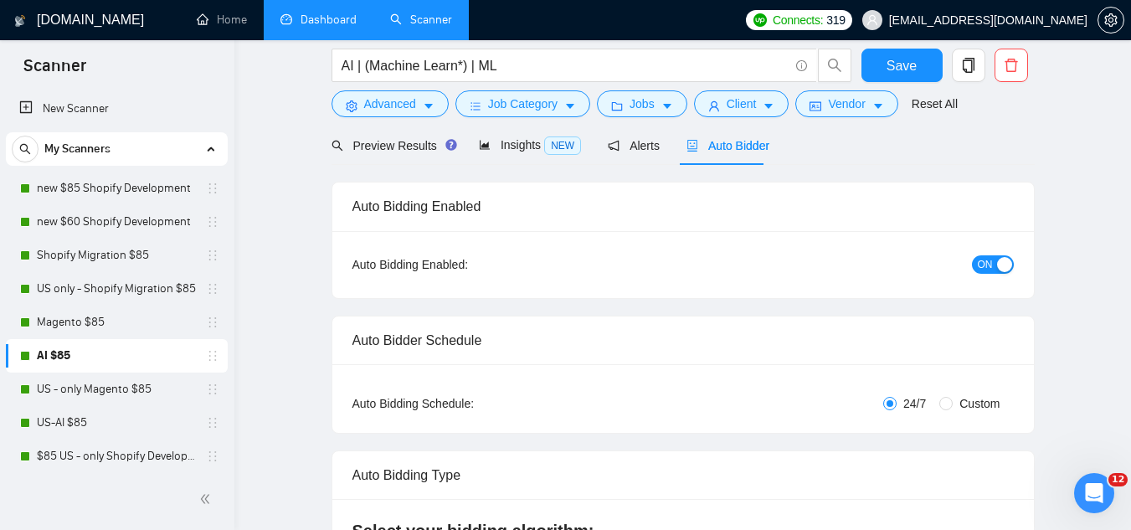
scroll to position [0, 0]
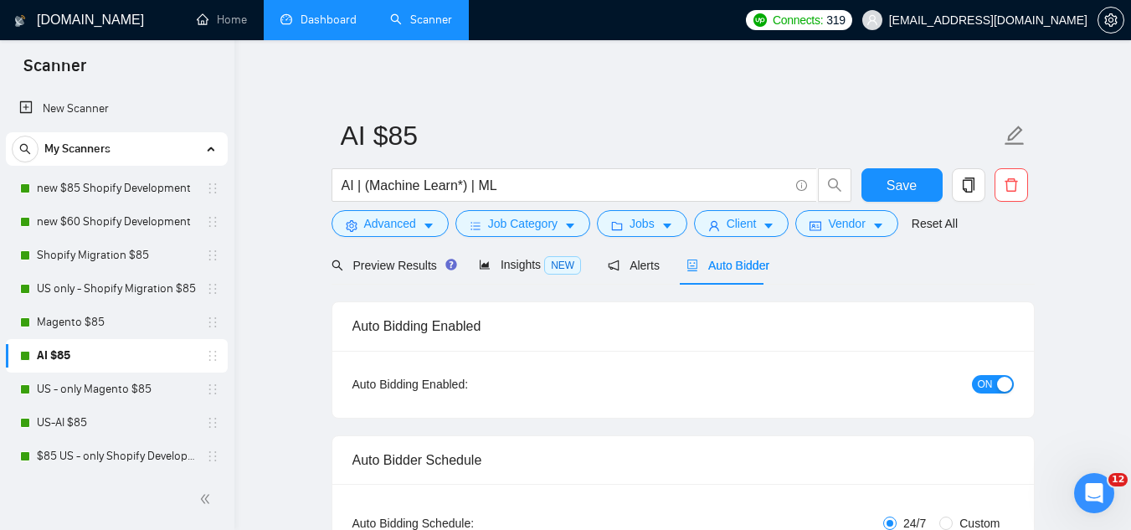
click at [357, 24] on link "Dashboard" at bounding box center [318, 20] width 76 height 14
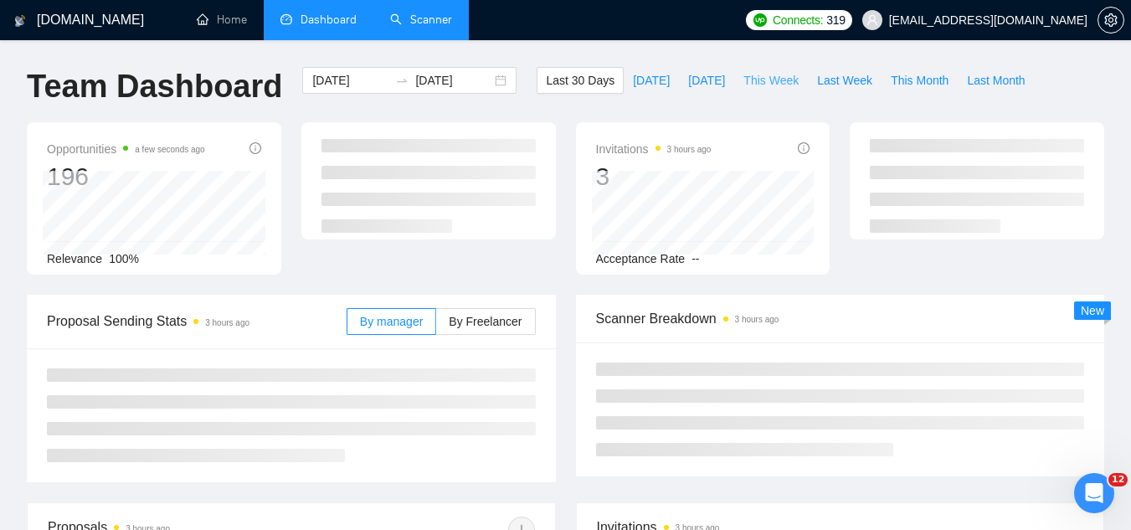
click at [759, 79] on span "This Week" at bounding box center [771, 80] width 55 height 18
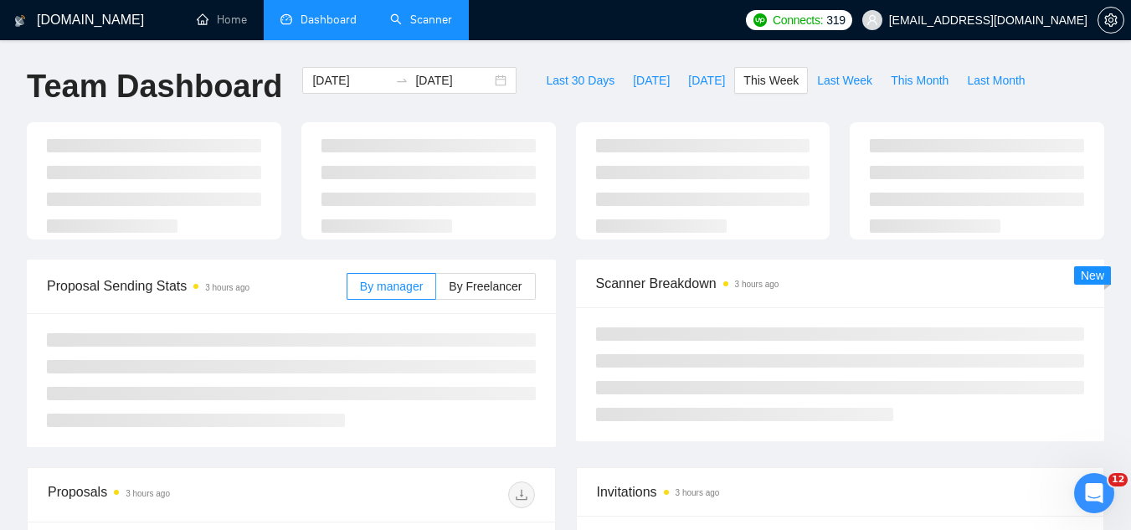
type input "[DATE]"
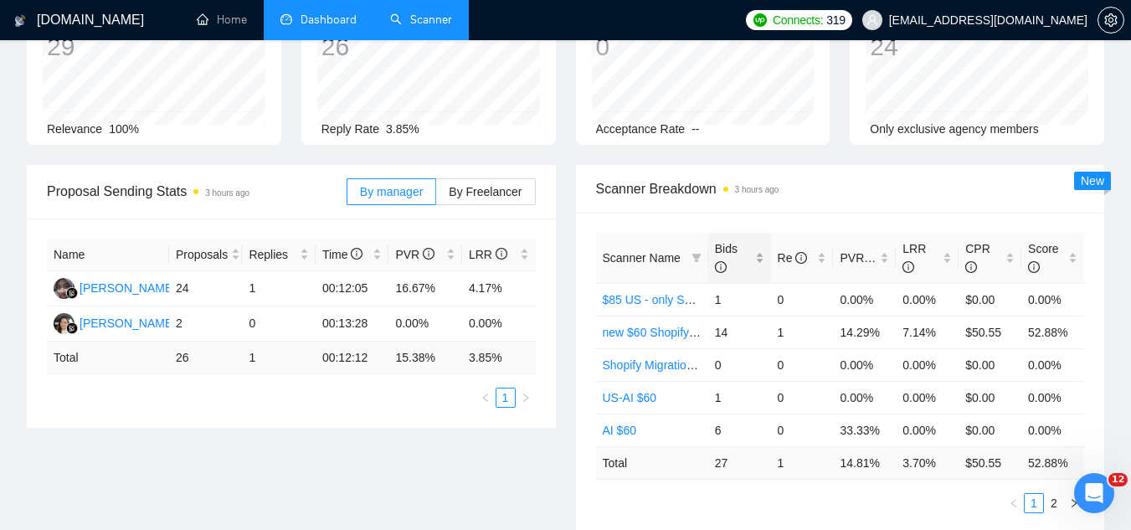
scroll to position [167, 0]
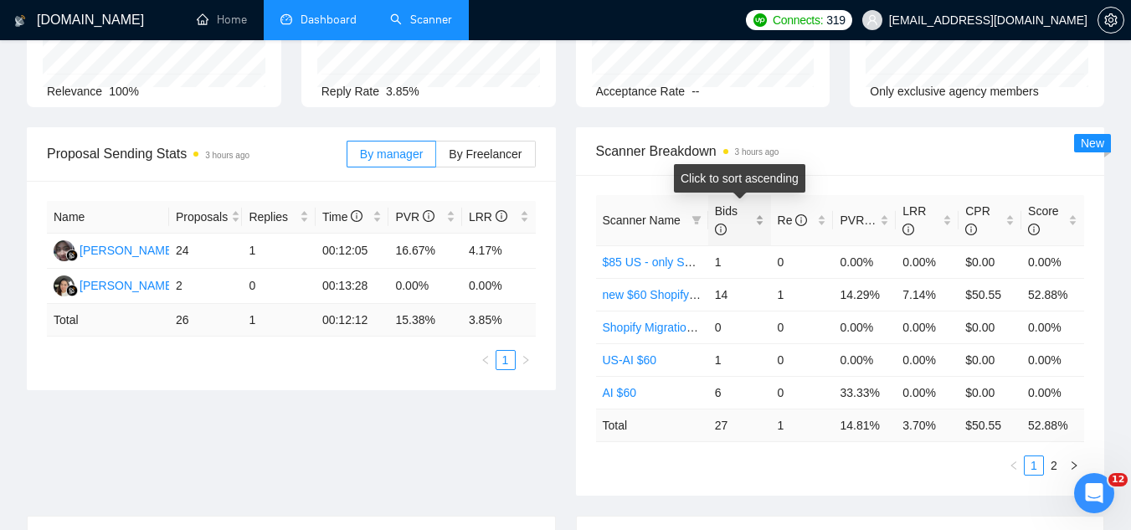
click at [756, 214] on div "Bids" at bounding box center [739, 220] width 49 height 37
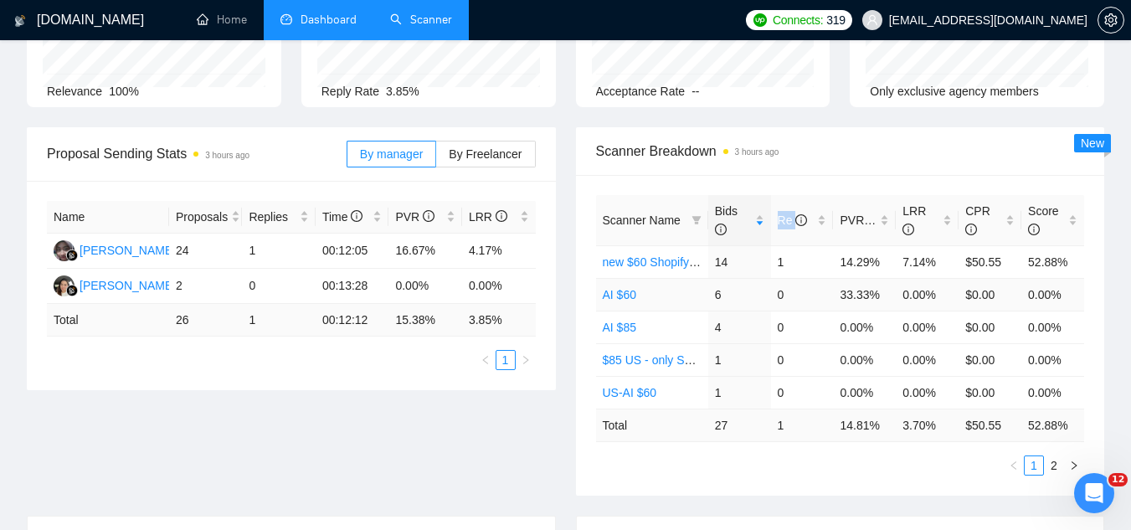
click at [629, 290] on link "AI $60" at bounding box center [619, 294] width 33 height 13
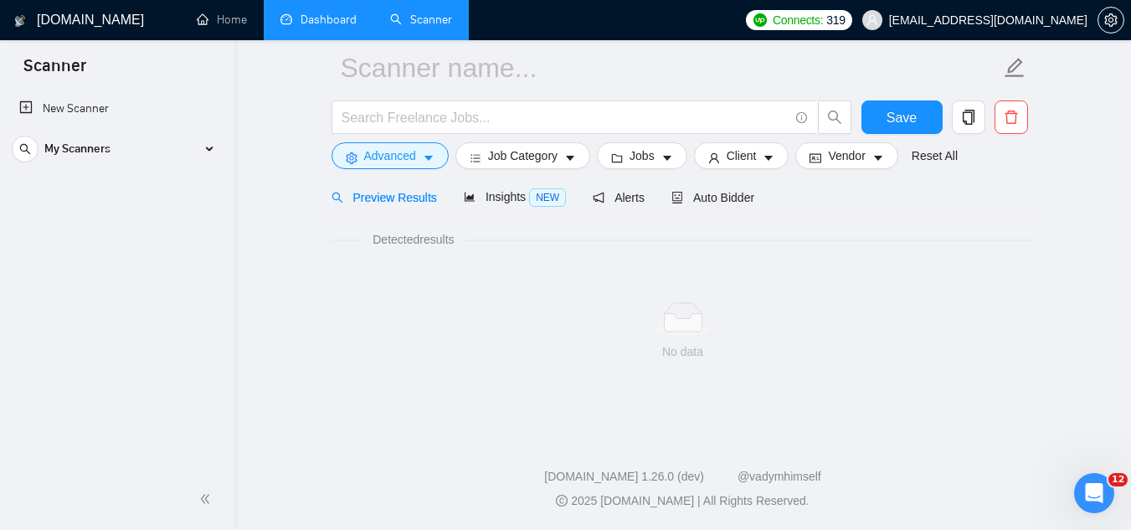
scroll to position [67, 0]
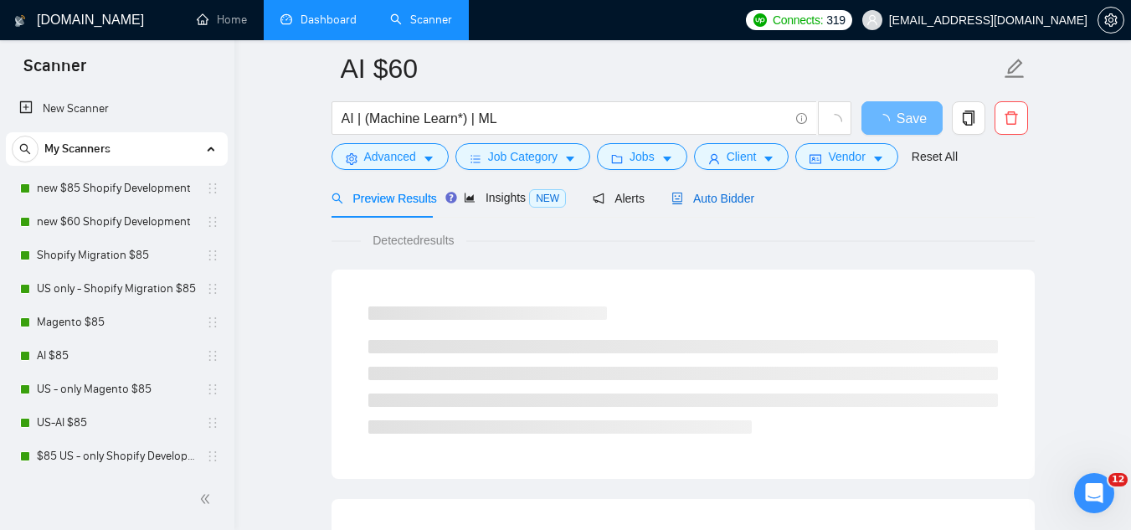
click at [706, 198] on span "Auto Bidder" at bounding box center [713, 198] width 83 height 13
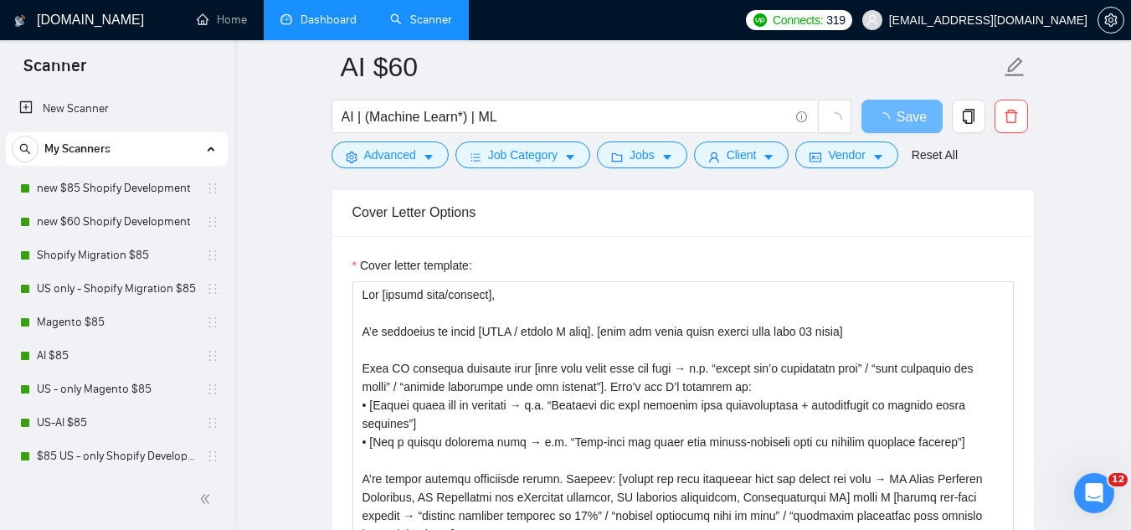
scroll to position [1909, 0]
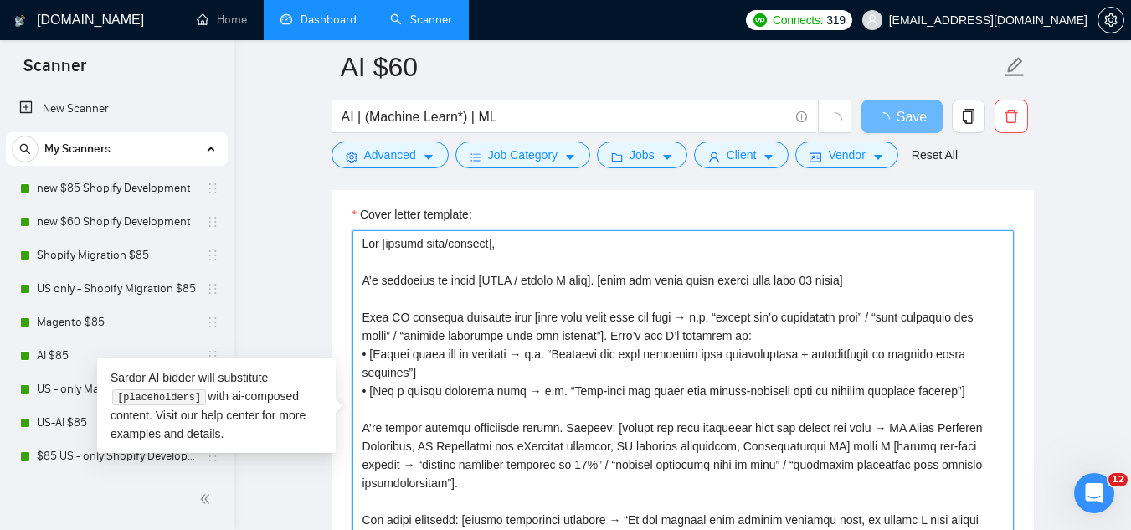
drag, startPoint x: 363, startPoint y: 242, endPoint x: 490, endPoint y: 301, distance: 139.4
click at [486, 298] on textarea "Cover letter template:" at bounding box center [683, 418] width 661 height 377
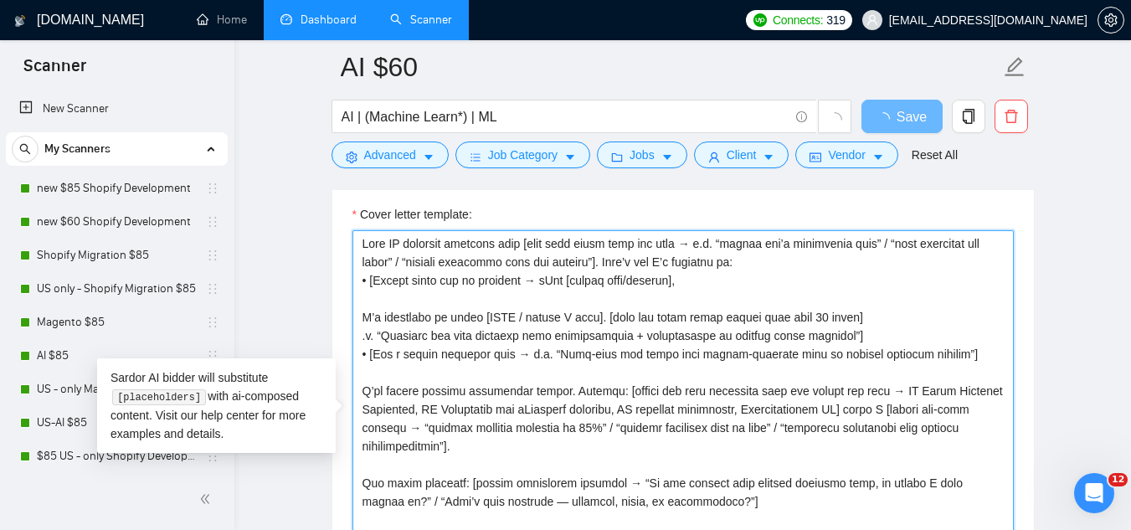
click at [531, 348] on textarea "Cover letter template:" at bounding box center [683, 418] width 661 height 377
type textarea "Lor [ipsumd sita/consect], A’e seddoeius te incid [UTLA / etdolo M aliq]. [enim…"
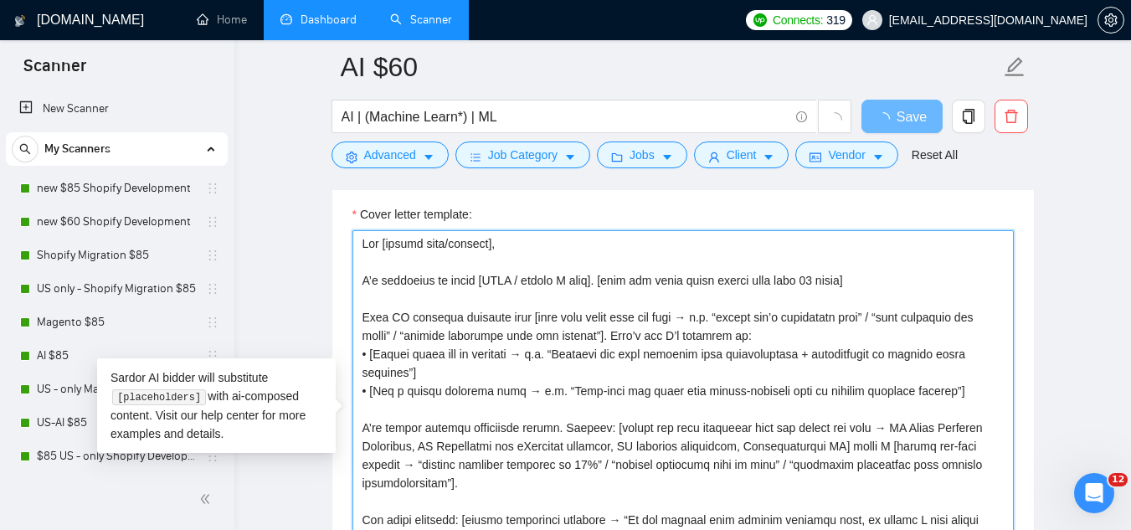
click at [461, 306] on textarea "Cover letter template:" at bounding box center [683, 418] width 661 height 377
click at [393, 255] on textarea "Cover letter template:" at bounding box center [683, 418] width 661 height 377
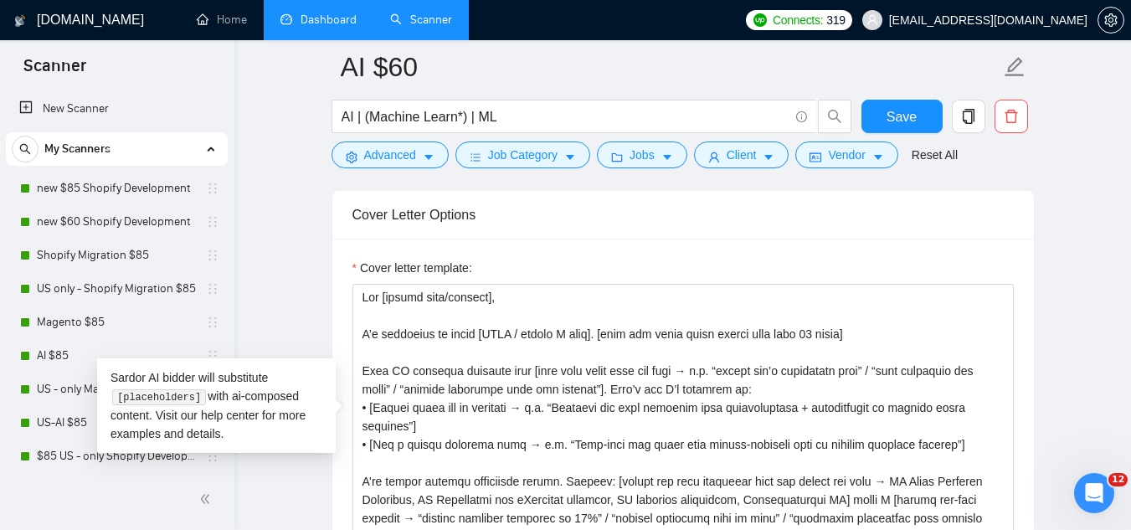
click at [435, 259] on label "Cover letter template:" at bounding box center [413, 268] width 120 height 18
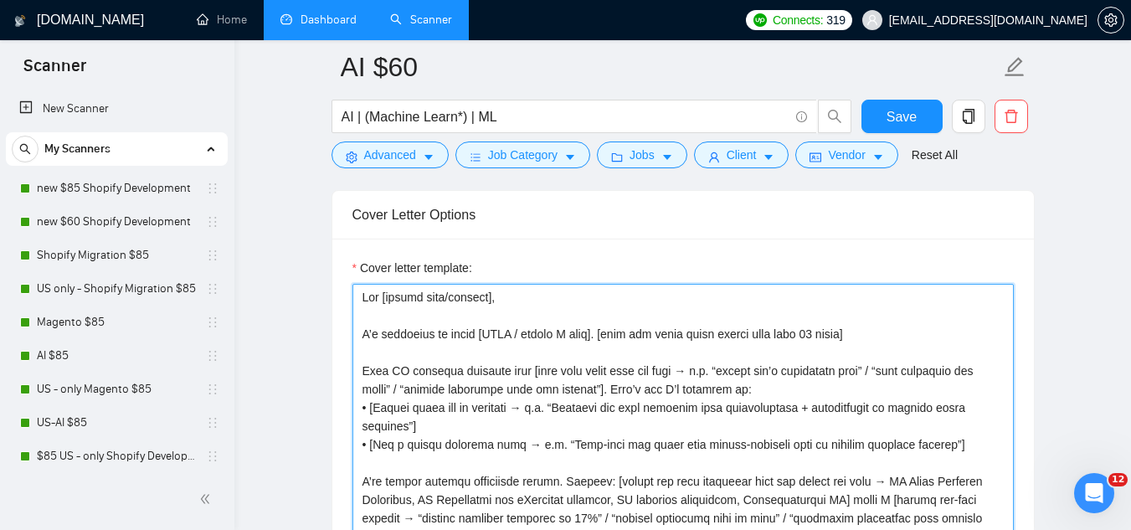
click at [455, 325] on textarea "Cover letter template:" at bounding box center [683, 472] width 661 height 377
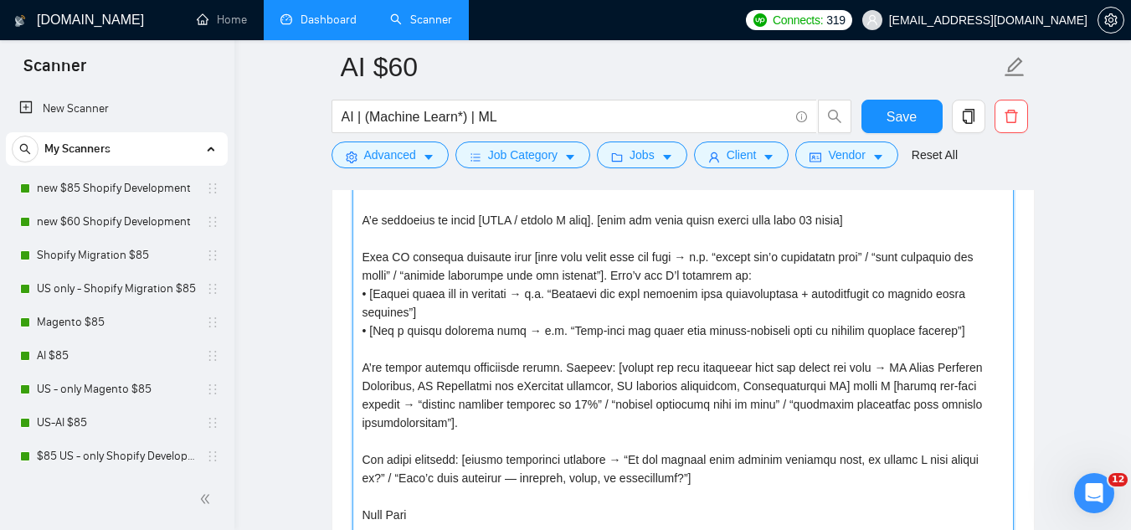
scroll to position [2076, 0]
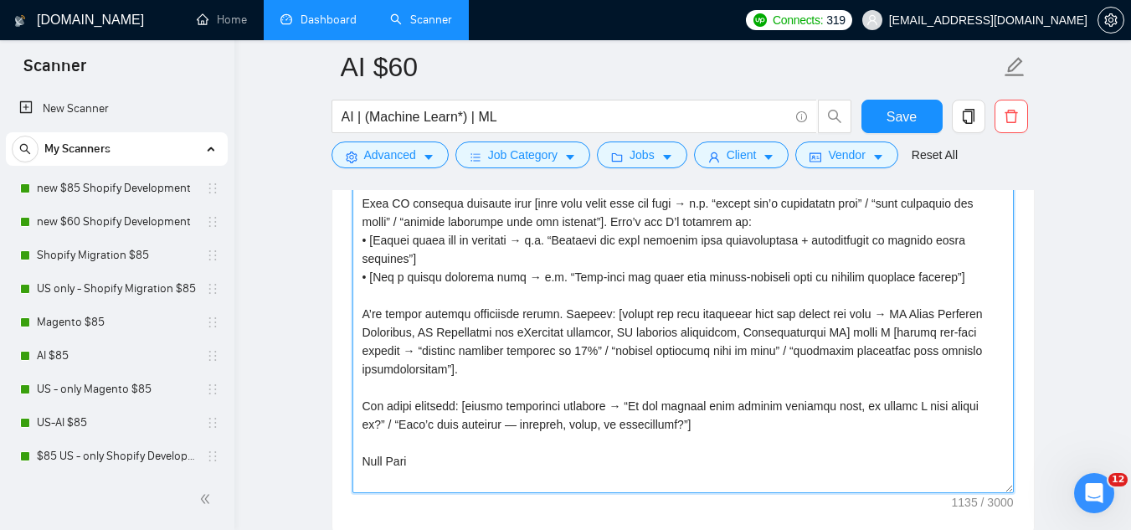
drag, startPoint x: 362, startPoint y: 211, endPoint x: 694, endPoint y: 383, distance: 374.1
click at [694, 381] on textarea "Cover letter template:" at bounding box center [683, 304] width 661 height 377
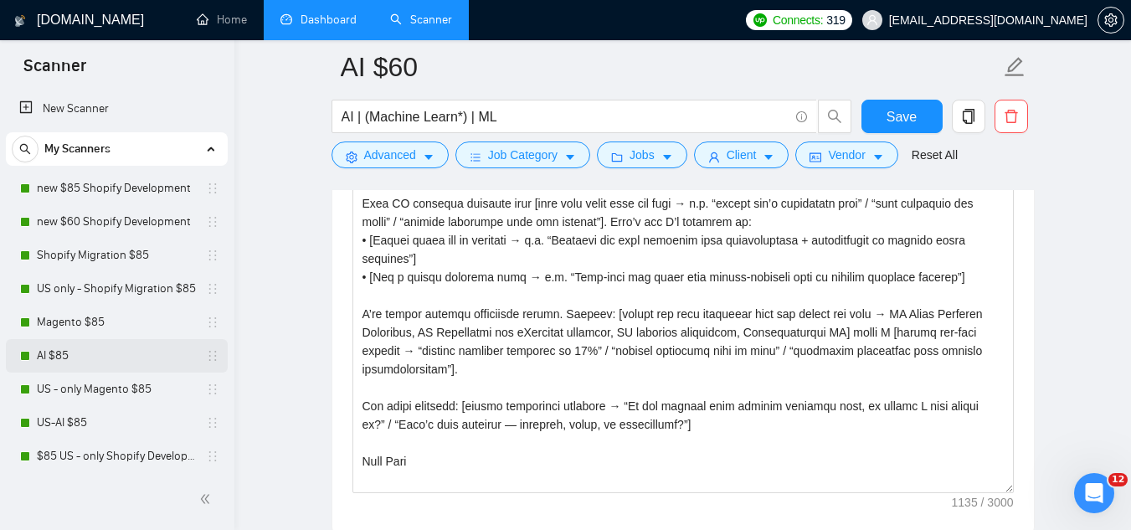
click at [132, 357] on link "AI $85" at bounding box center [116, 355] width 159 height 33
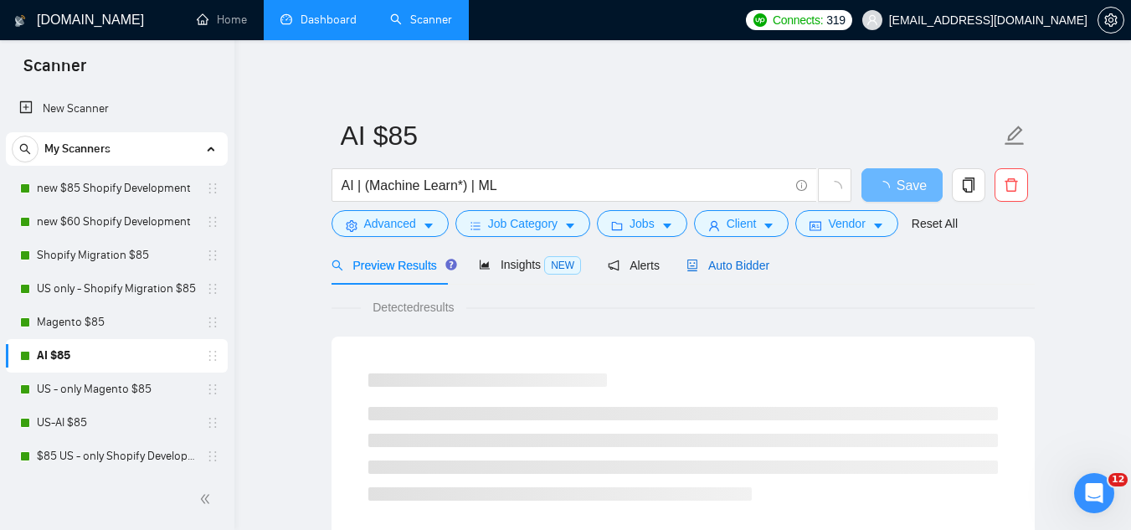
click at [707, 261] on span "Auto Bidder" at bounding box center [728, 265] width 83 height 13
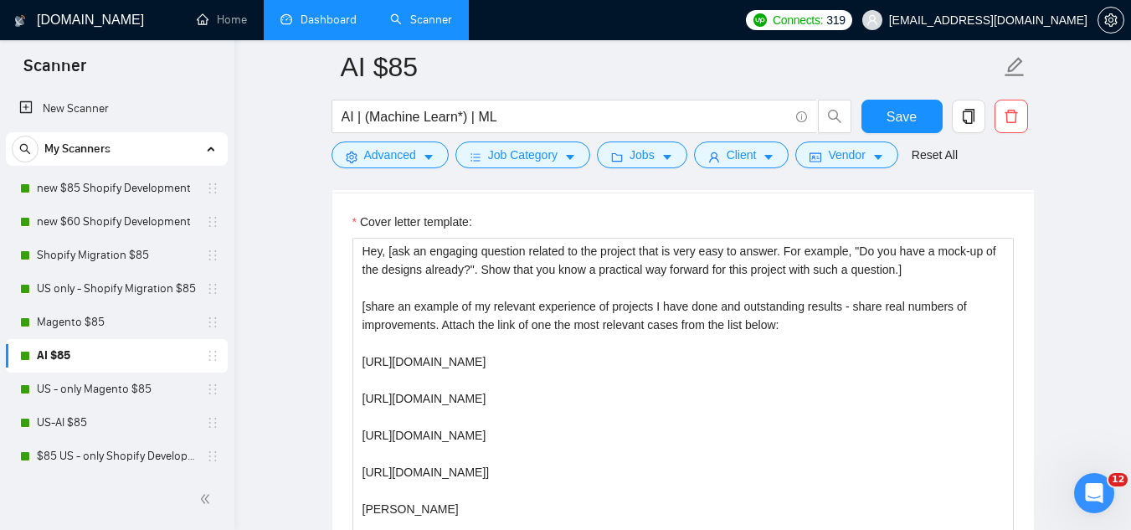
scroll to position [1926, 0]
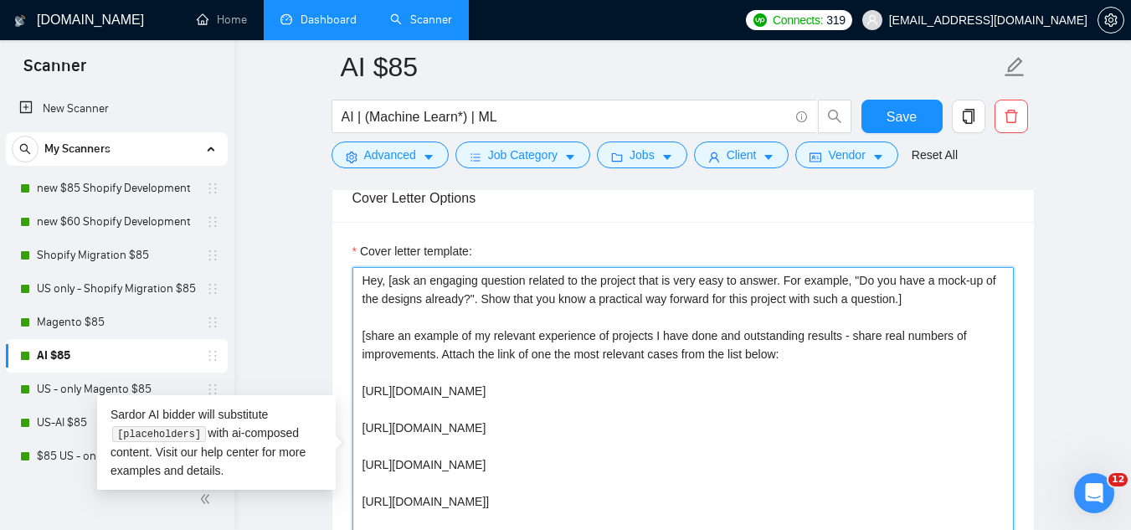
drag, startPoint x: 363, startPoint y: 280, endPoint x: 808, endPoint y: 353, distance: 450.5
click at [808, 353] on textarea "Hey, [ask an engaging question related to the project that is very easy to answ…" at bounding box center [683, 455] width 661 height 377
paste textarea "[client name/company], I’m available to start [ASAP / within X days]. [make the…"
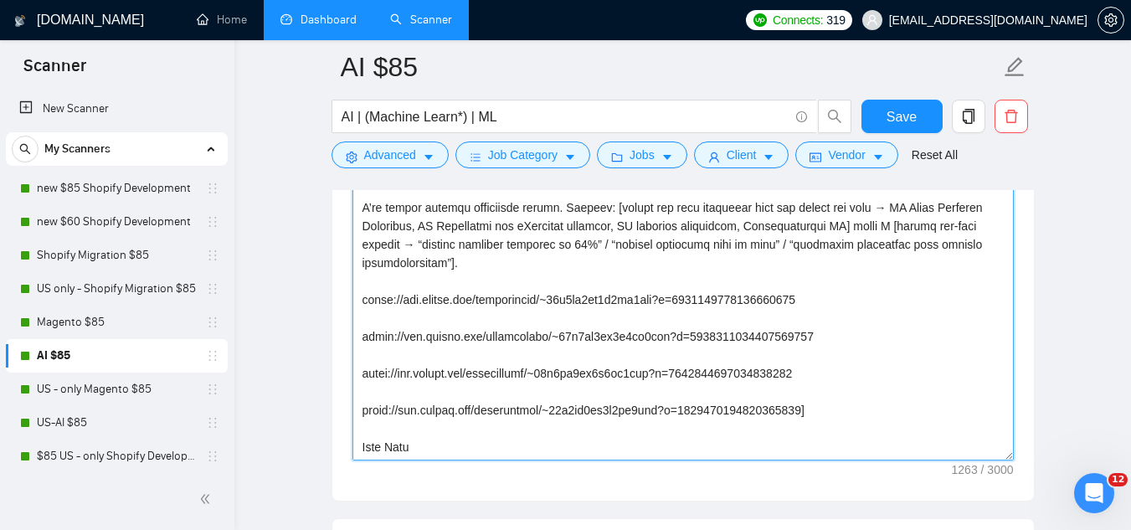
scroll to position [0, 0]
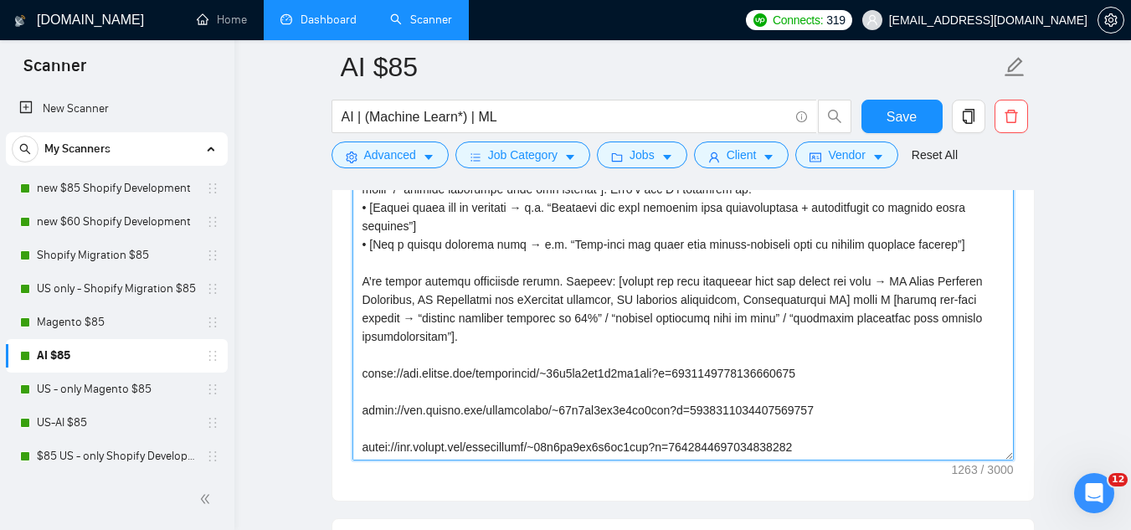
click at [582, 341] on textarea "Cover letter template:" at bounding box center [683, 272] width 661 height 377
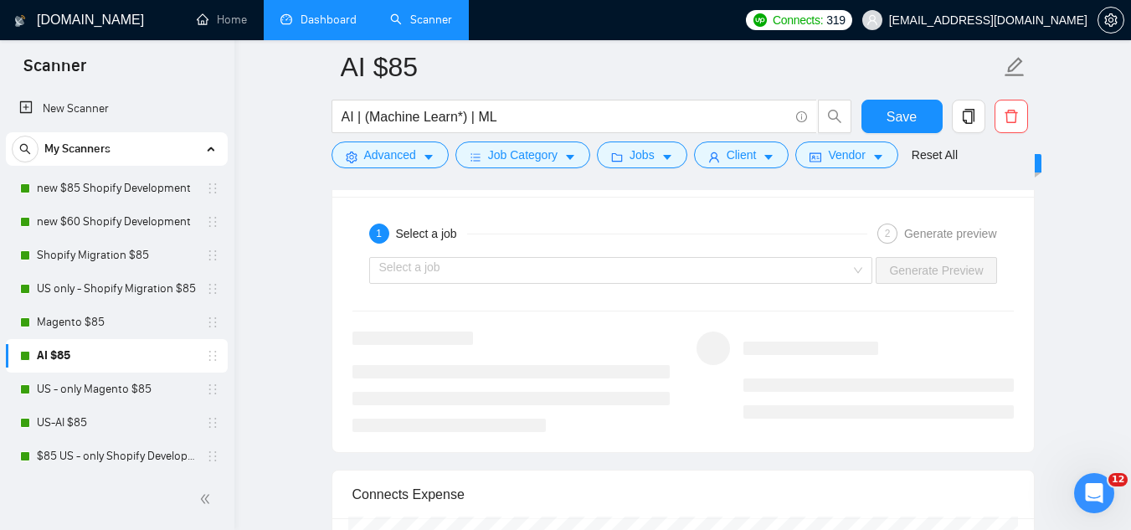
scroll to position [3281, 0]
click at [542, 272] on input "search" at bounding box center [615, 268] width 472 height 25
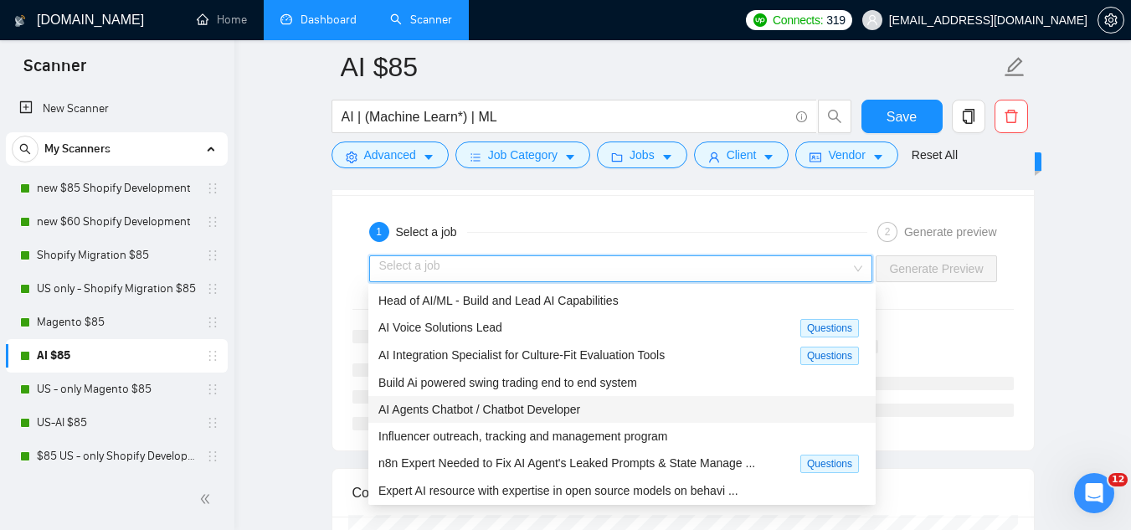
click at [503, 403] on span "AI Agents Chatbot / Chatbot Developer" at bounding box center [479, 409] width 202 height 13
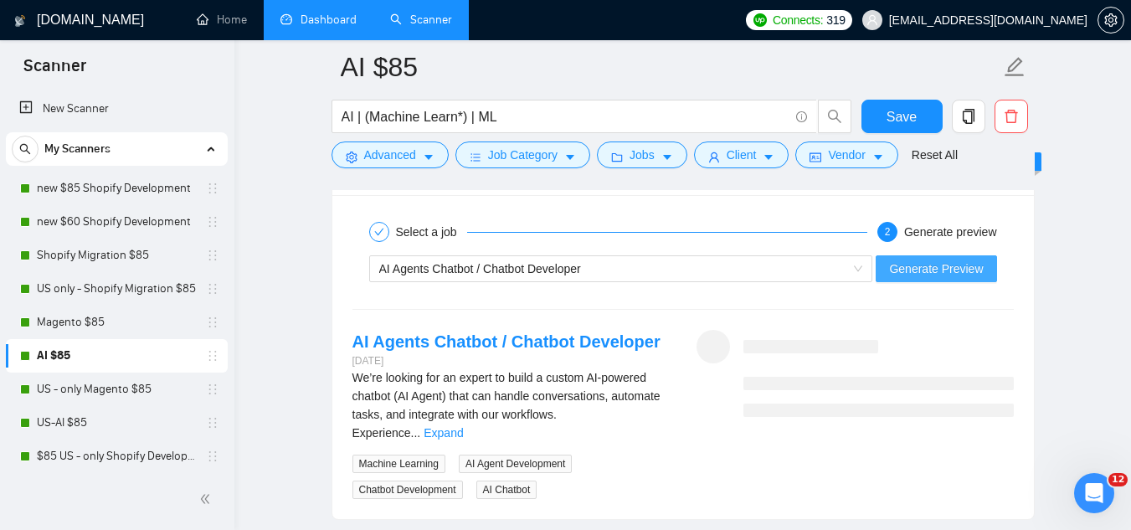
click at [892, 267] on button "Generate Preview" at bounding box center [936, 268] width 121 height 27
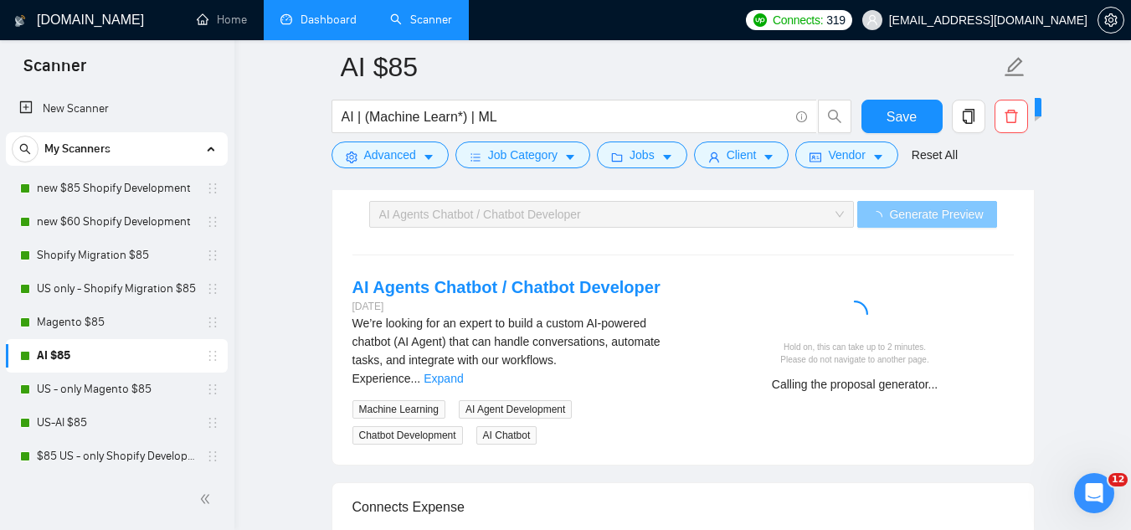
scroll to position [3365, 0]
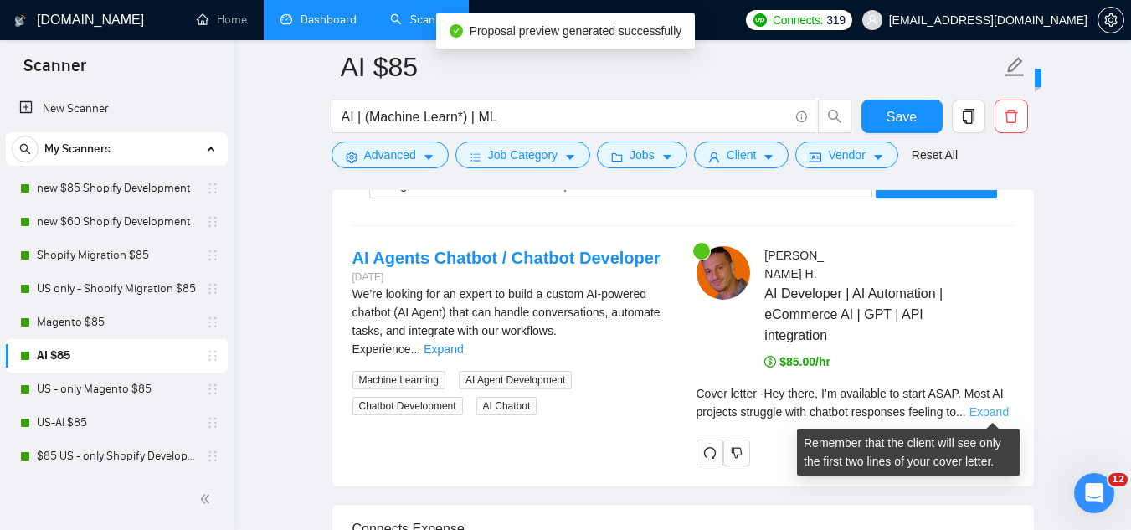
click at [984, 411] on link "Expand" at bounding box center [989, 411] width 39 height 13
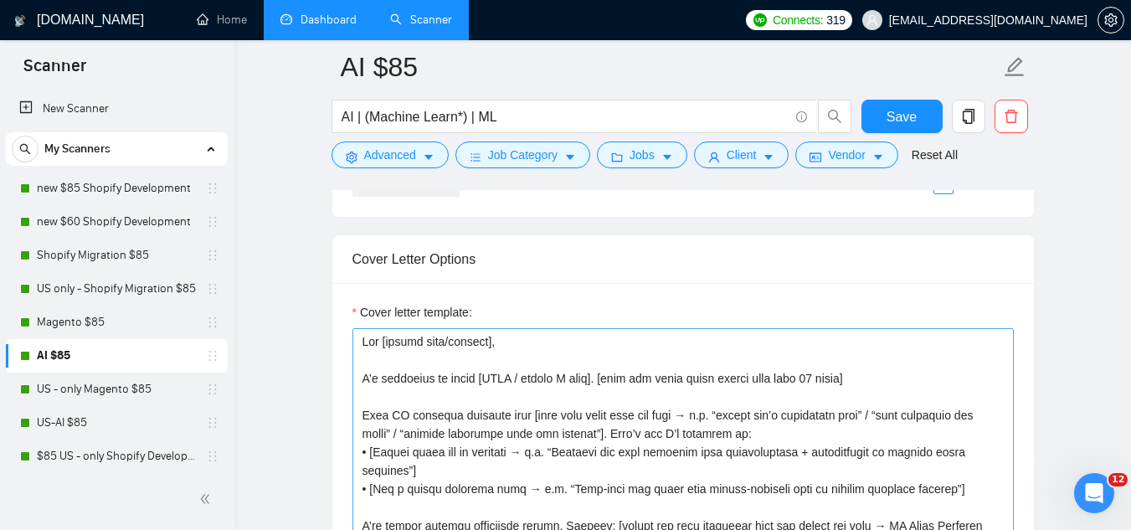
scroll to position [1842, 0]
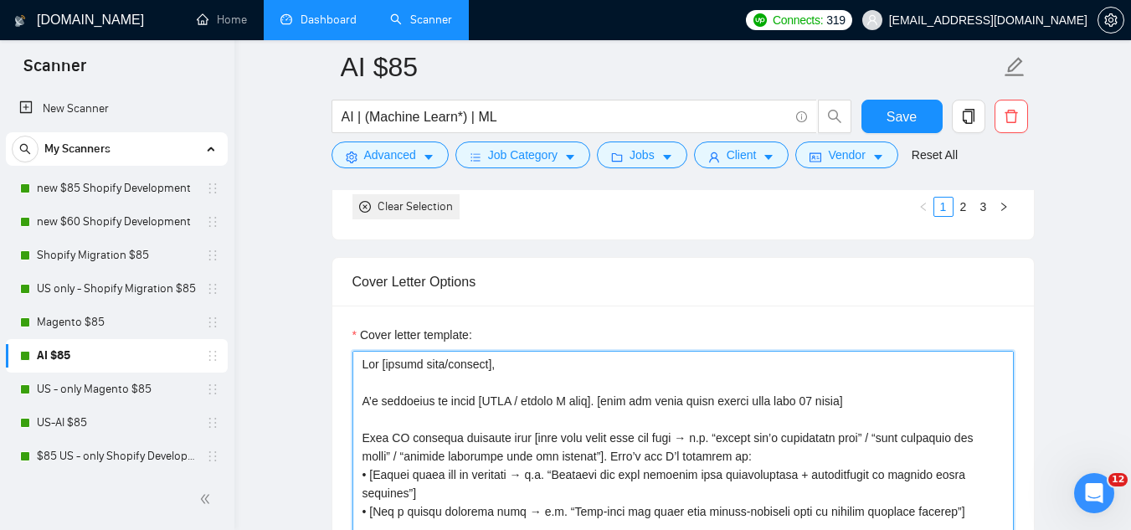
click at [799, 401] on textarea "Cover letter template:" at bounding box center [683, 539] width 661 height 377
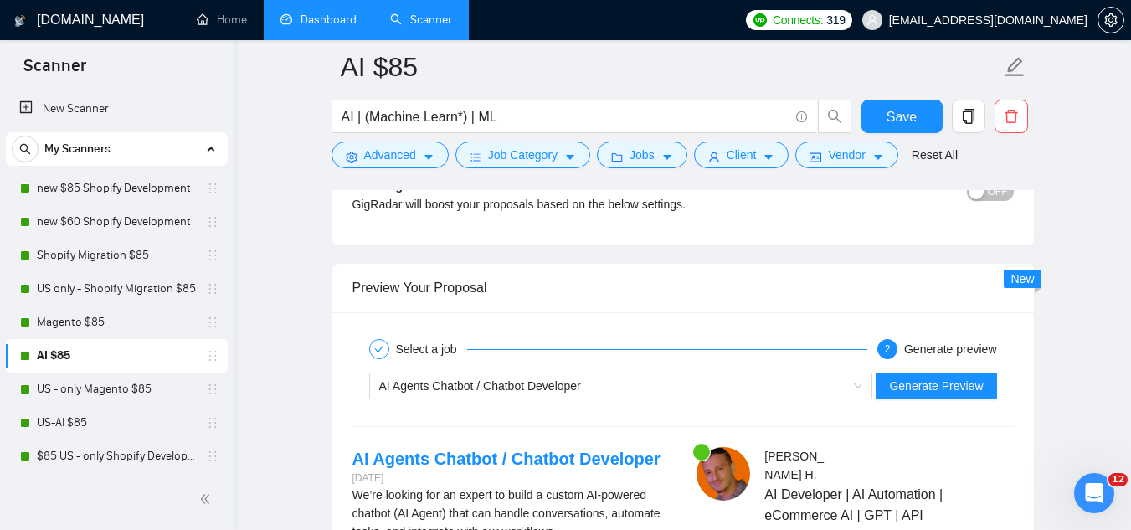
scroll to position [3182, 0]
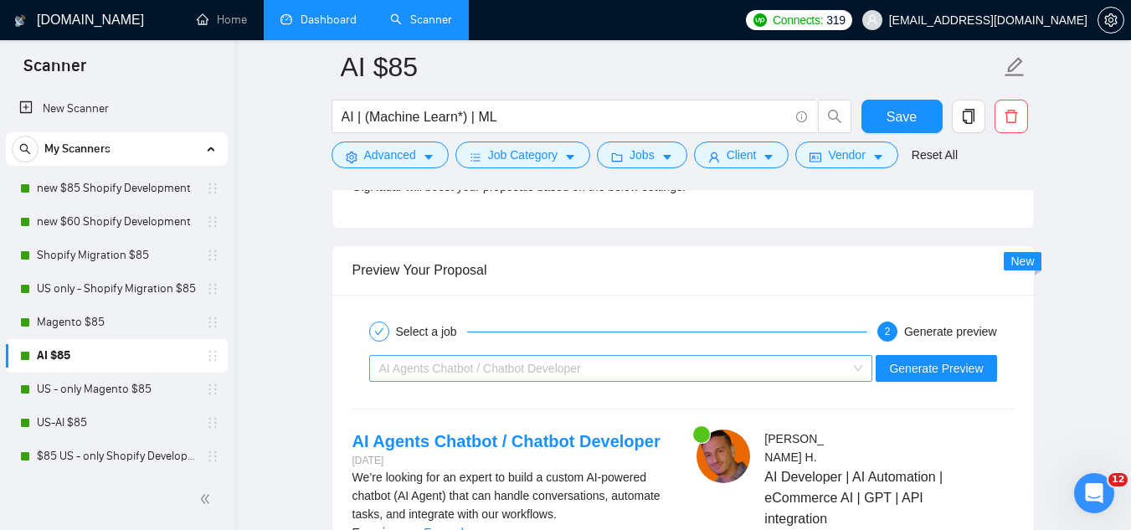
click at [661, 376] on div "AI Agents Chatbot / Chatbot Developer" at bounding box center [613, 368] width 469 height 25
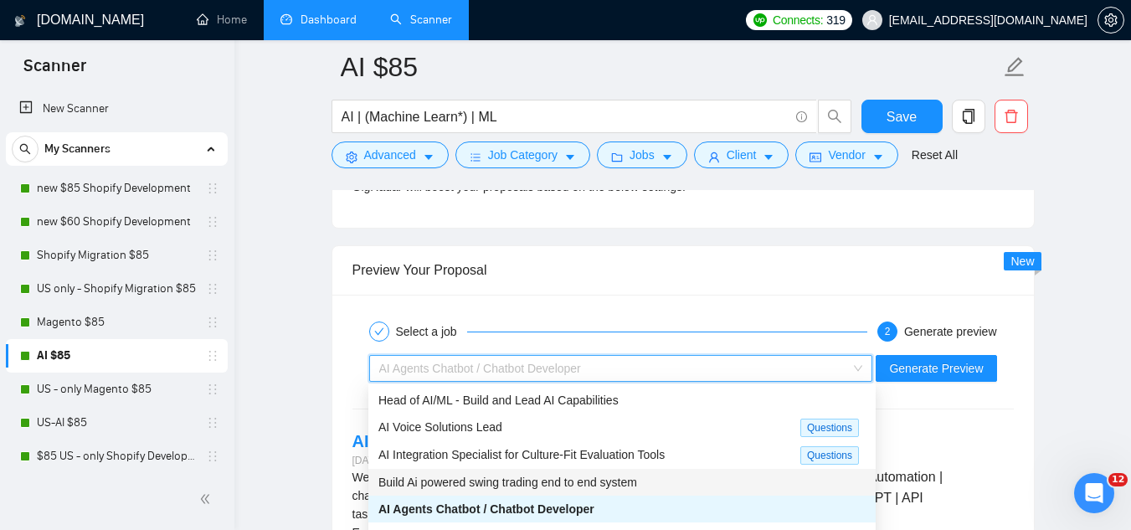
click at [589, 479] on span "Build Ai powered swing trading end to end system" at bounding box center [507, 482] width 259 height 13
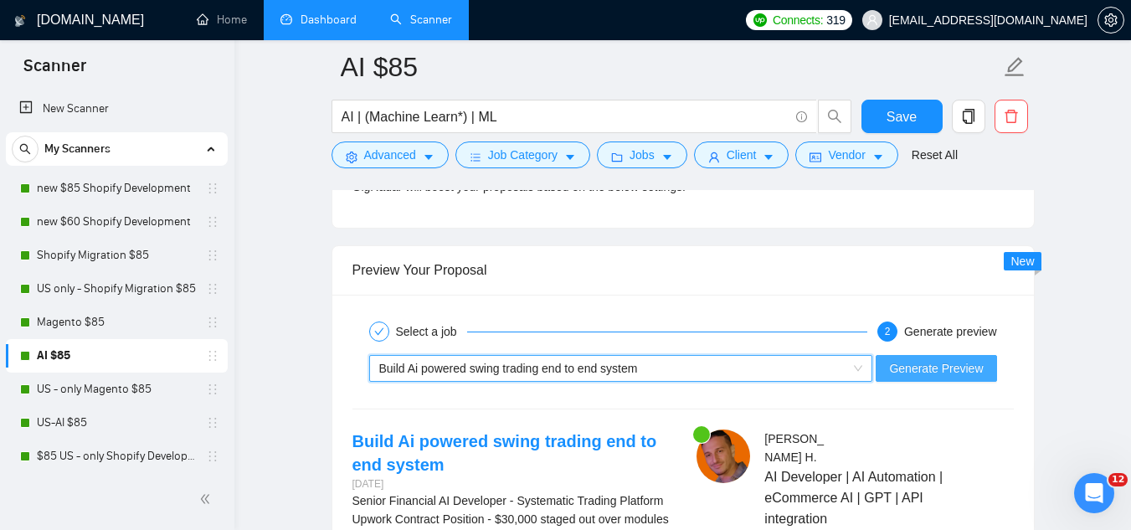
click at [896, 363] on span "Generate Preview" at bounding box center [936, 368] width 94 height 18
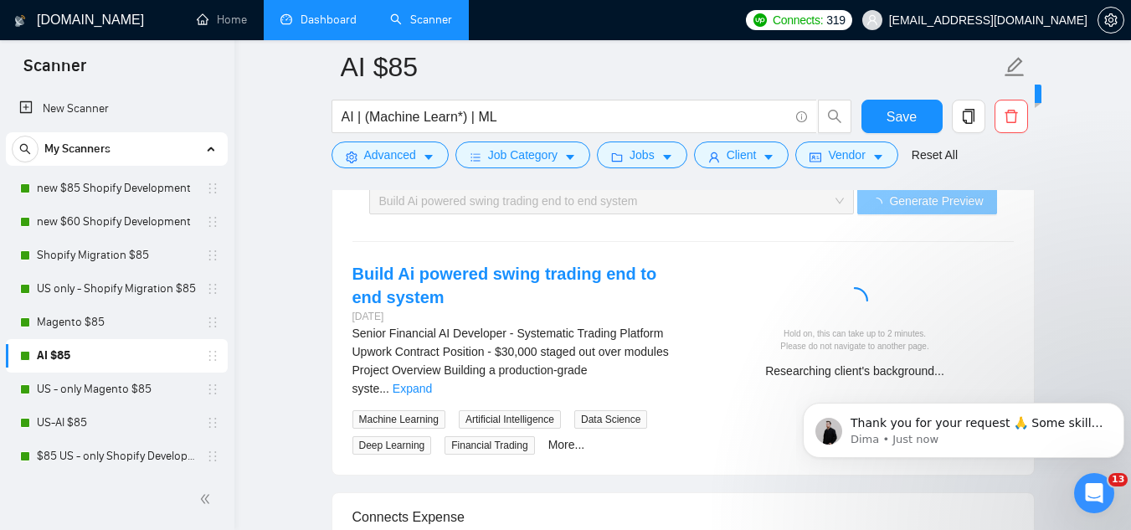
scroll to position [804, 0]
click at [975, 425] on p "Thank you for your request 🙏 Some skills in the Profile Match section appear sl…" at bounding box center [977, 423] width 253 height 17
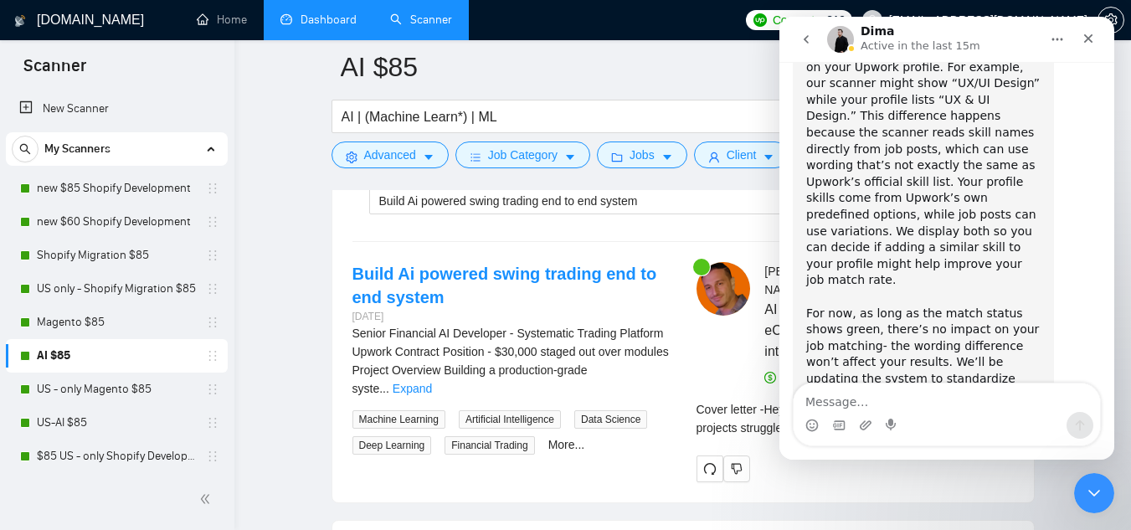
scroll to position [831, 0]
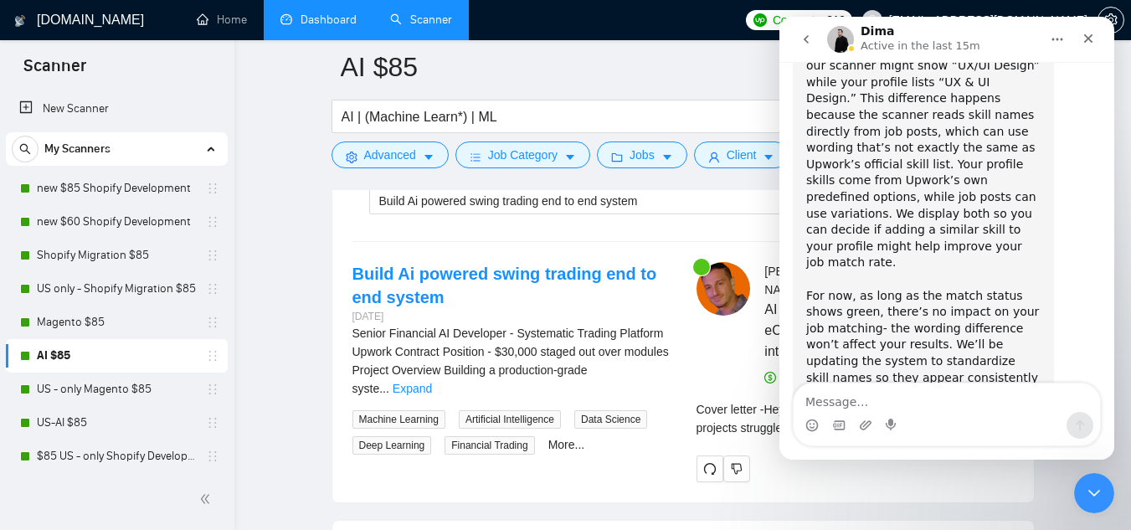
click at [724, 363] on div at bounding box center [717, 324] width 55 height 125
click at [1089, 501] on div "Close Intercom Messenger" at bounding box center [1092, 491] width 40 height 40
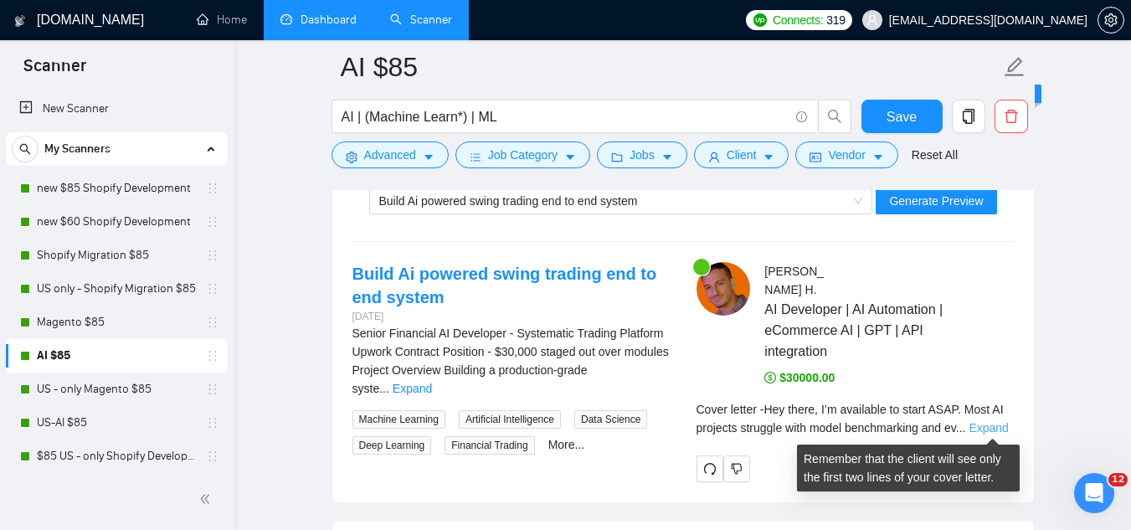
click at [991, 423] on link "Expand" at bounding box center [988, 427] width 39 height 13
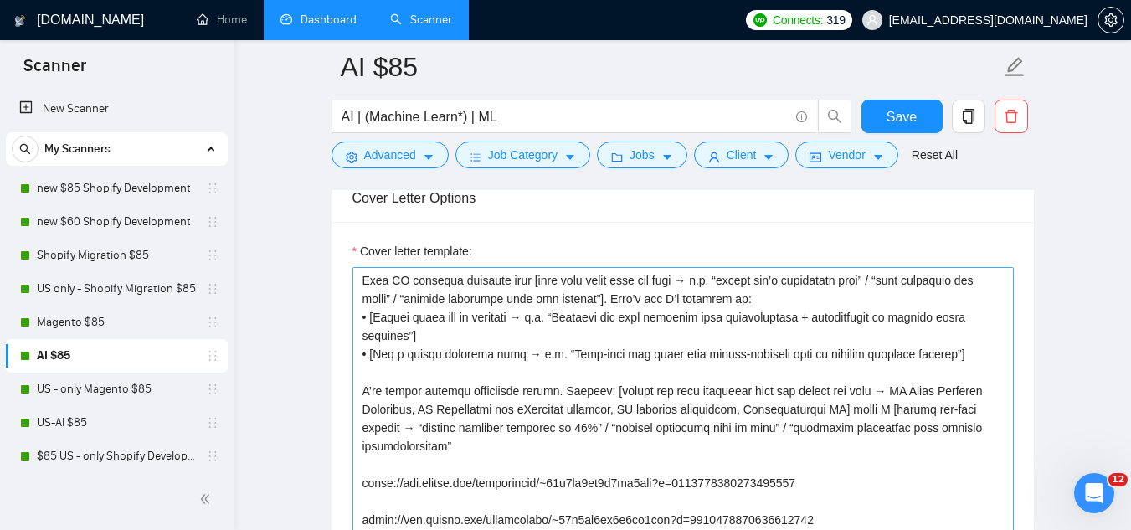
scroll to position [0, 0]
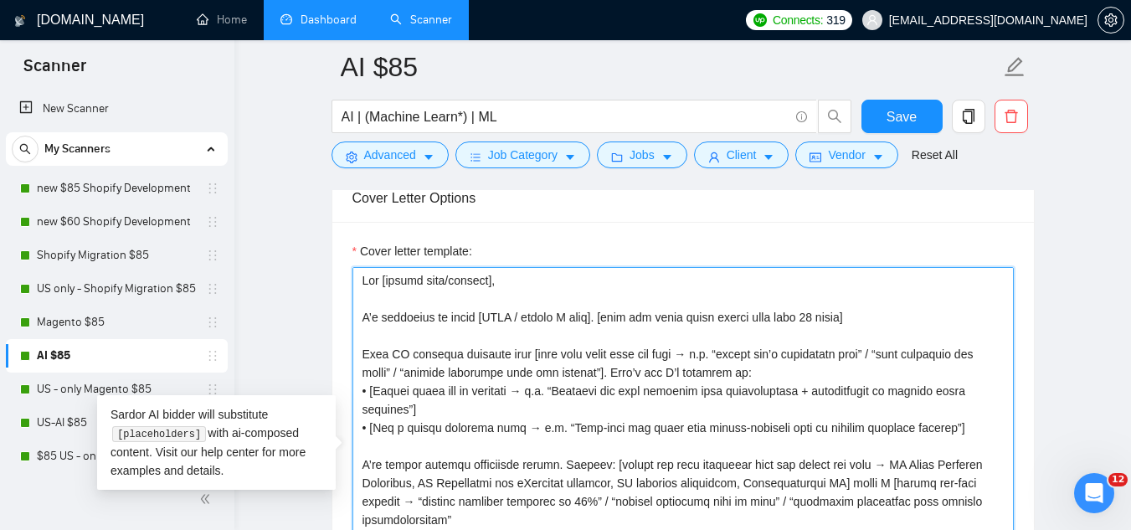
click at [786, 326] on textarea "Cover letter template:" at bounding box center [683, 455] width 661 height 377
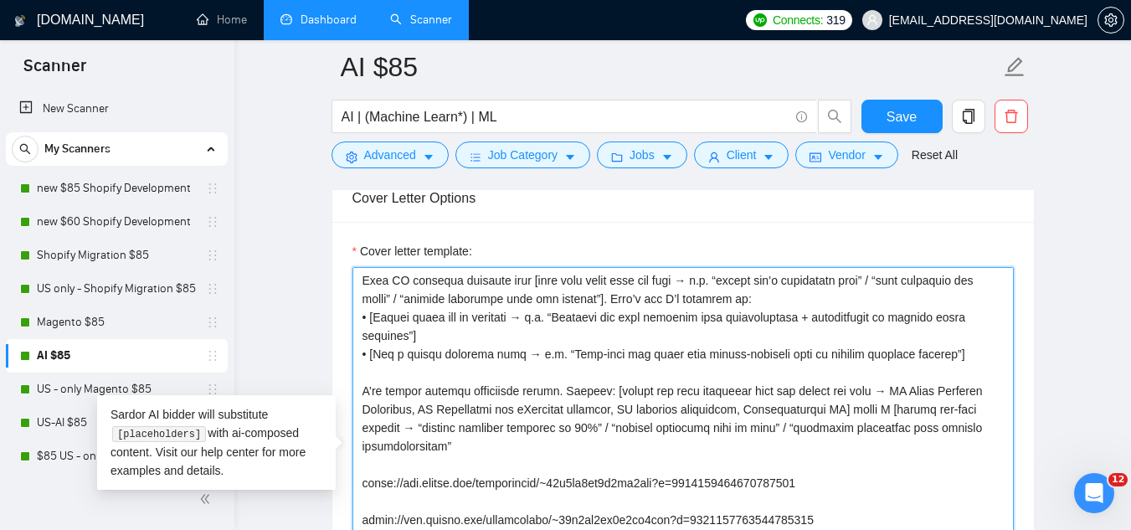
click at [605, 445] on textarea "Cover letter template:" at bounding box center [683, 455] width 661 height 377
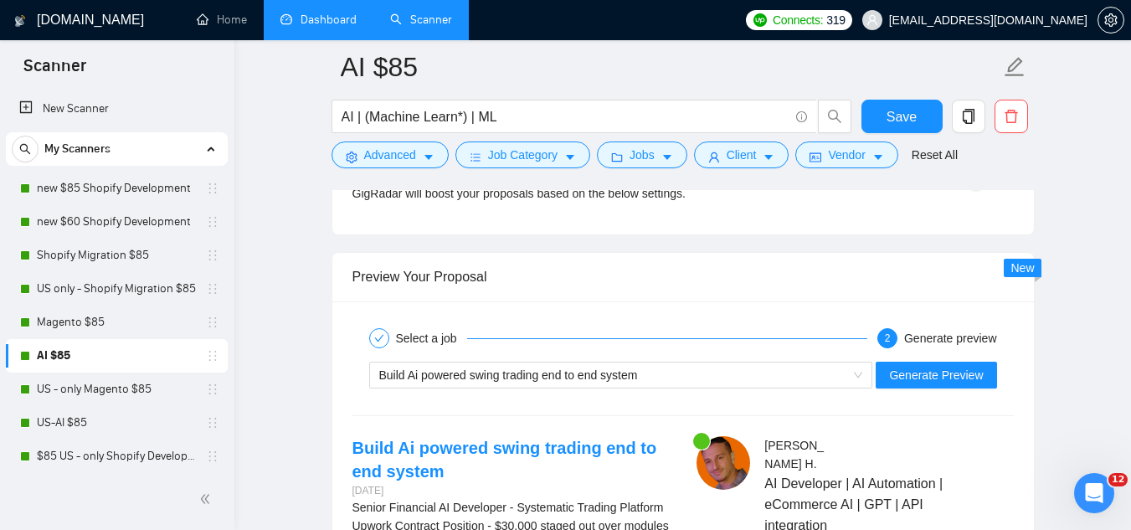
scroll to position [3182, 0]
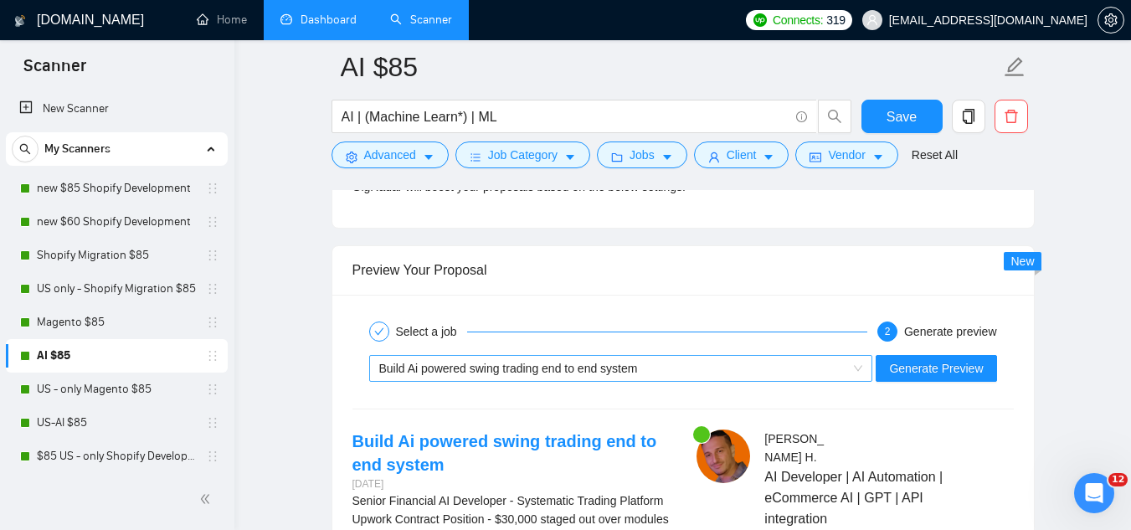
click at [630, 376] on div "Build Ai powered swing trading end to end system" at bounding box center [613, 368] width 469 height 25
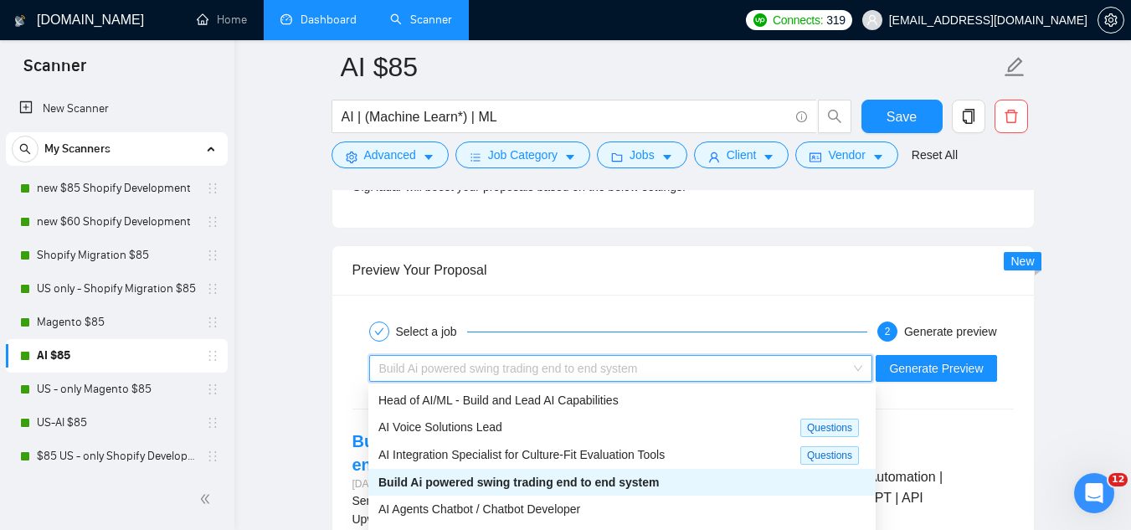
scroll to position [54, 0]
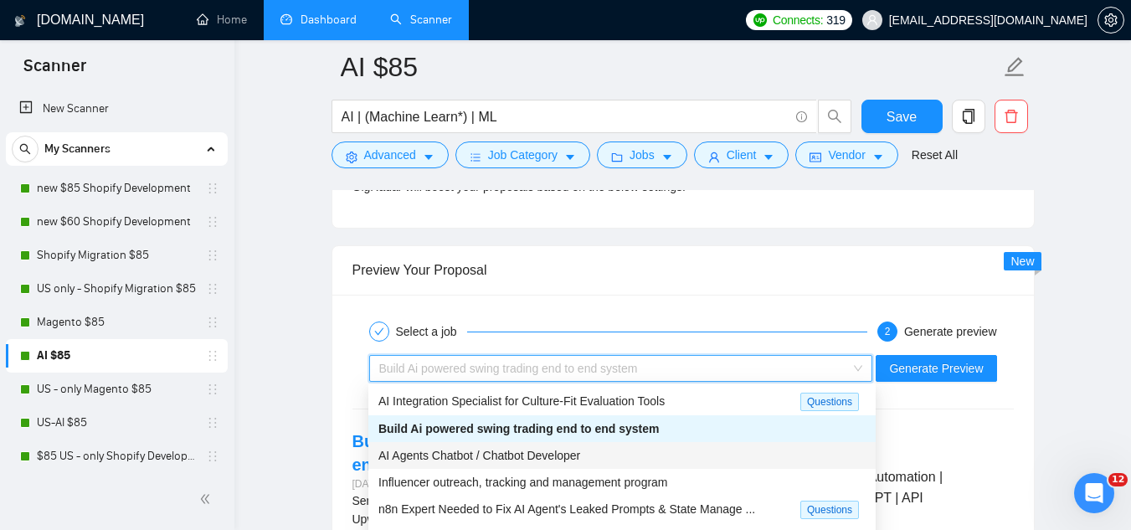
click at [579, 461] on div "AI Agents Chatbot / Chatbot Developer" at bounding box center [621, 455] width 487 height 18
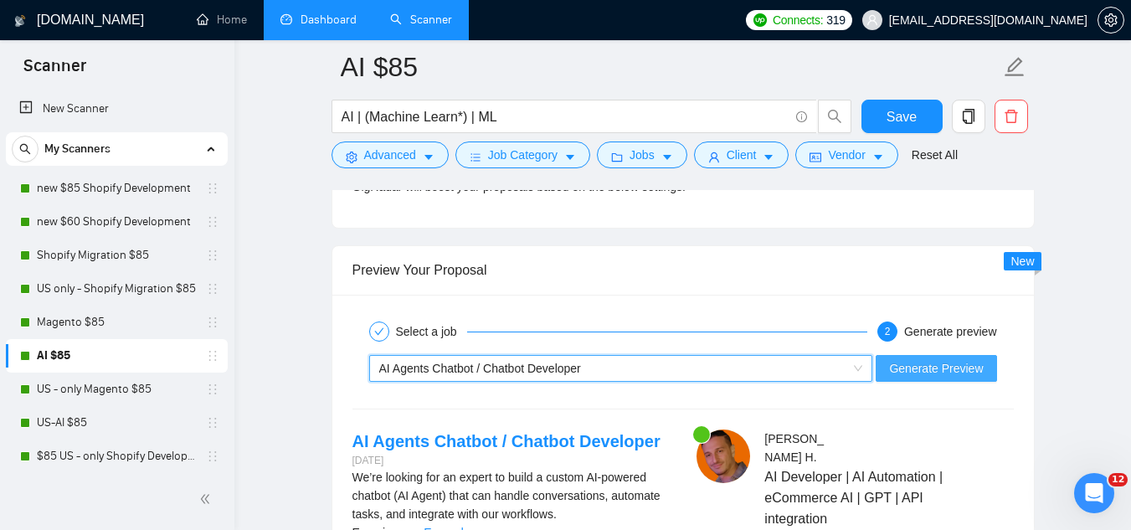
click at [893, 363] on span "Generate Preview" at bounding box center [936, 368] width 94 height 18
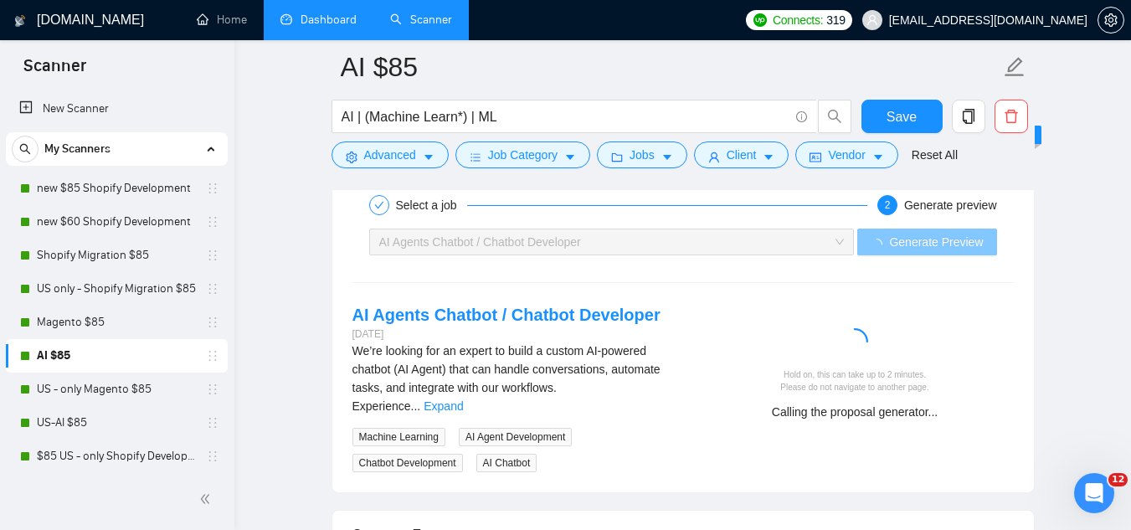
scroll to position [3349, 0]
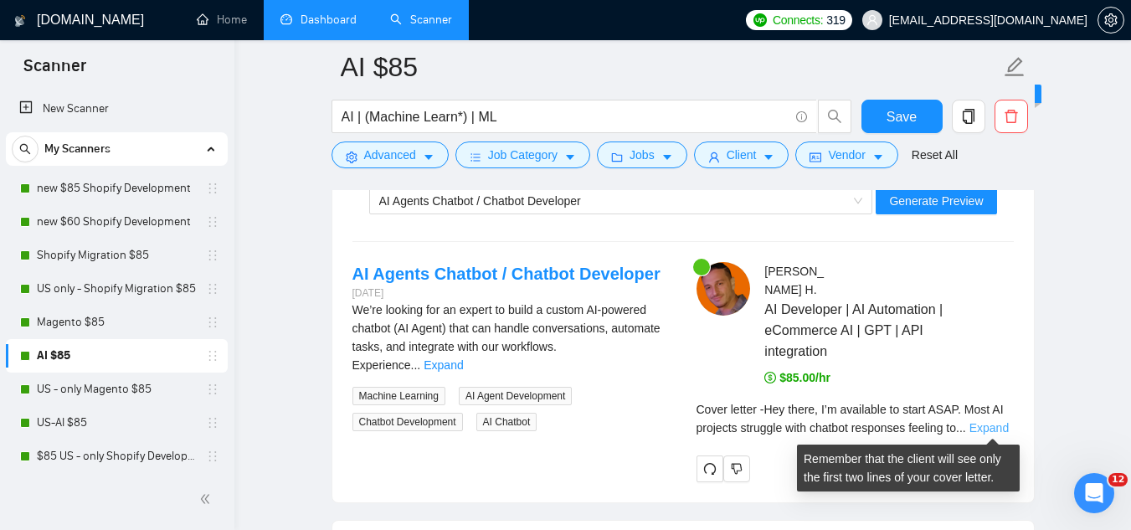
click at [989, 427] on link "Expand" at bounding box center [989, 427] width 39 height 13
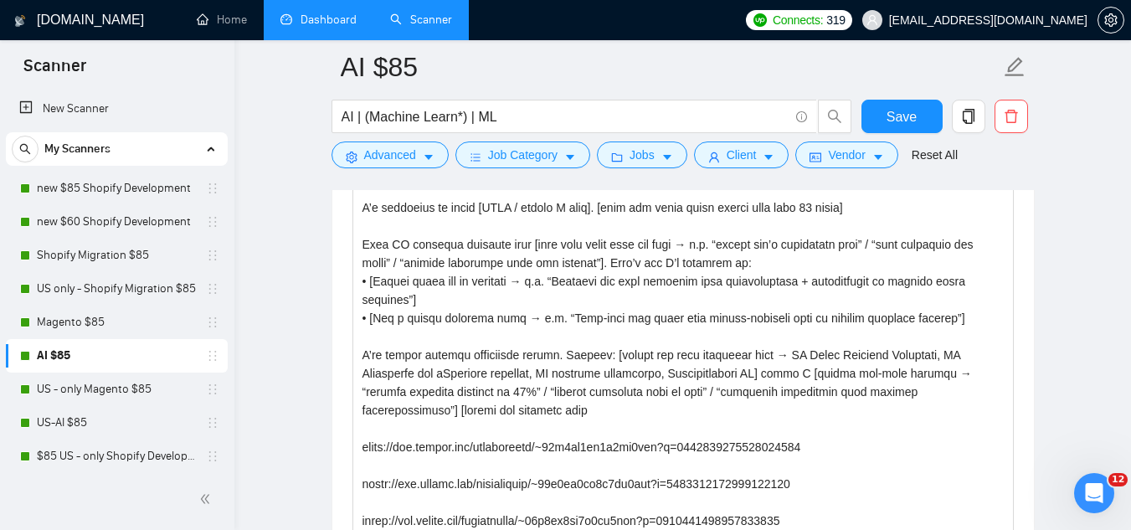
scroll to position [0, 0]
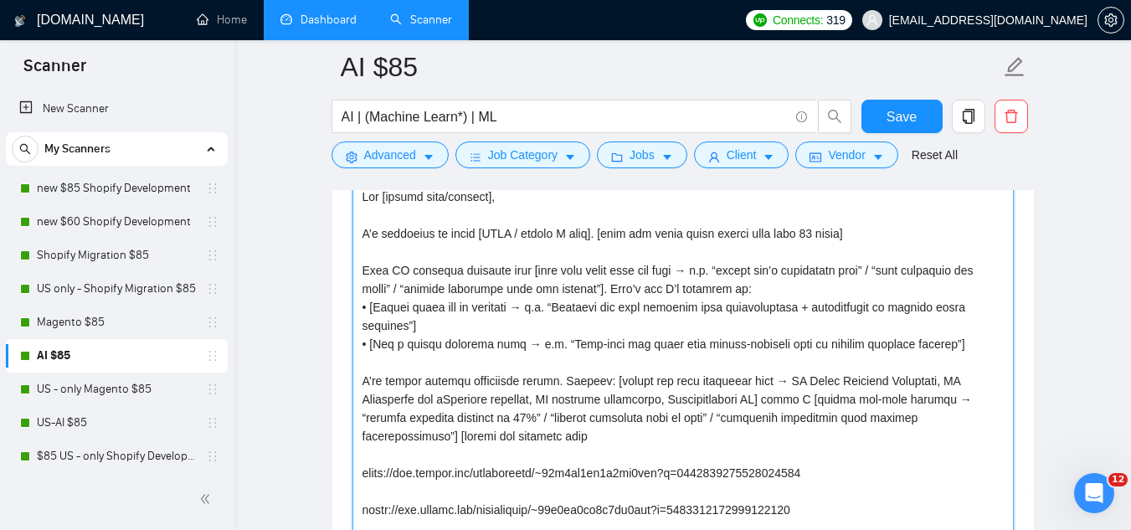
click at [796, 224] on textarea "Cover letter template:" at bounding box center [683, 371] width 661 height 377
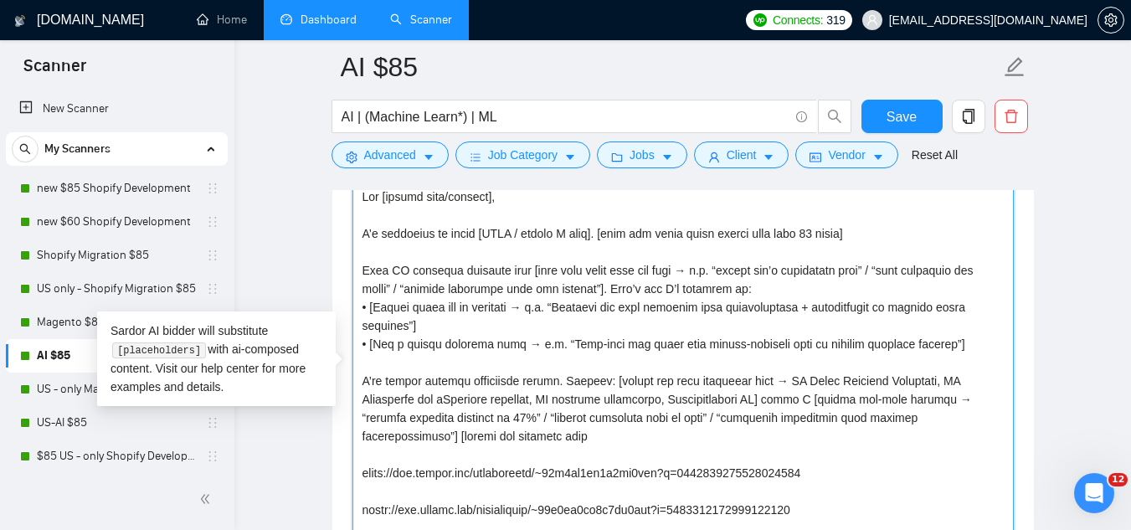
drag, startPoint x: 790, startPoint y: 234, endPoint x: 797, endPoint y: 227, distance: 10.1
click at [791, 233] on textarea "Cover letter template:" at bounding box center [683, 371] width 661 height 377
type textarea "Lor [ipsumd sita/consect], A’e seddoeius te incid [UTLA / etdolo M aliq]. [enim…"
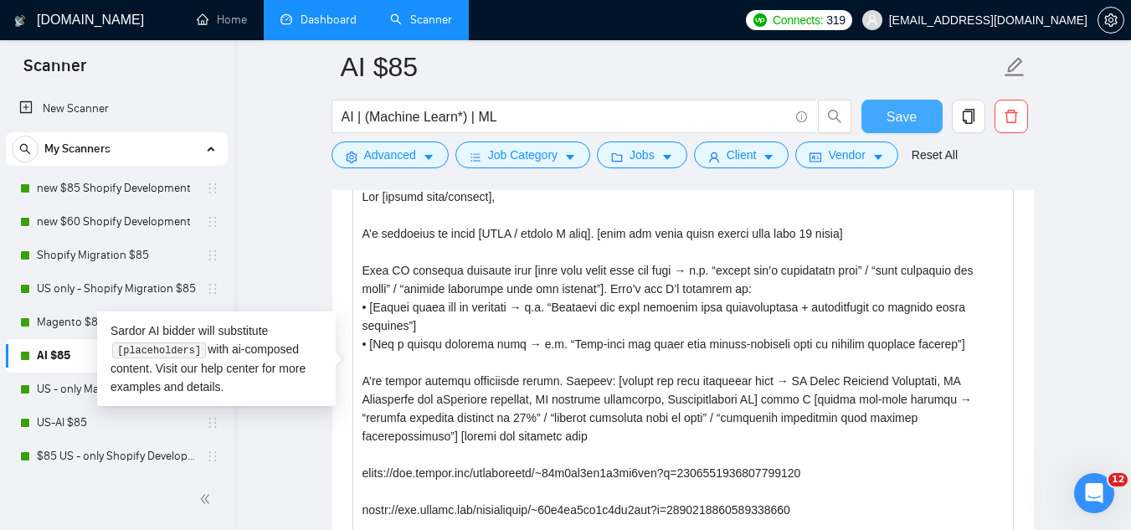
click at [905, 116] on span "Save" at bounding box center [902, 116] width 30 height 21
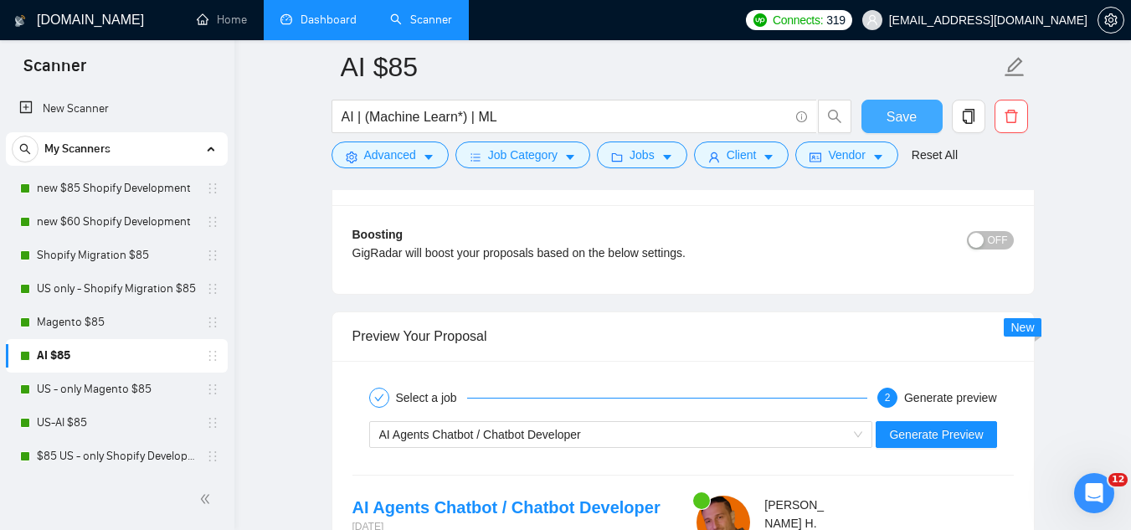
scroll to position [3098, 0]
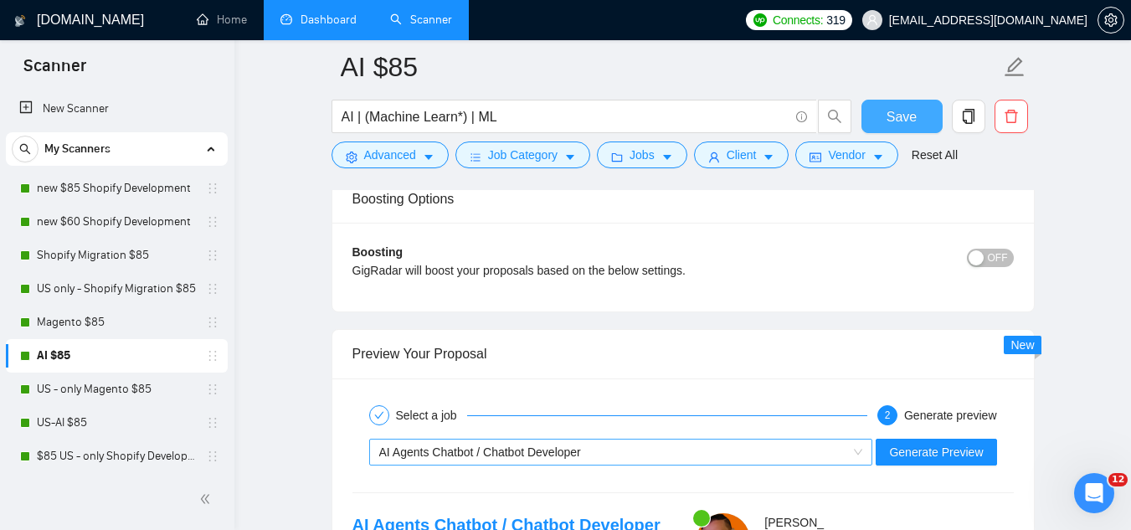
click at [606, 453] on div "AI Agents Chatbot / Chatbot Developer" at bounding box center [613, 452] width 469 height 25
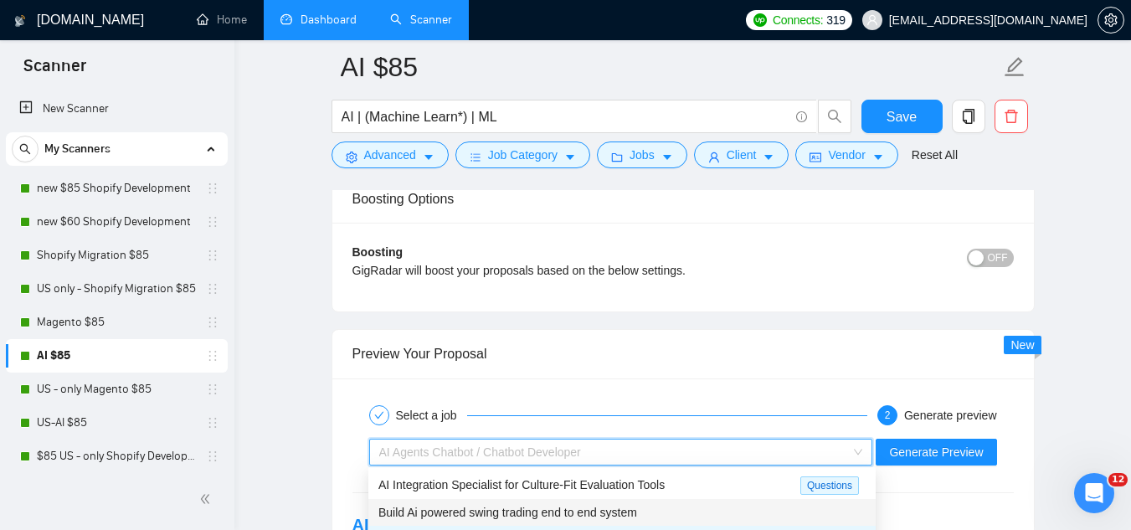
click at [574, 503] on div "Build Ai powered swing trading end to end system" at bounding box center [621, 512] width 487 height 18
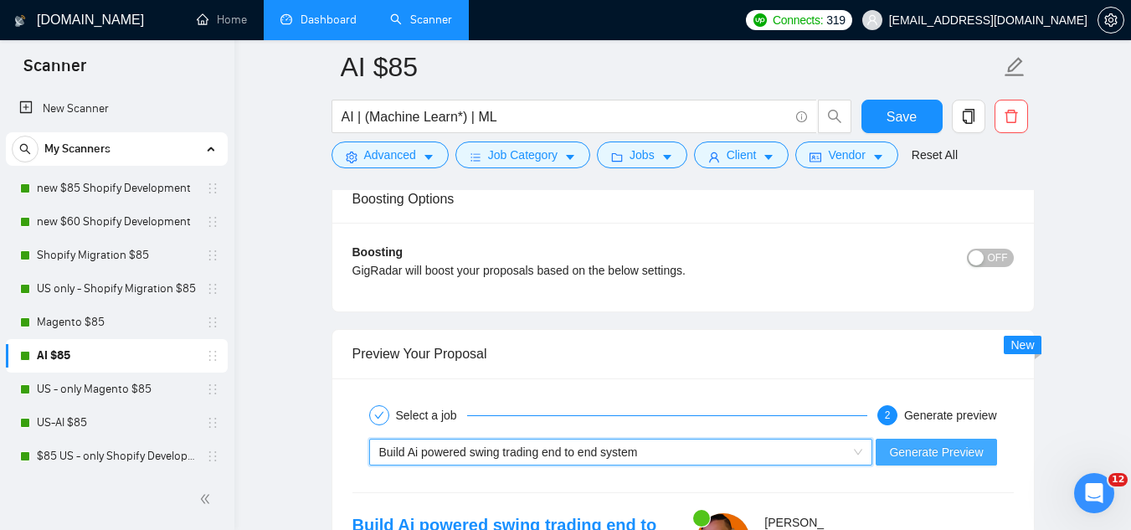
click at [898, 450] on span "Generate Preview" at bounding box center [936, 452] width 94 height 18
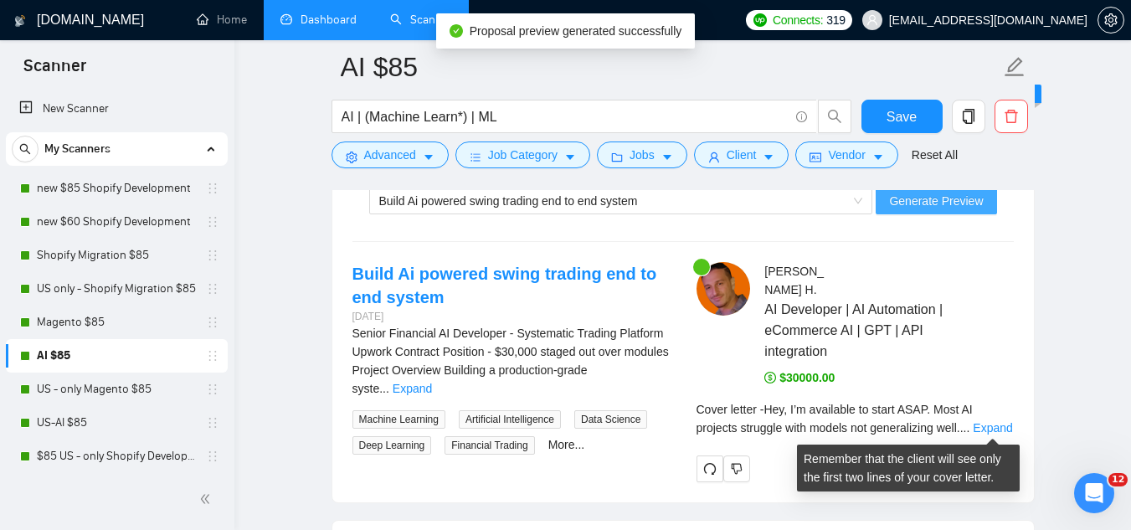
scroll to position [3433, 0]
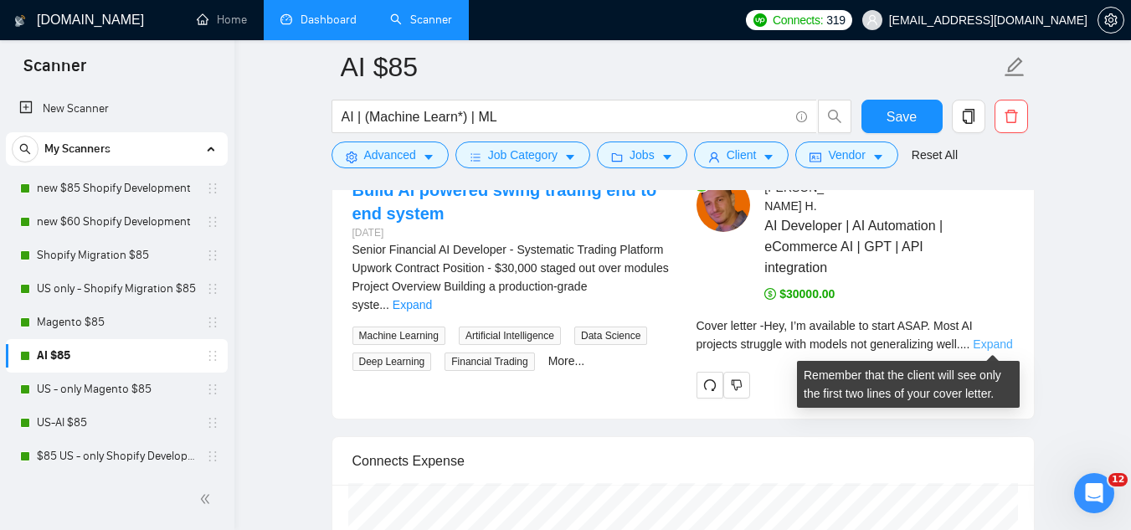
click at [990, 338] on link "Expand" at bounding box center [992, 343] width 39 height 13
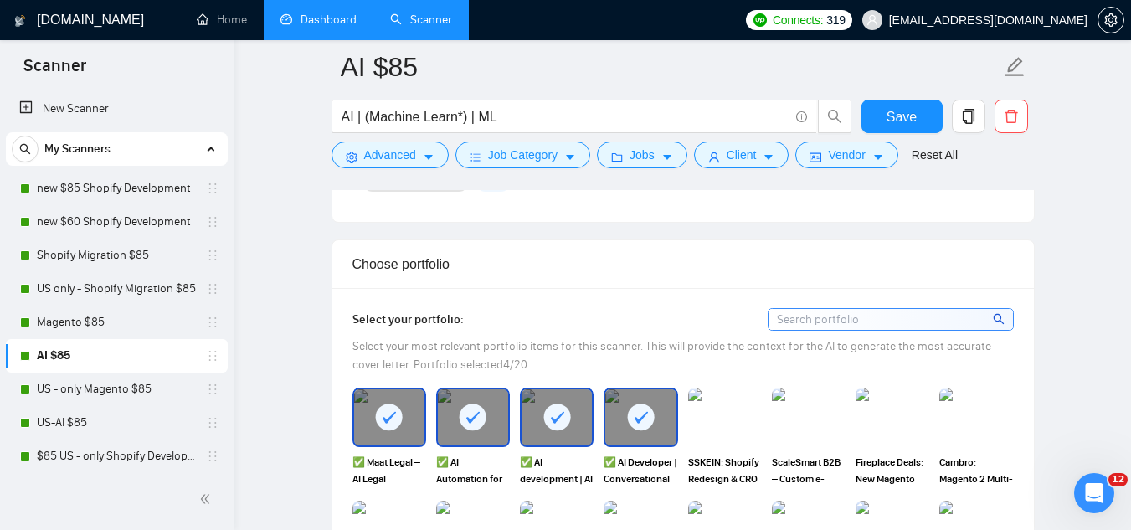
scroll to position [1088, 0]
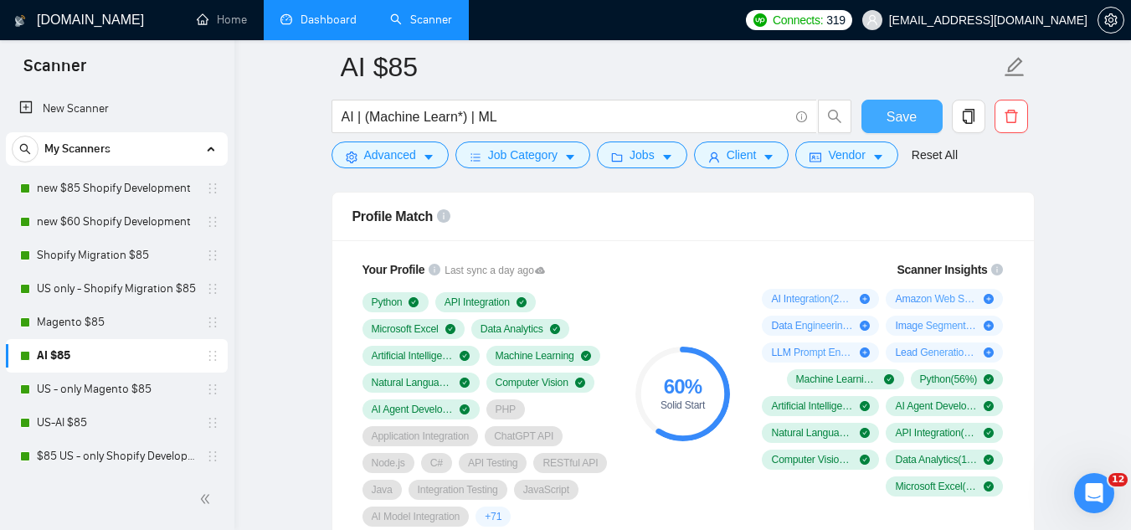
click at [886, 125] on button "Save" at bounding box center [902, 116] width 81 height 33
click at [1095, 500] on icon "Open Intercom Messenger" at bounding box center [1092, 491] width 28 height 28
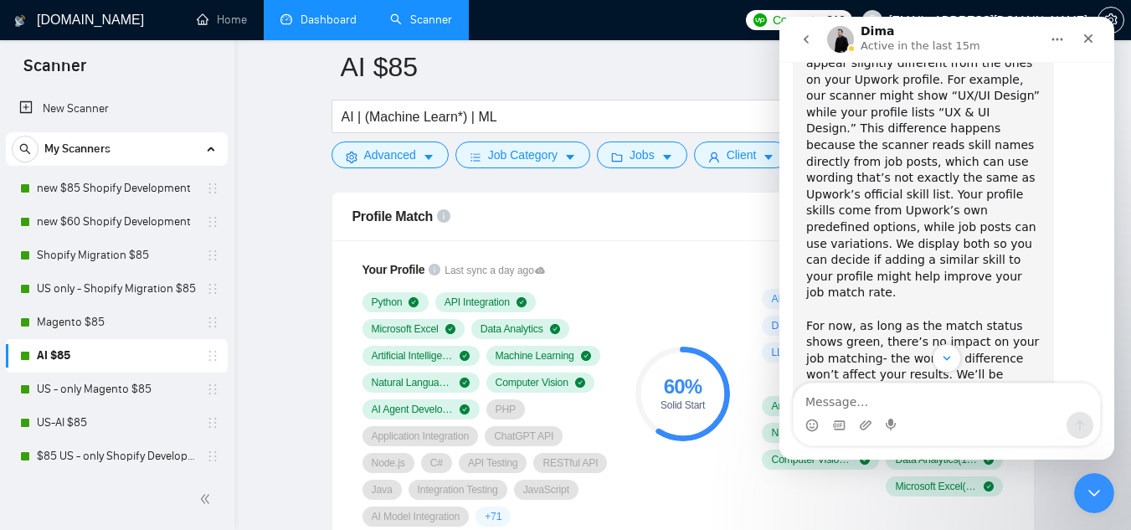
scroll to position [804, 0]
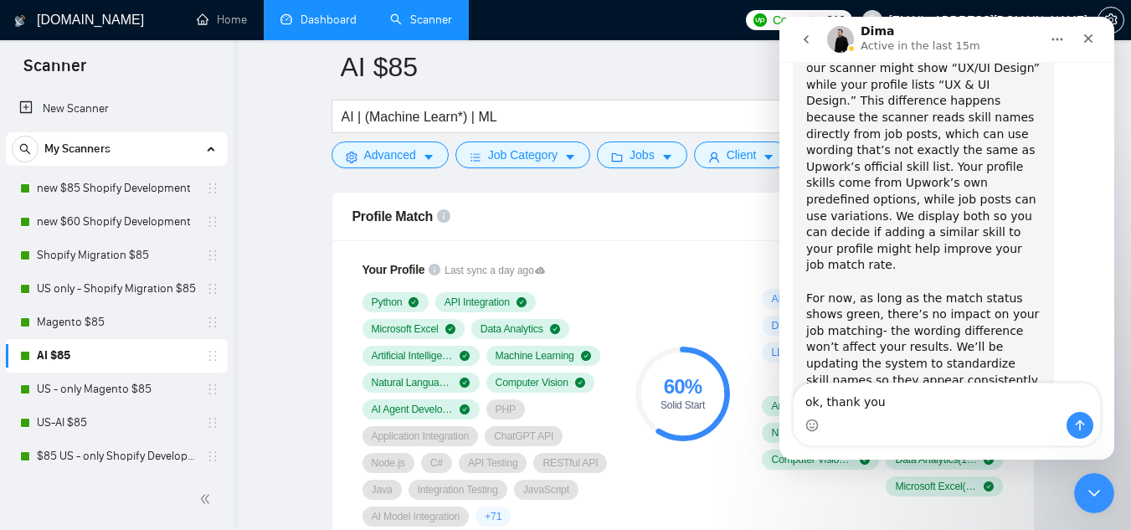
type textarea "ok, thank you"
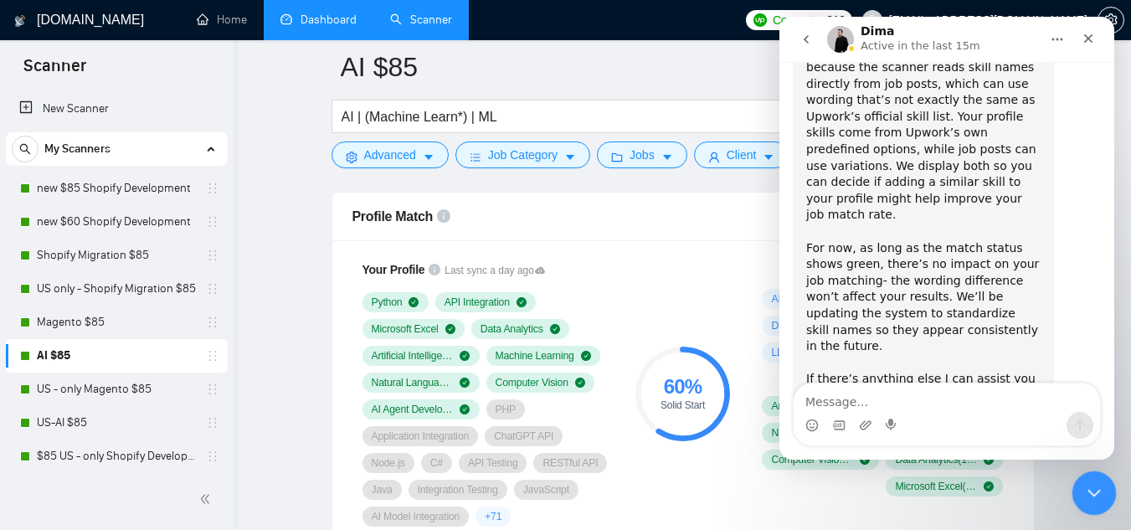
click at [1098, 491] on icon "Close Intercom Messenger" at bounding box center [1092, 491] width 20 height 20
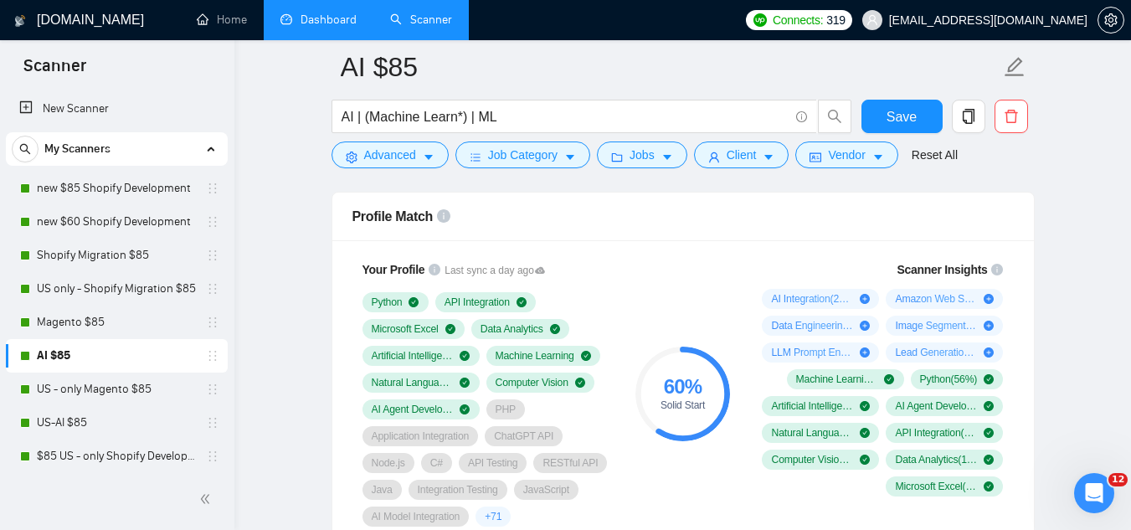
scroll to position [919, 0]
click at [106, 425] on link "US-AI $85" at bounding box center [116, 422] width 159 height 33
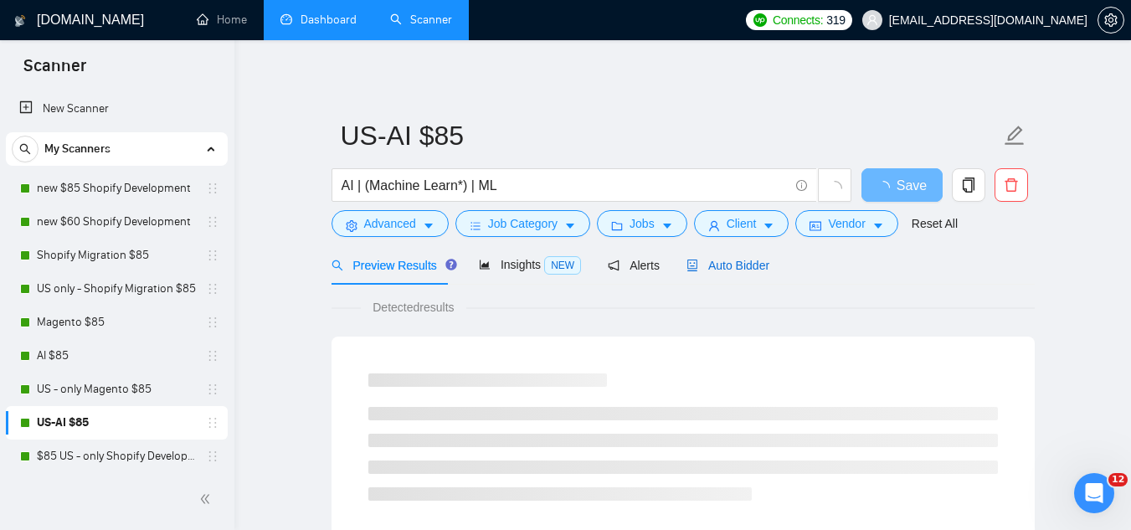
click at [739, 265] on span "Auto Bidder" at bounding box center [728, 265] width 83 height 13
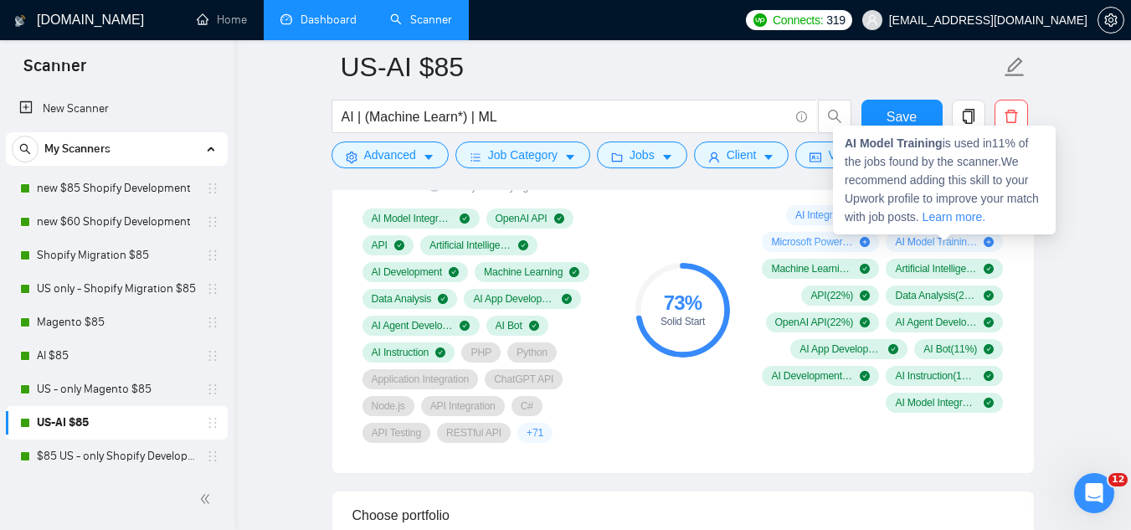
scroll to position [854, 0]
